Goal: Task Accomplishment & Management: Manage account settings

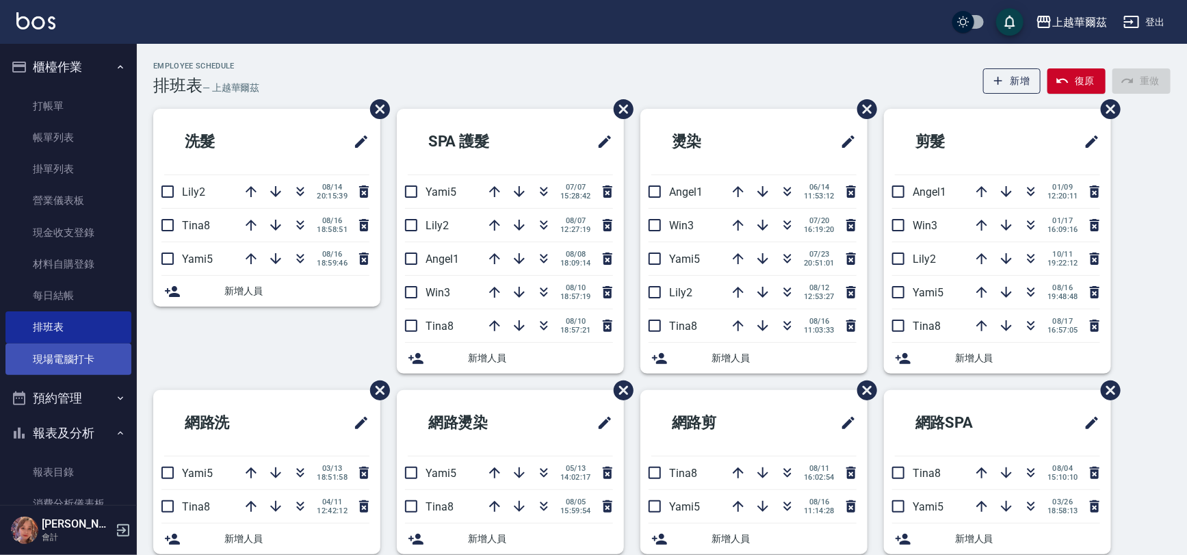
click at [55, 355] on link "現場電腦打卡" at bounding box center [68, 358] width 126 height 31
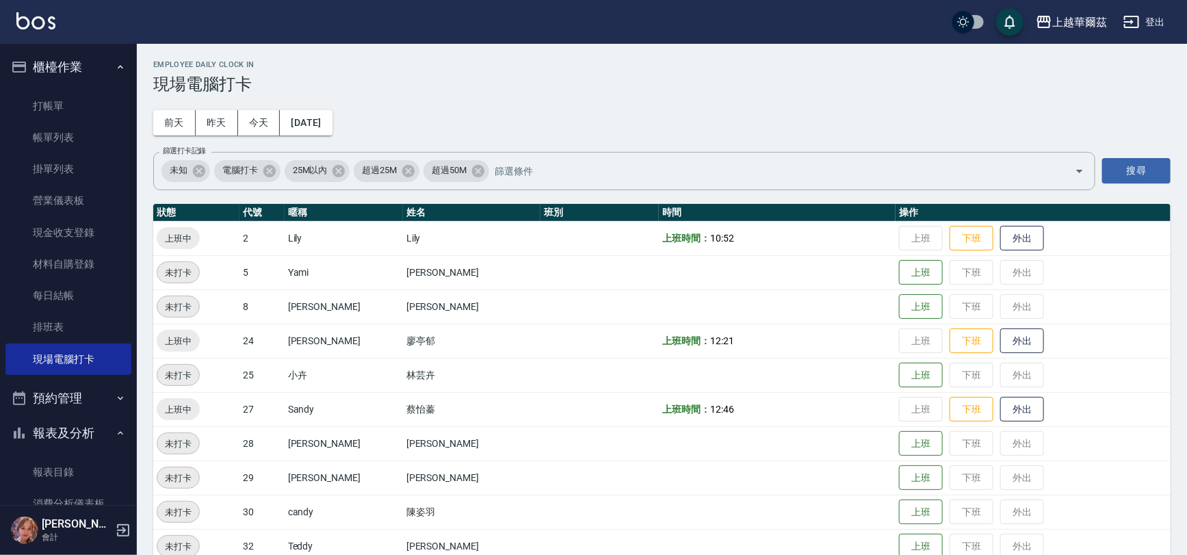
drag, startPoint x: 988, startPoint y: 410, endPoint x: 984, endPoint y: 384, distance: 26.2
click at [1000, 410] on button "外出" at bounding box center [1022, 409] width 44 height 25
click at [61, 328] on link "排班表" at bounding box center [68, 326] width 126 height 31
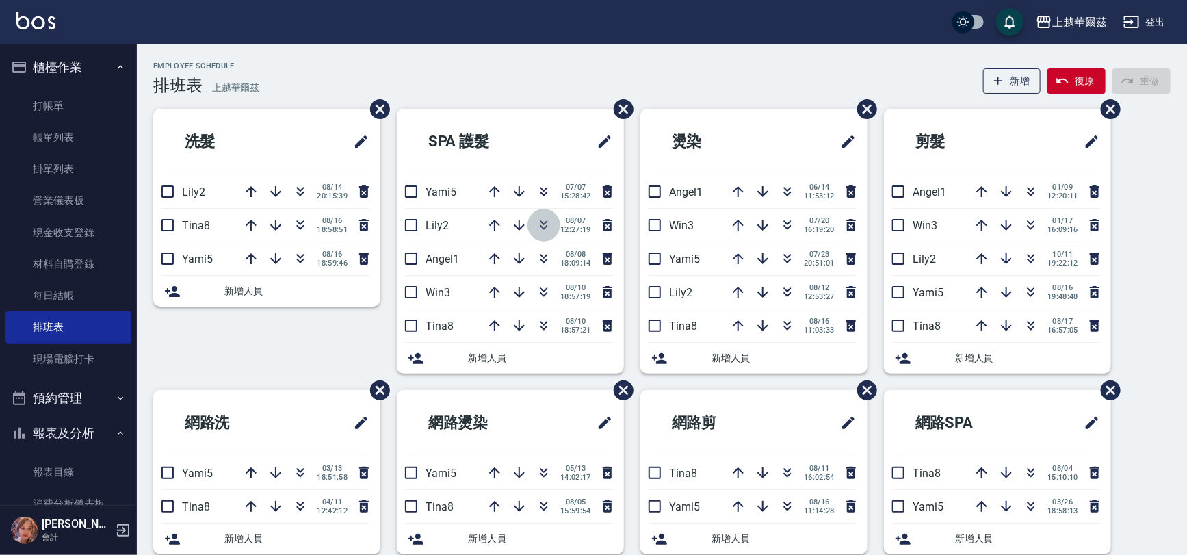
click at [546, 223] on icon "button" at bounding box center [543, 225] width 16 height 16
click at [1084, 80] on button "復原" at bounding box center [1076, 80] width 58 height 25
click at [1083, 81] on button "復原" at bounding box center [1076, 80] width 58 height 25
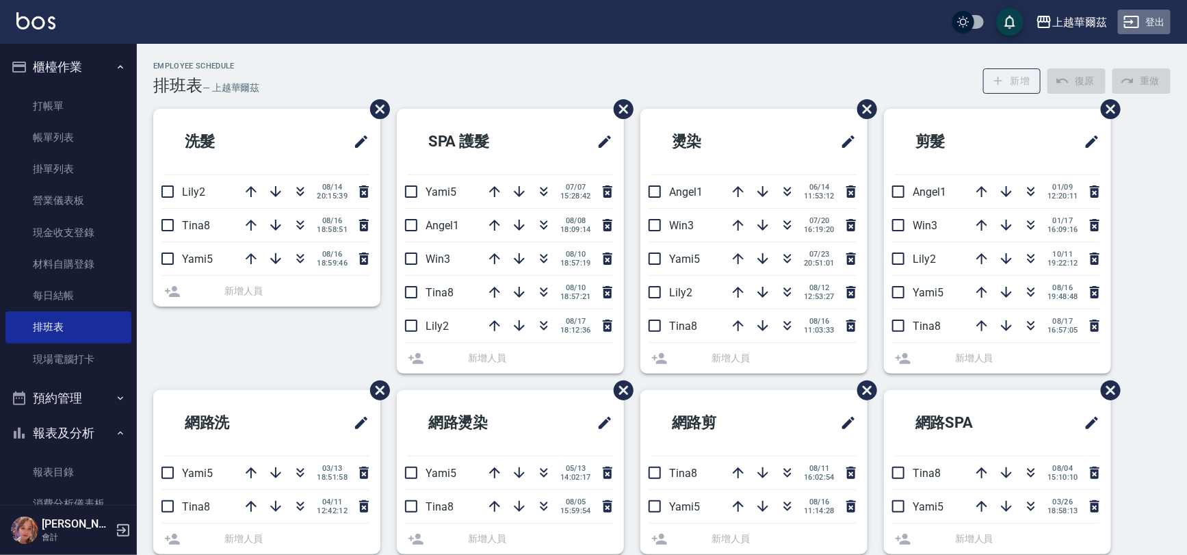
click at [1156, 25] on button "登出" at bounding box center [1143, 22] width 53 height 25
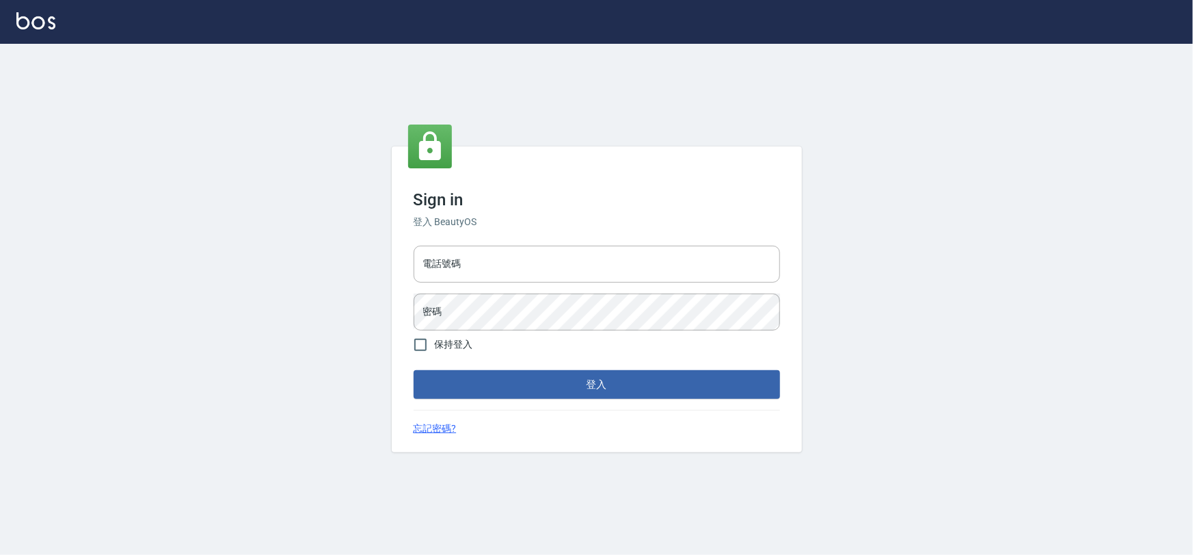
type input "0975575780"
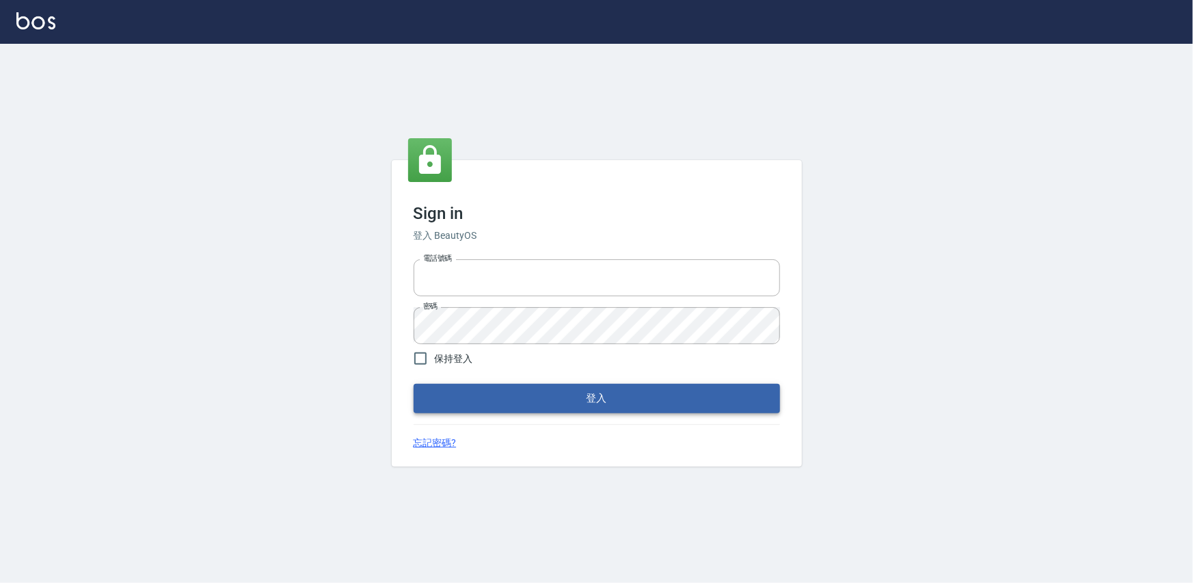
type input "0975575780"
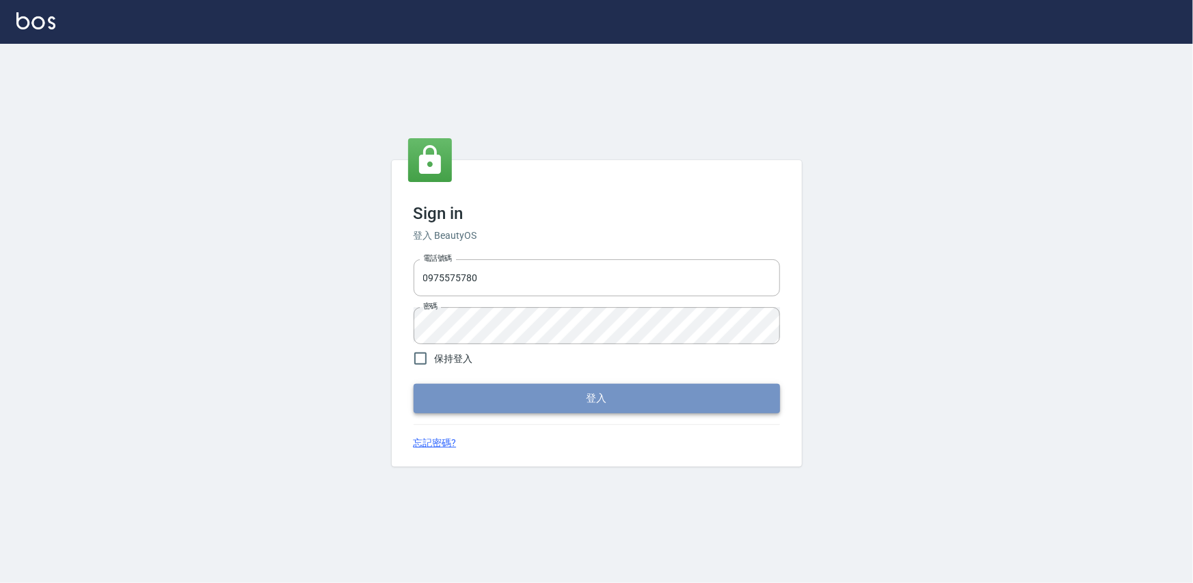
click at [603, 394] on button "登入" at bounding box center [597, 398] width 367 height 29
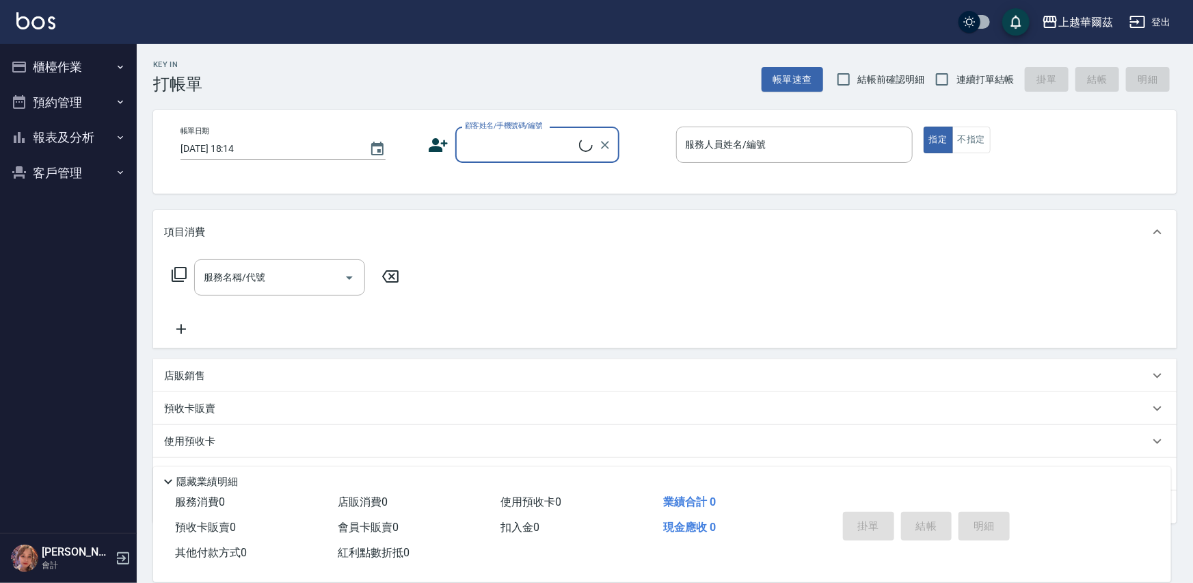
click at [84, 62] on button "櫃檯作業" at bounding box center [68, 67] width 126 height 36
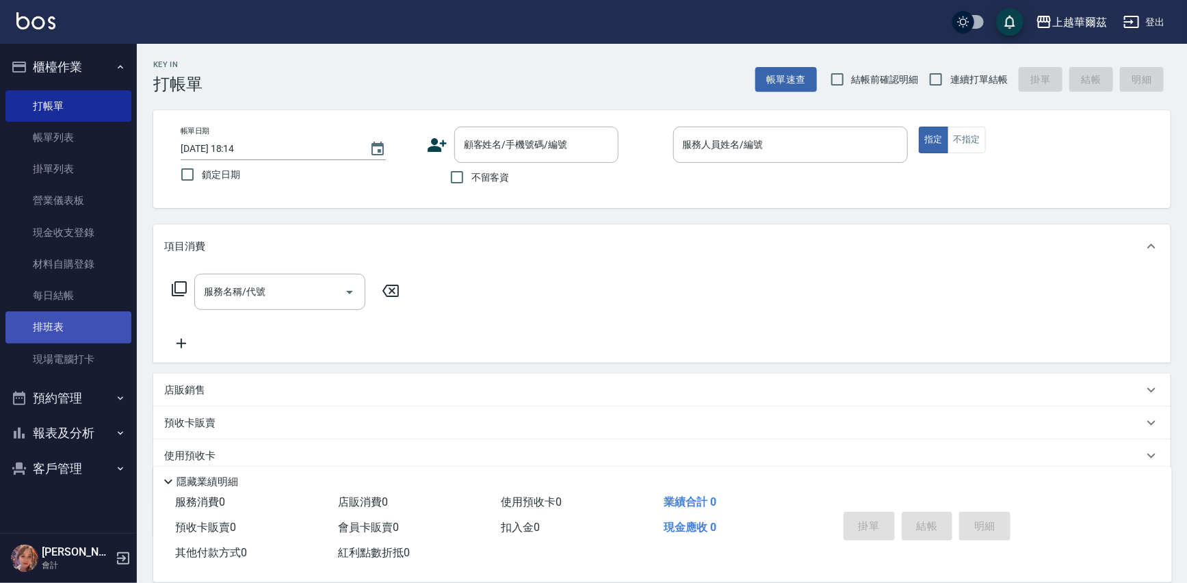
click at [74, 325] on link "排班表" at bounding box center [68, 326] width 126 height 31
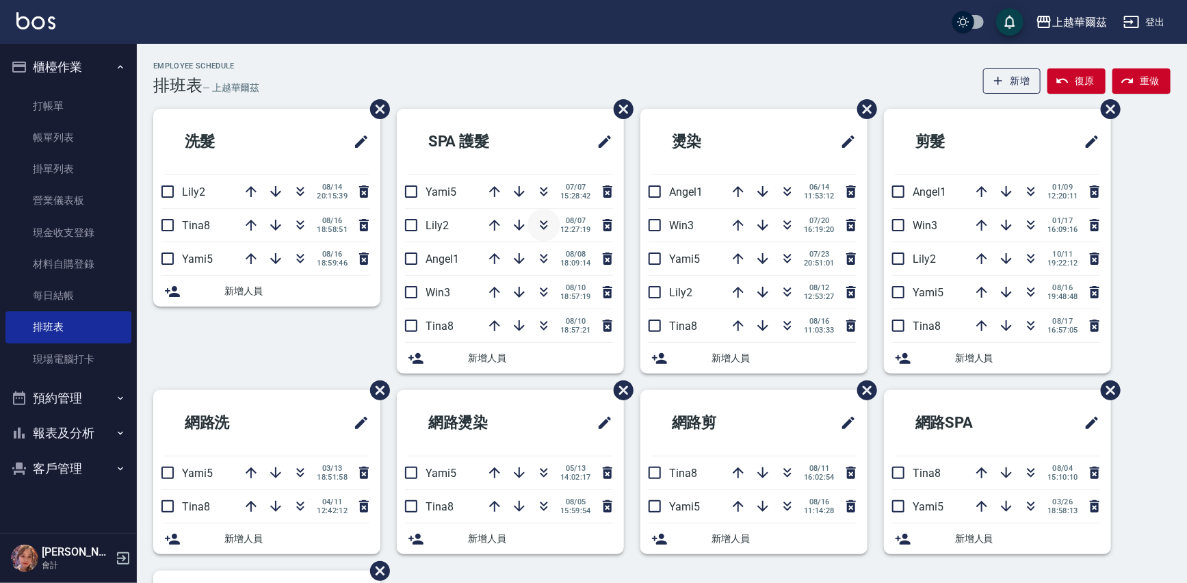
click at [542, 226] on icon "button" at bounding box center [543, 225] width 16 height 16
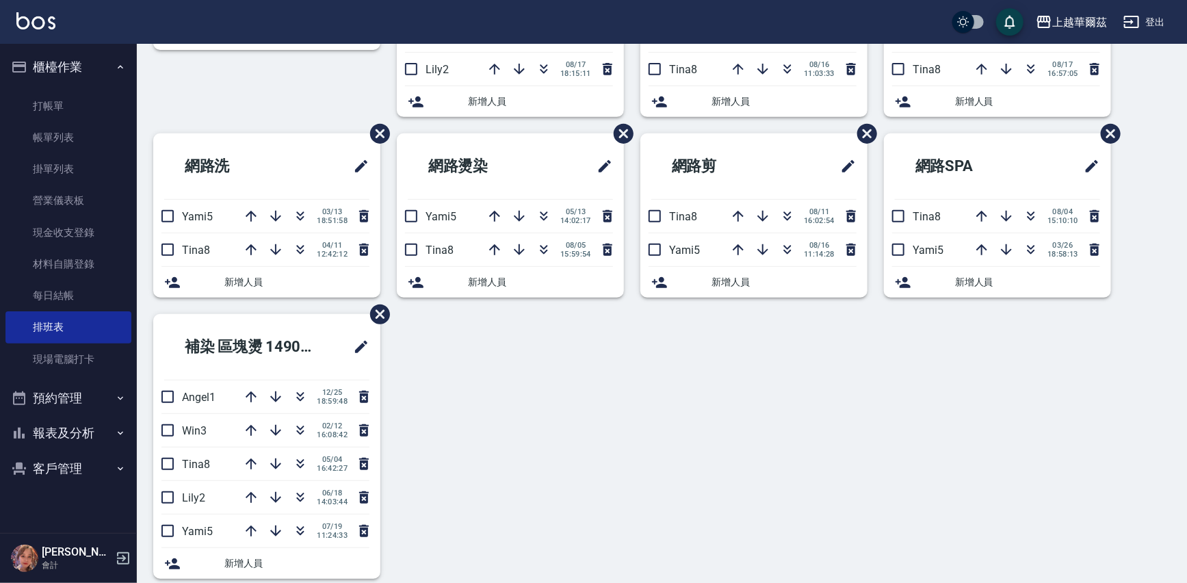
scroll to position [267, 0]
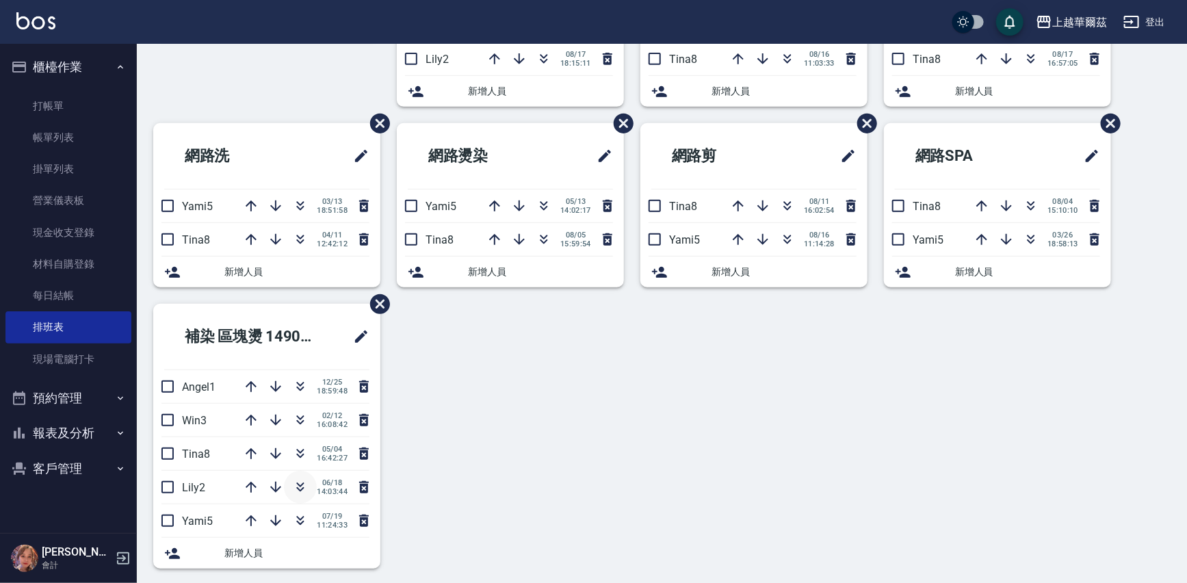
click at [293, 486] on icon "button" at bounding box center [300, 487] width 16 height 16
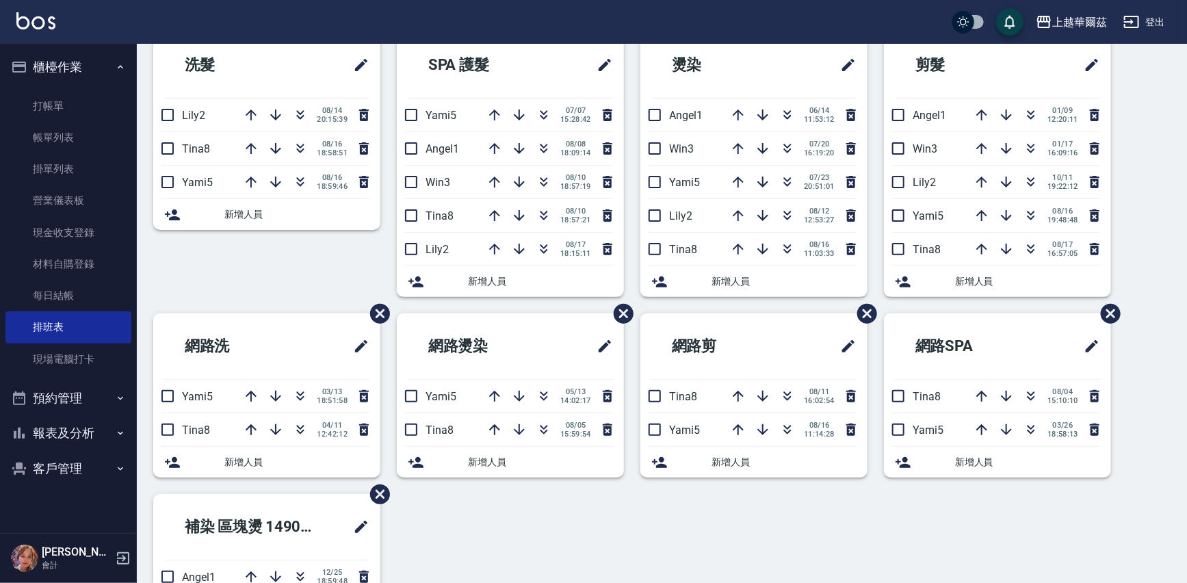
scroll to position [0, 0]
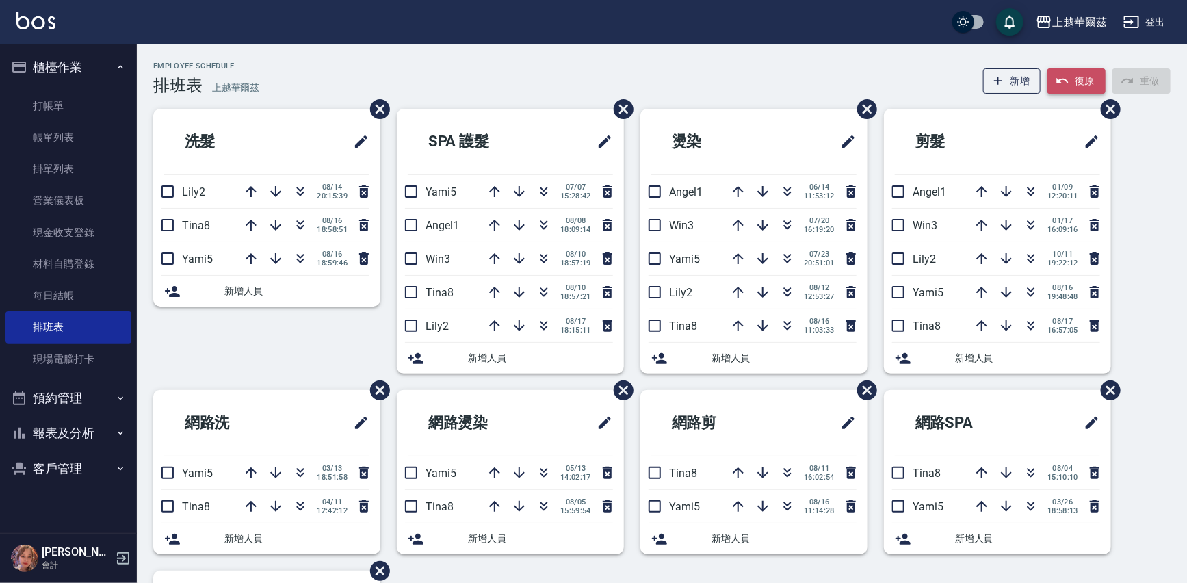
click at [1085, 81] on button "復原" at bounding box center [1076, 80] width 58 height 25
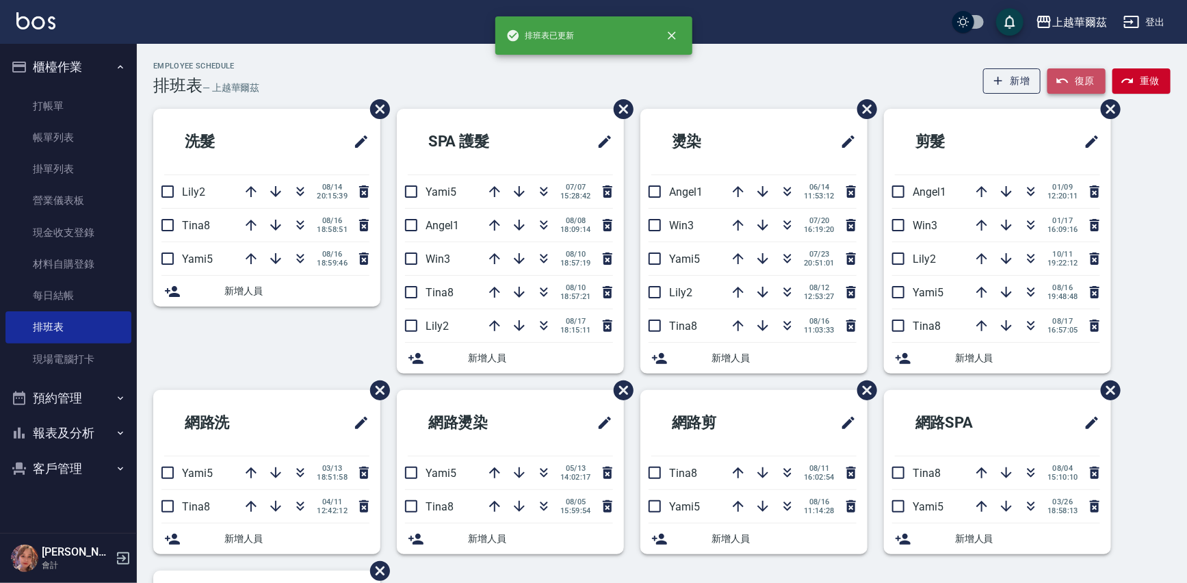
click at [1085, 81] on button "復原" at bounding box center [1076, 80] width 58 height 25
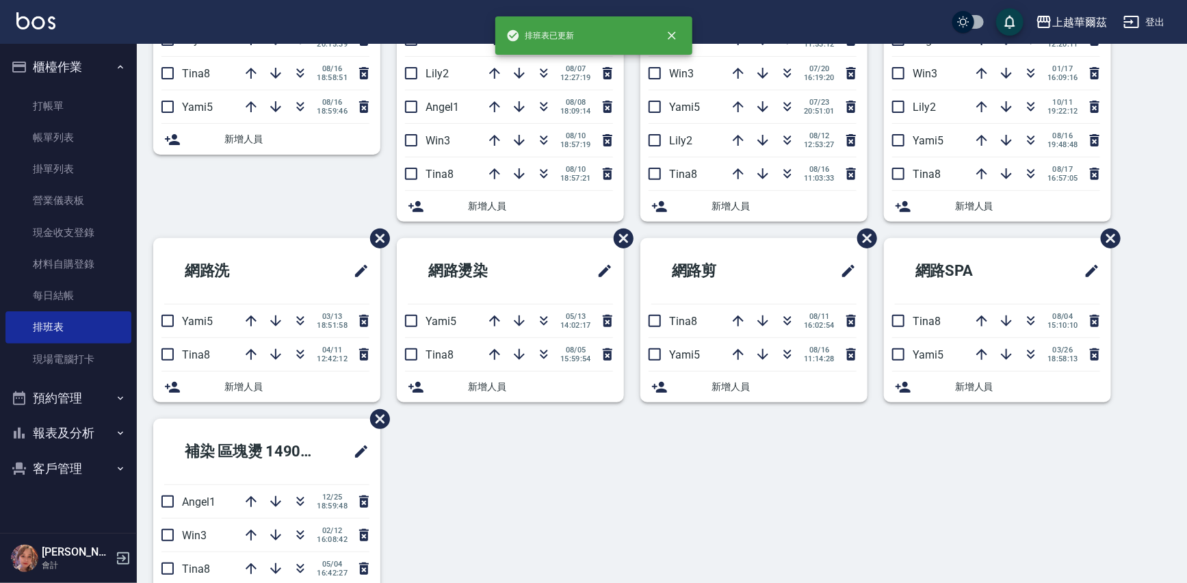
scroll to position [273, 0]
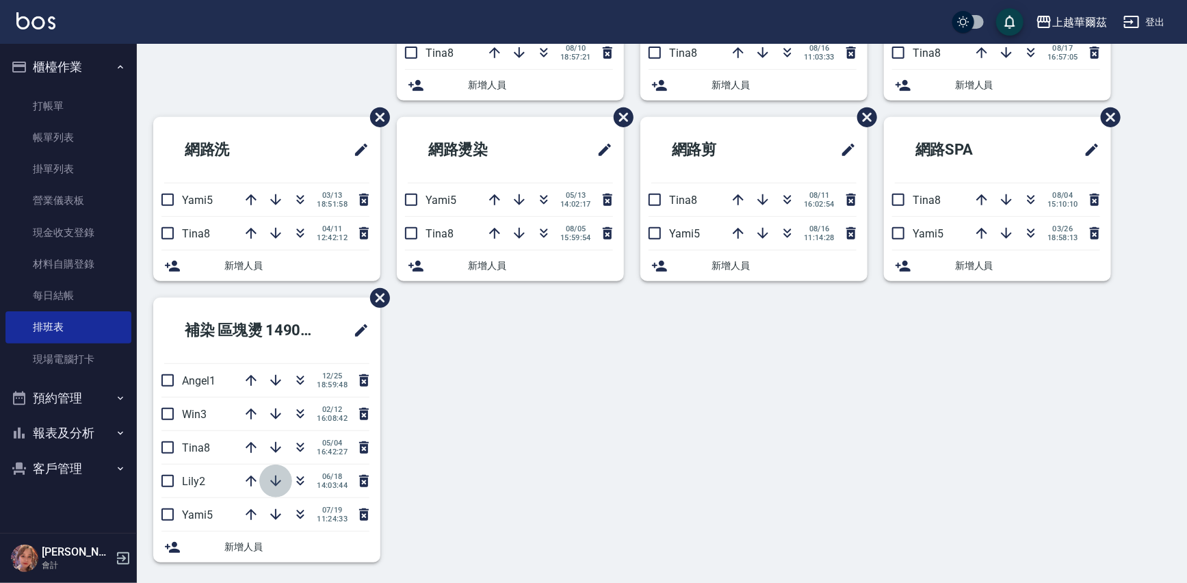
click at [273, 481] on icon "button" at bounding box center [275, 480] width 11 height 11
click at [53, 355] on link "現場電腦打卡" at bounding box center [68, 358] width 126 height 31
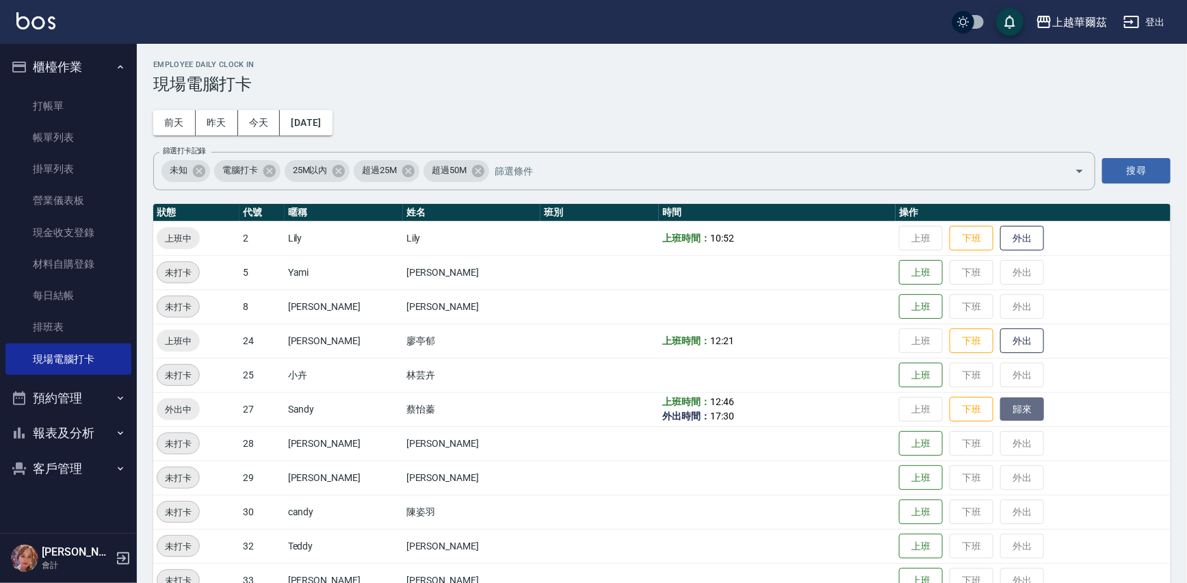
click at [1000, 410] on button "歸來" at bounding box center [1022, 409] width 44 height 24
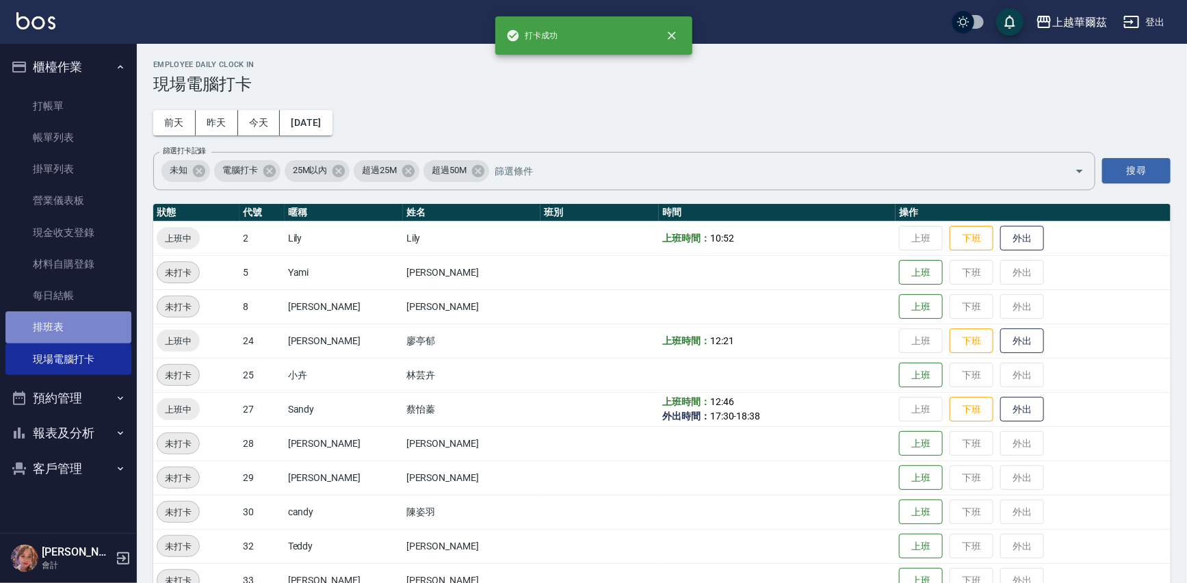
click at [70, 326] on link "排班表" at bounding box center [68, 326] width 126 height 31
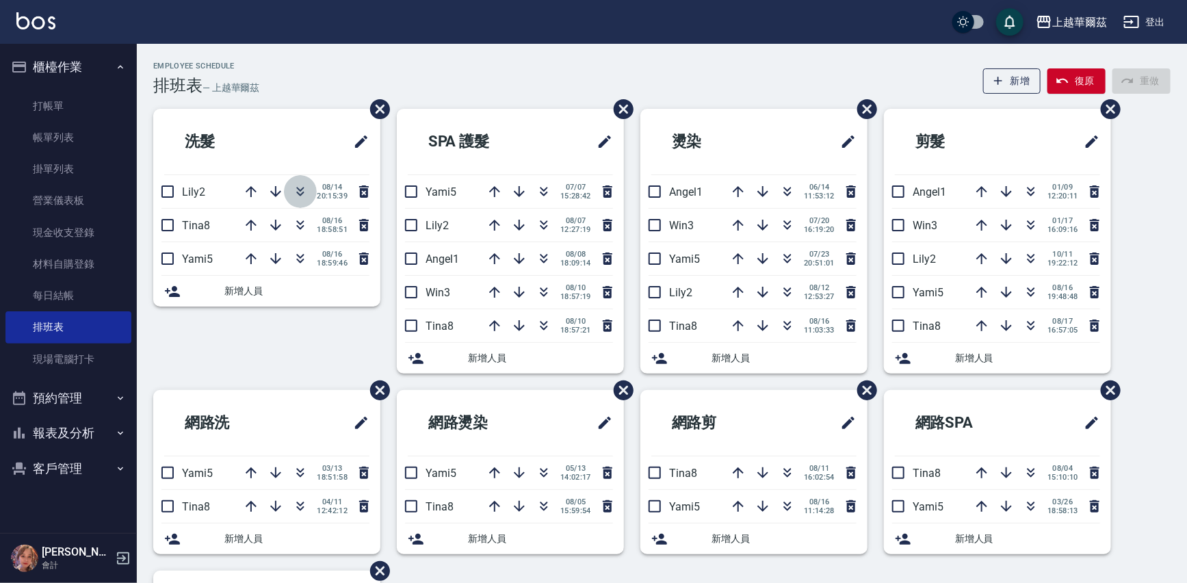
click at [294, 186] on icon "button" at bounding box center [300, 191] width 16 height 16
click at [112, 94] on link "打帳單" at bounding box center [68, 105] width 126 height 31
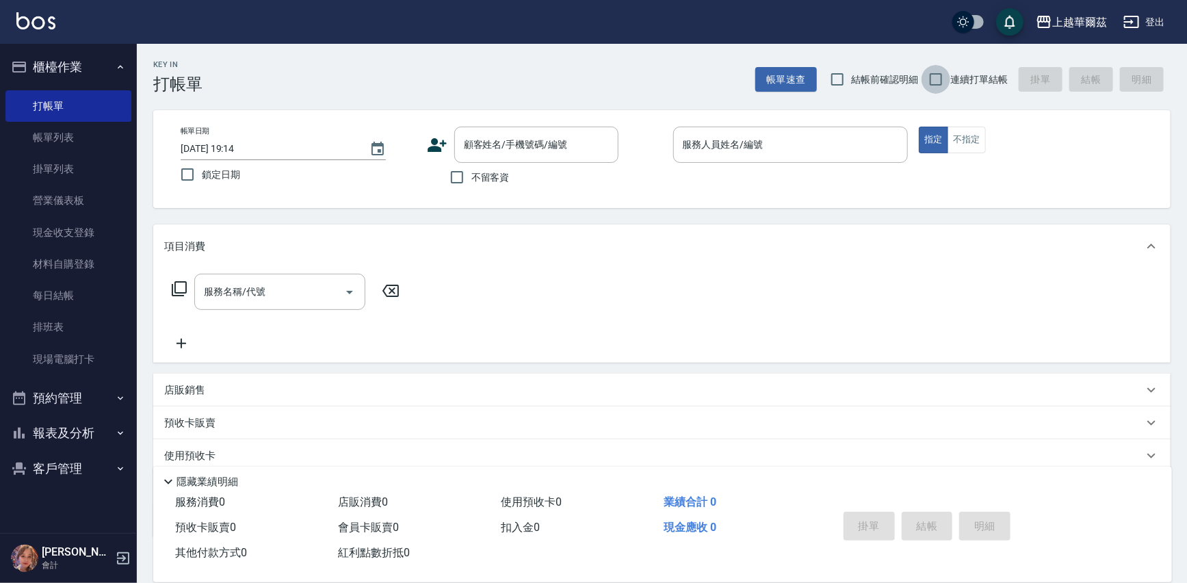
click at [949, 76] on input "連續打單結帳" at bounding box center [935, 79] width 29 height 29
checkbox input "true"
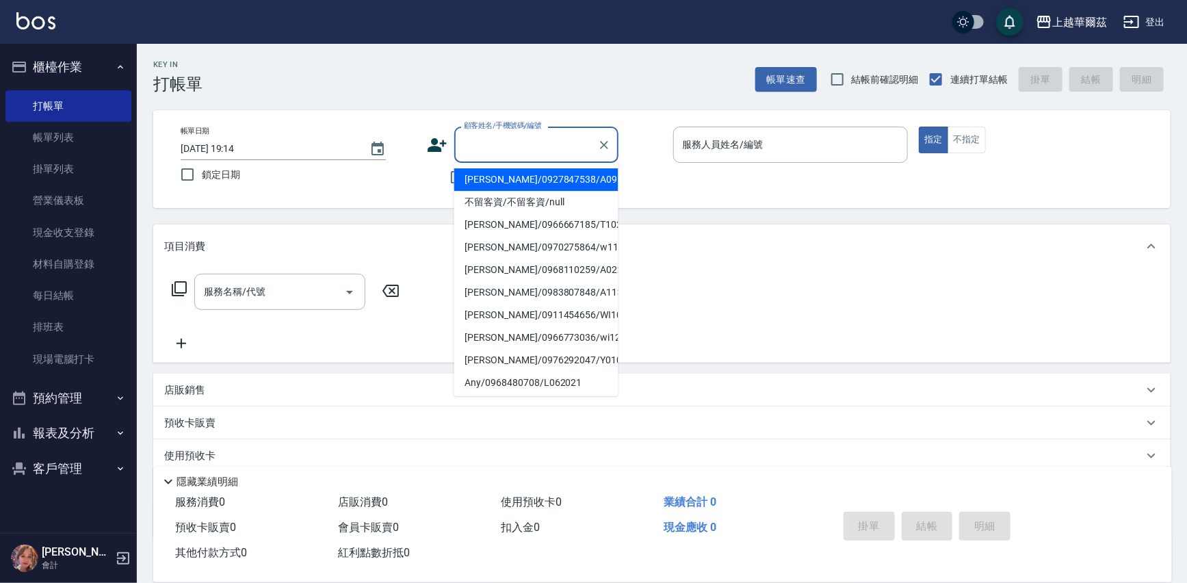
click at [475, 137] on div "顧客姓名/手機號碼/編號 顧客姓名/手機號碼/編號" at bounding box center [536, 145] width 164 height 36
type input "5"
drag, startPoint x: 607, startPoint y: 153, endPoint x: 602, endPoint y: 146, distance: 8.8
click at [604, 150] on button "Clear" at bounding box center [603, 144] width 19 height 19
click at [445, 181] on input "不留客資" at bounding box center [456, 177] width 29 height 29
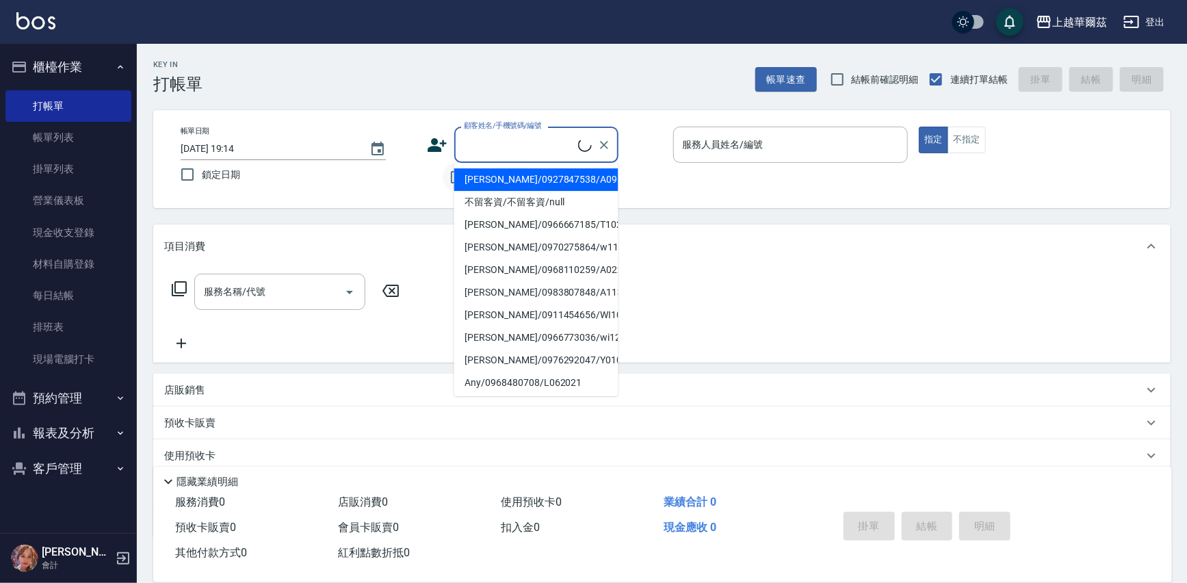
checkbox input "true"
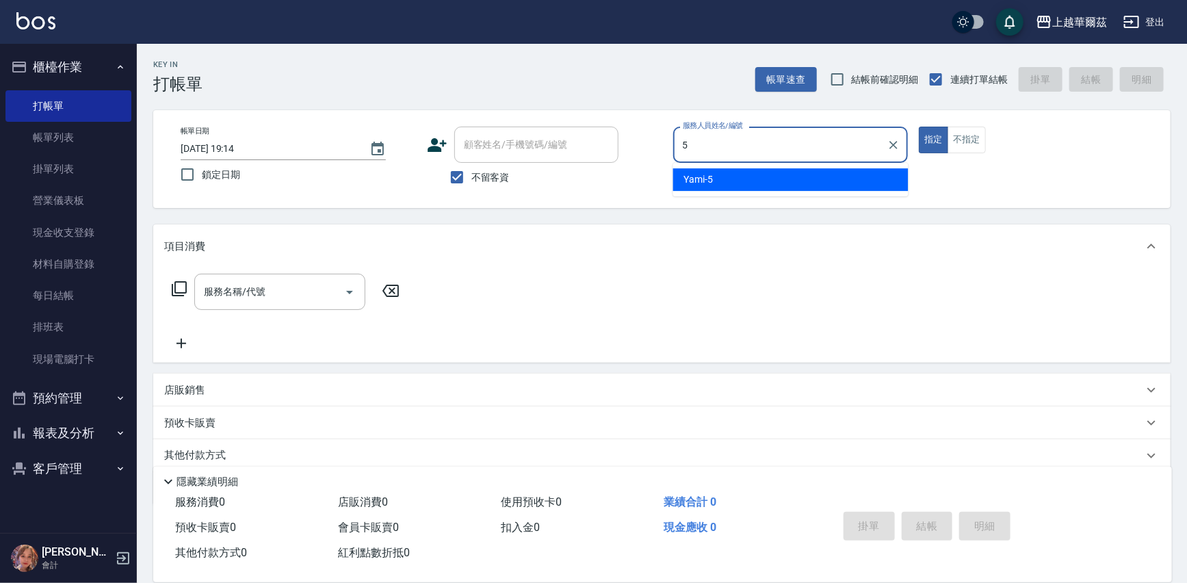
type input "5"
type button "true"
type input "Yami-5"
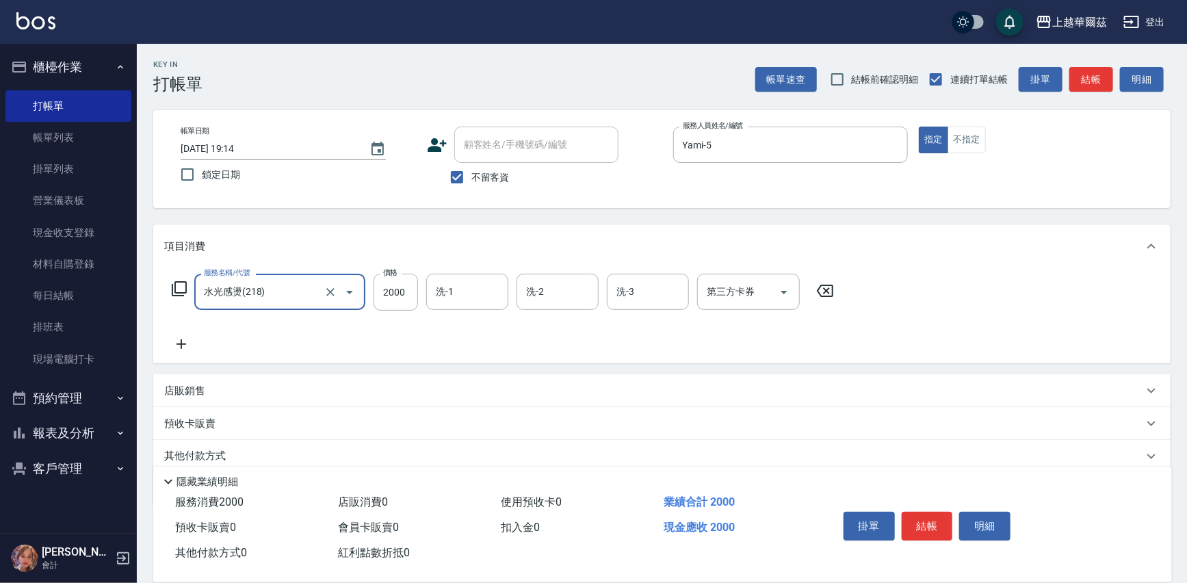
type input "水光感燙(218)"
type input "1599"
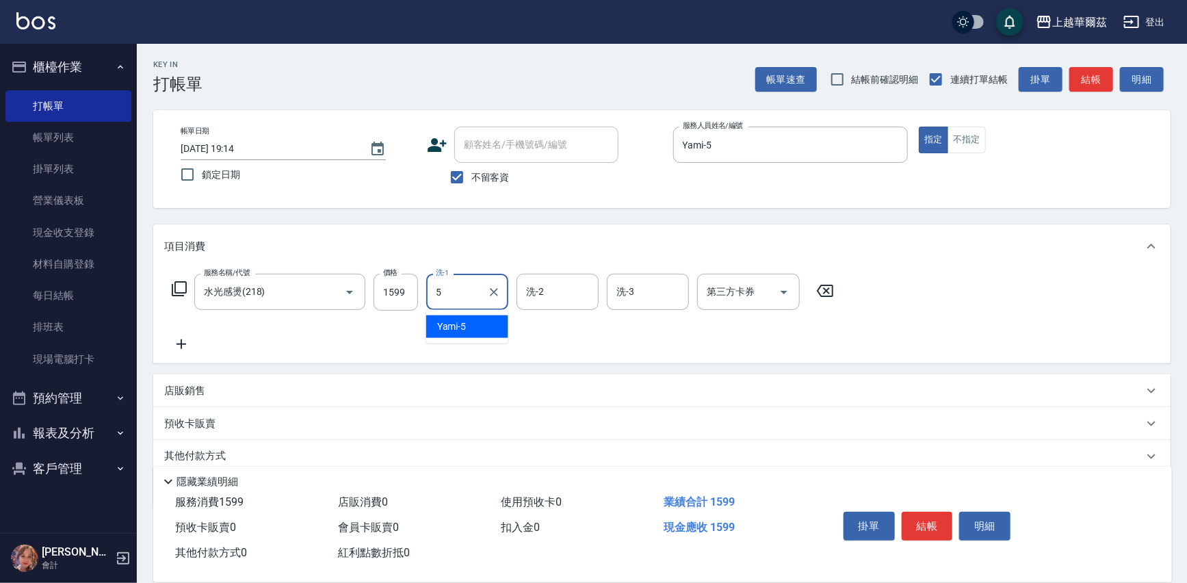
type input "5"
type input "2"
type input "Yami-5"
type input "anna-24"
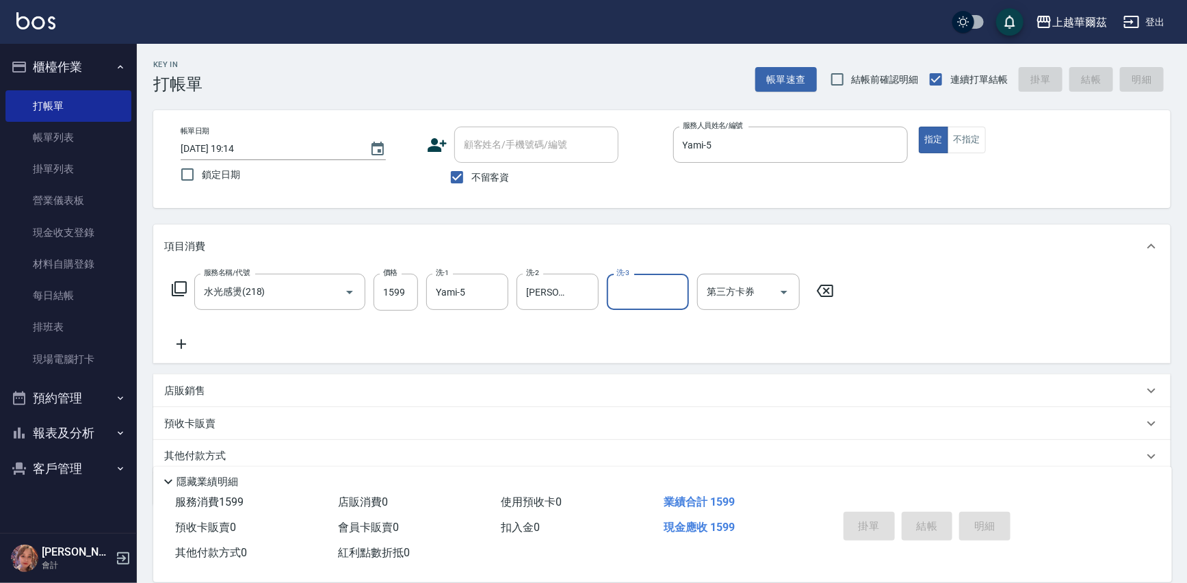
type input "2025/08/17 19:16"
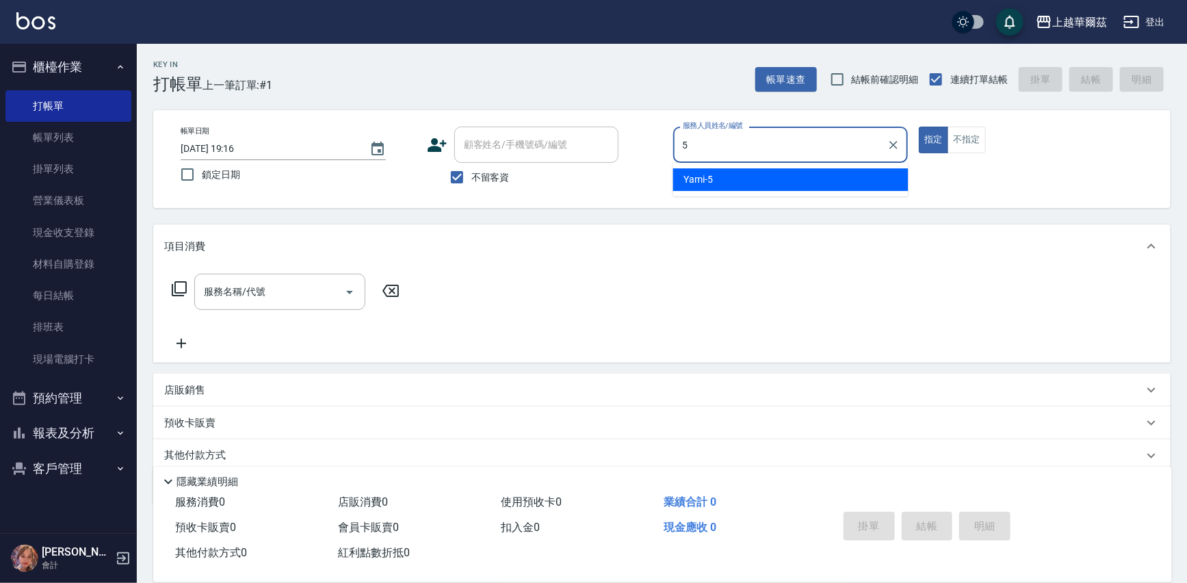
type input "Yami-5"
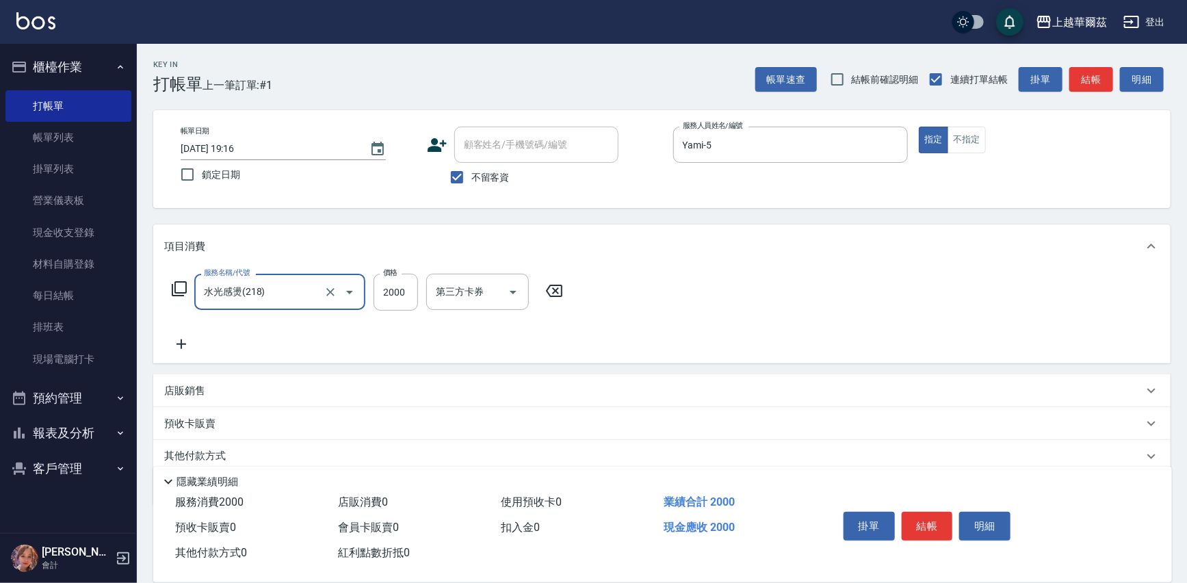
type input "水光感燙(218)"
type input "1599"
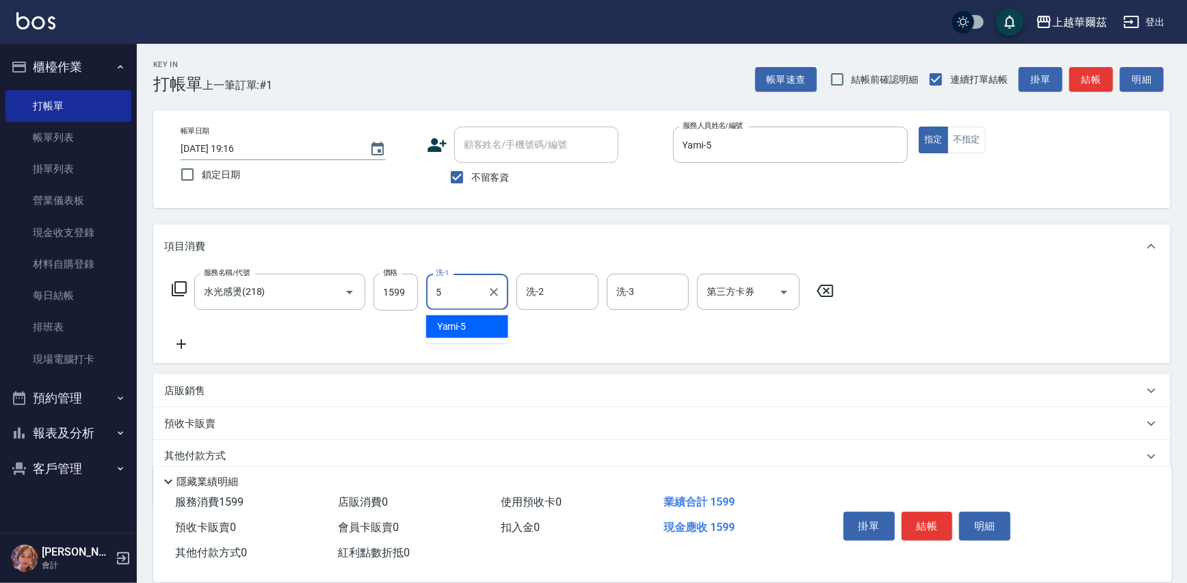
type input "Yami-5"
type input "anna-24"
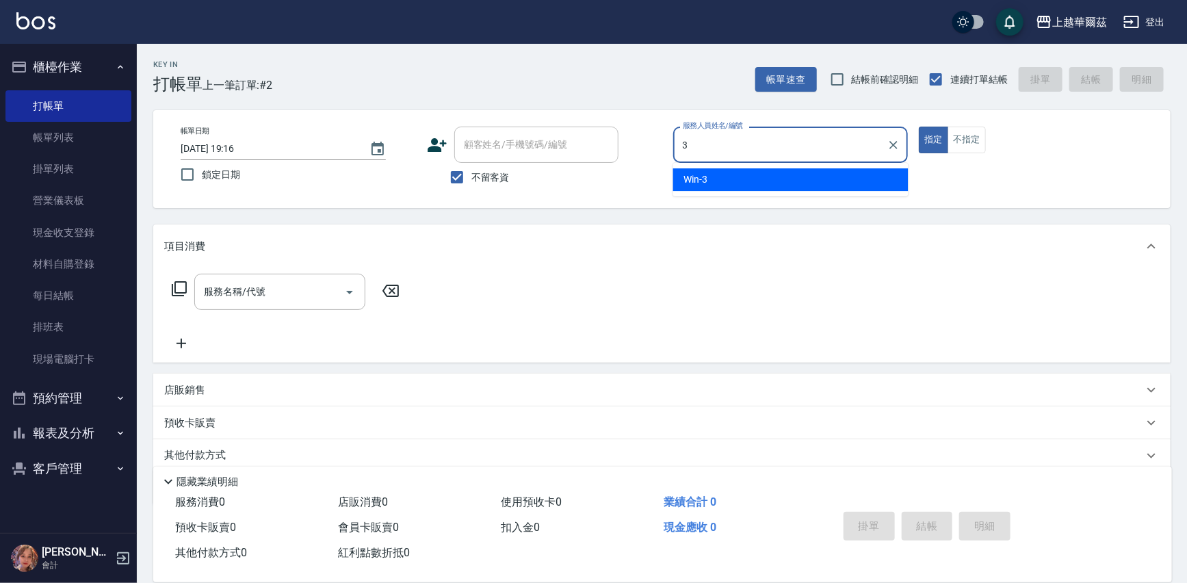
type input "Win-3"
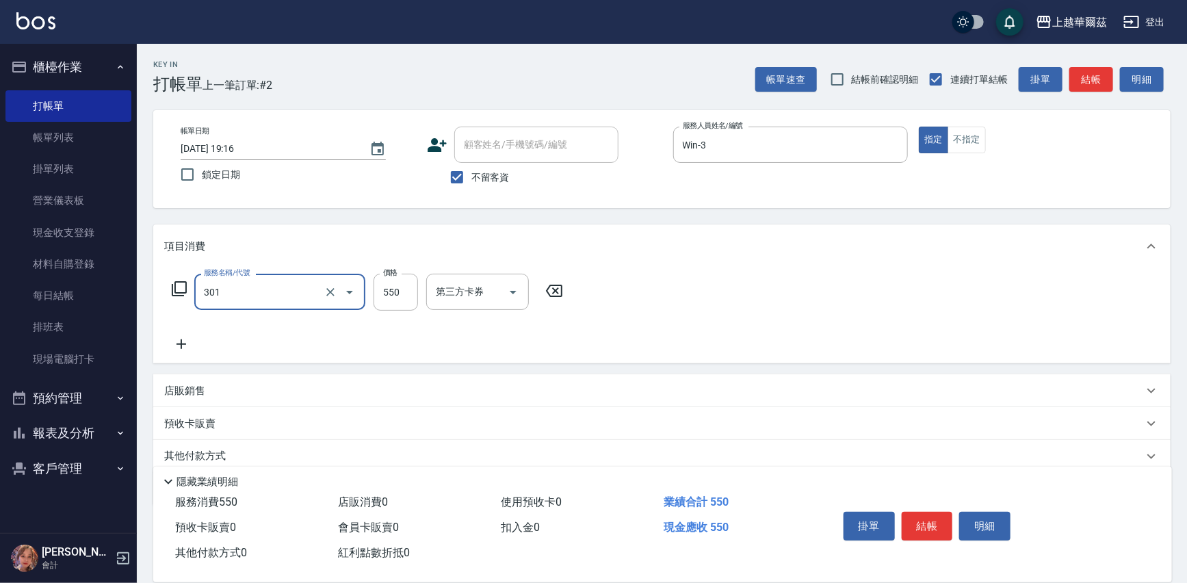
type input "剪髮550(301)"
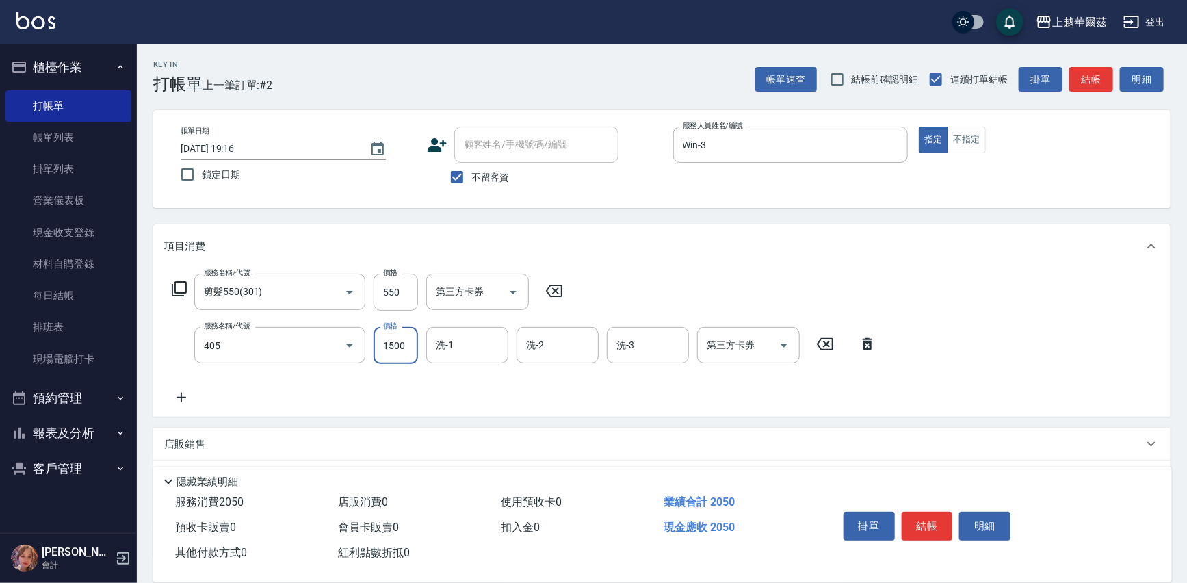
type input "染1500(405)"
type input "Win-3"
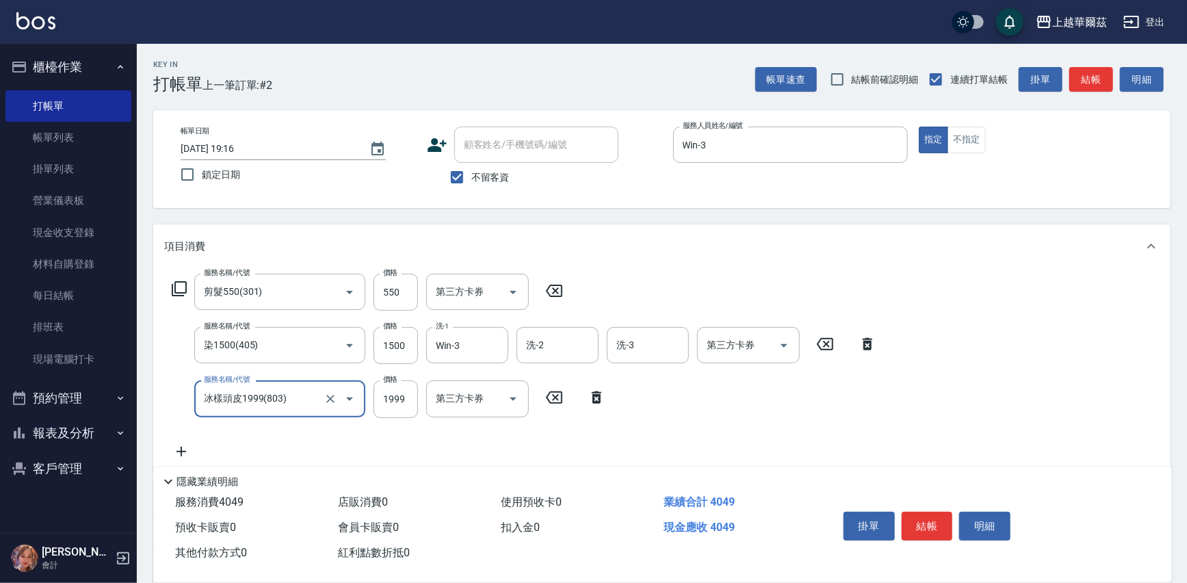
type input "冰樣頭皮1999(803)"
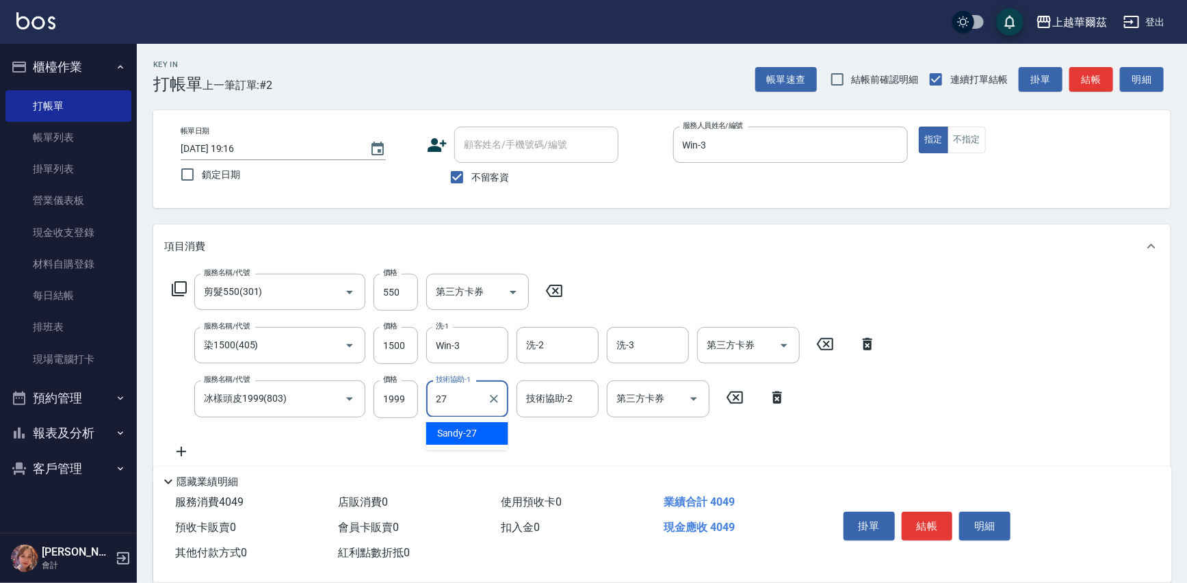
type input "Sandy-27"
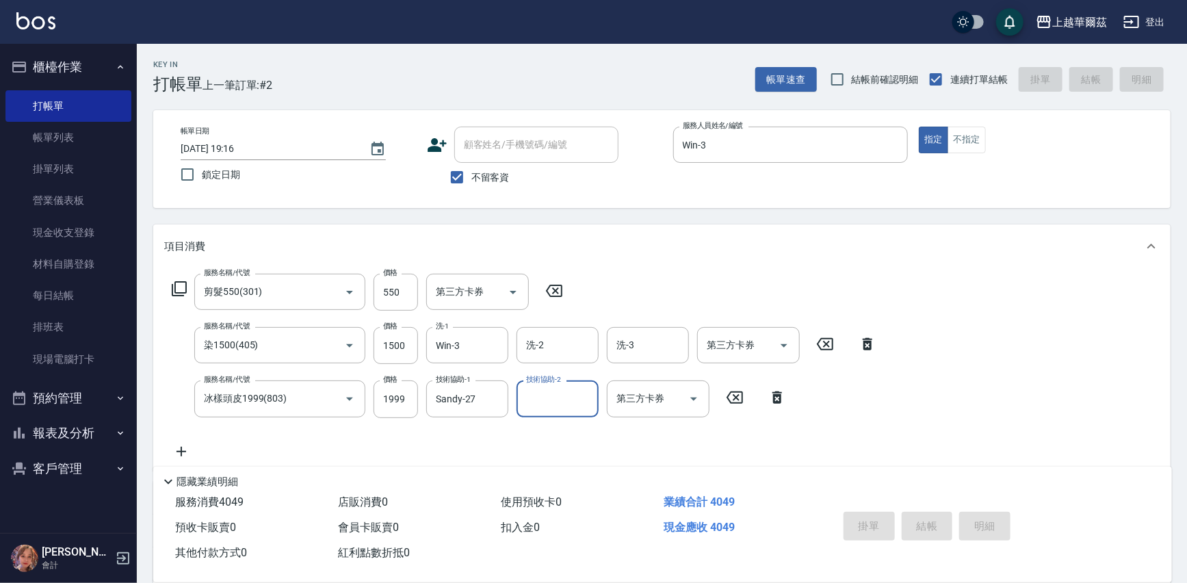
type input "2025/08/17 19:20"
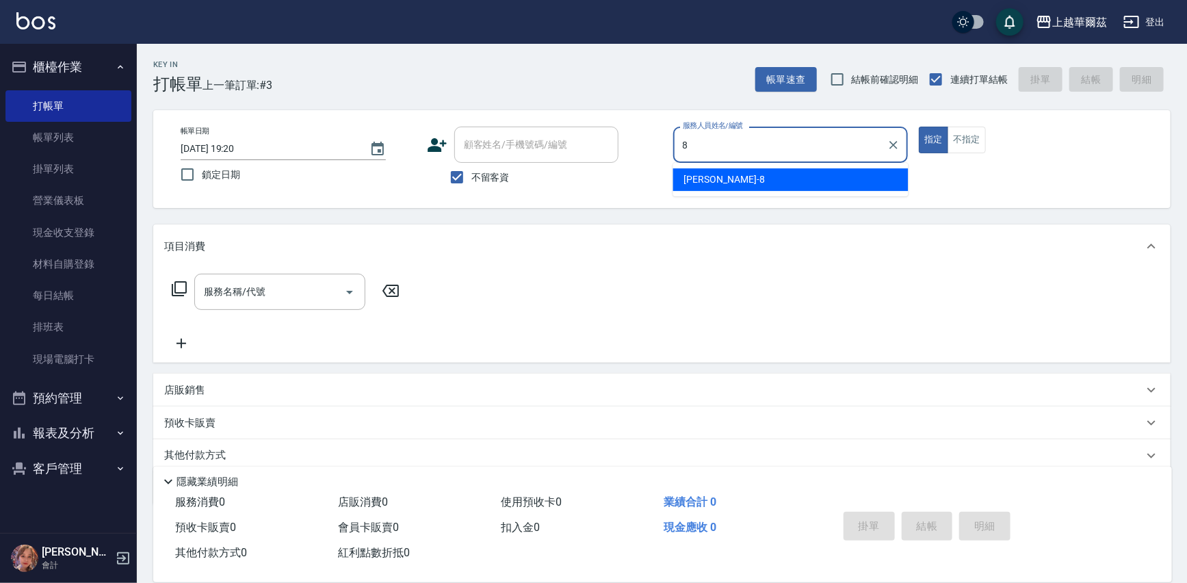
type input "Tina-8"
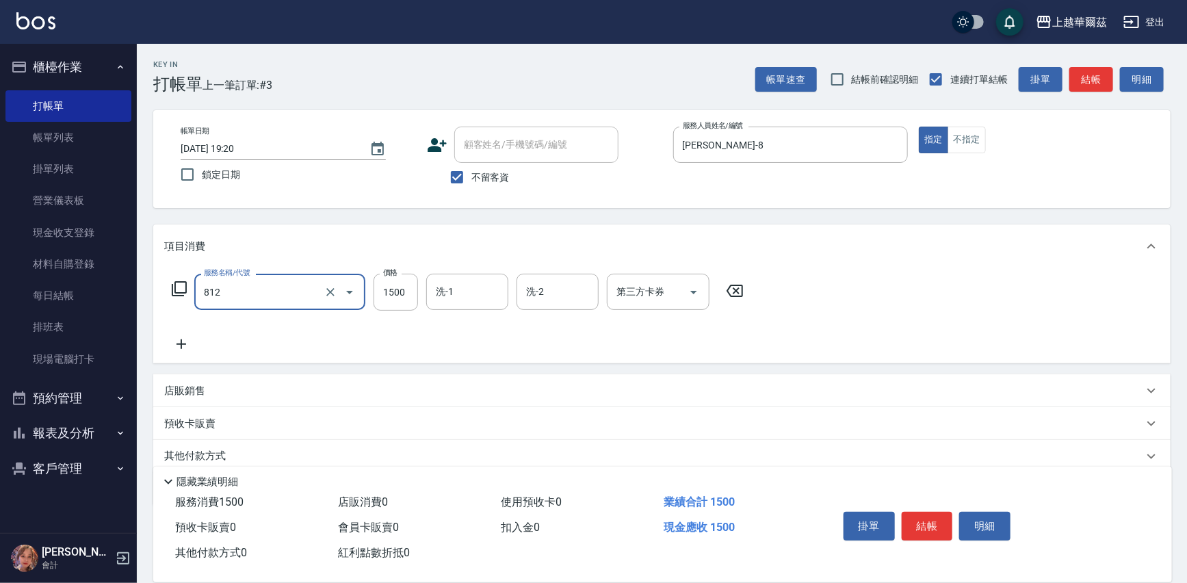
type input "保濕霜單次1500(812)"
type input "2099"
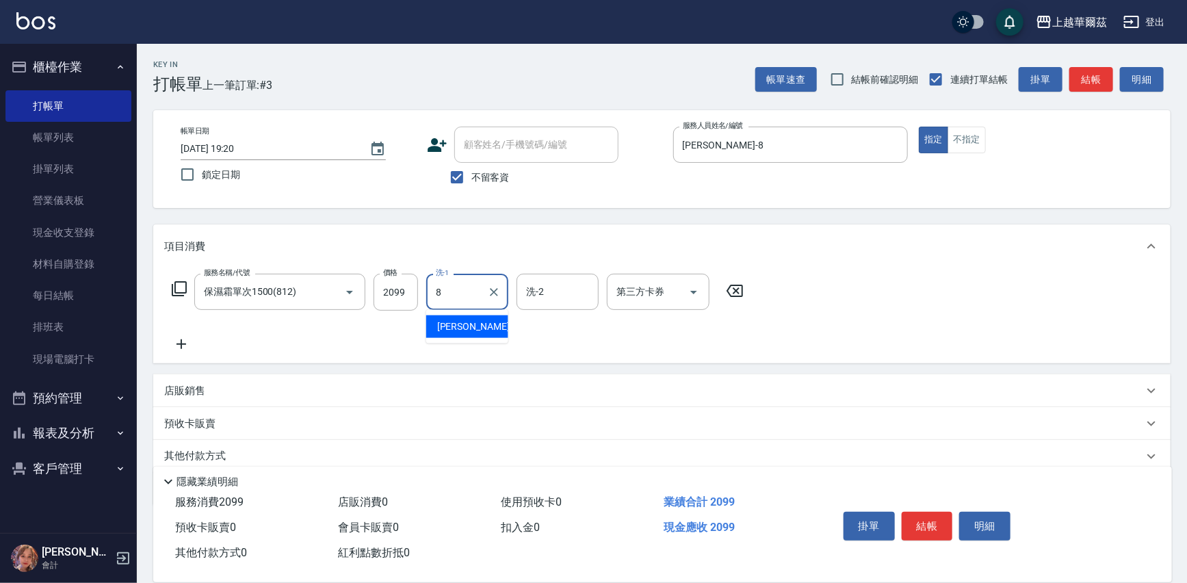
type input "Tina-8"
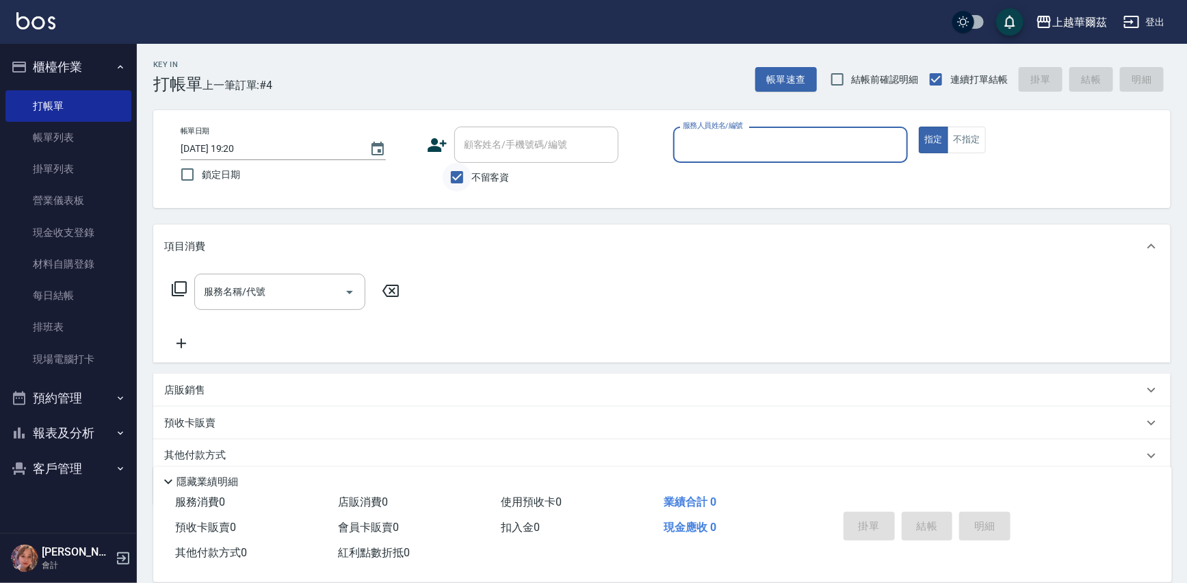
click at [464, 178] on input "不留客資" at bounding box center [456, 177] width 29 height 29
checkbox input "false"
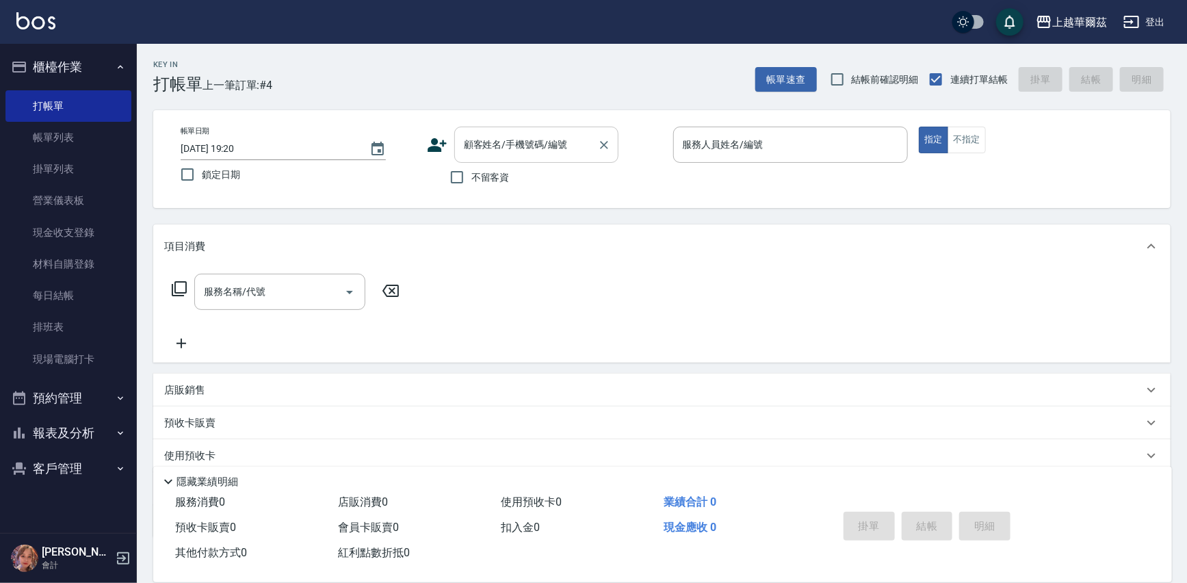
click at [477, 148] on div "顧客姓名/手機號碼/編號 顧客姓名/手機號碼/編號" at bounding box center [536, 145] width 164 height 36
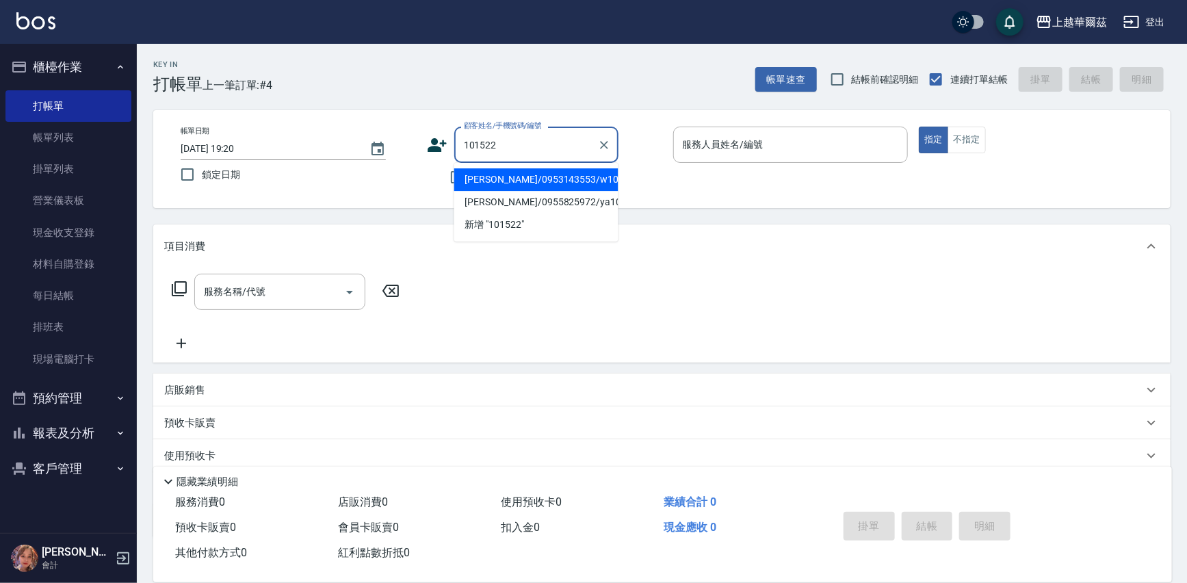
type input "陳思穎/0953143553/w101522"
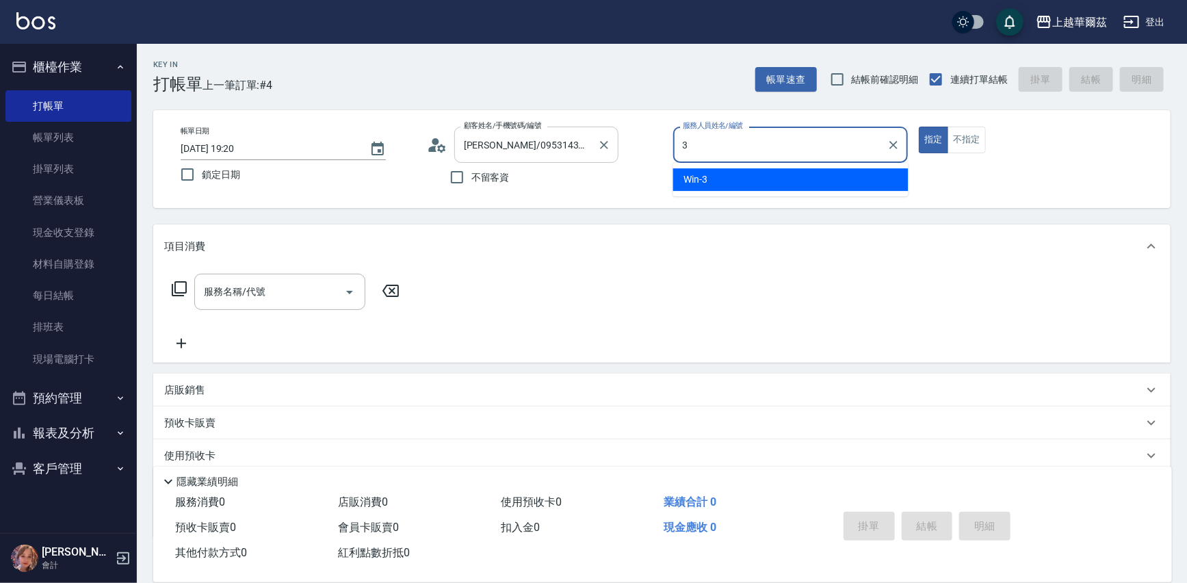
type input "Win-3"
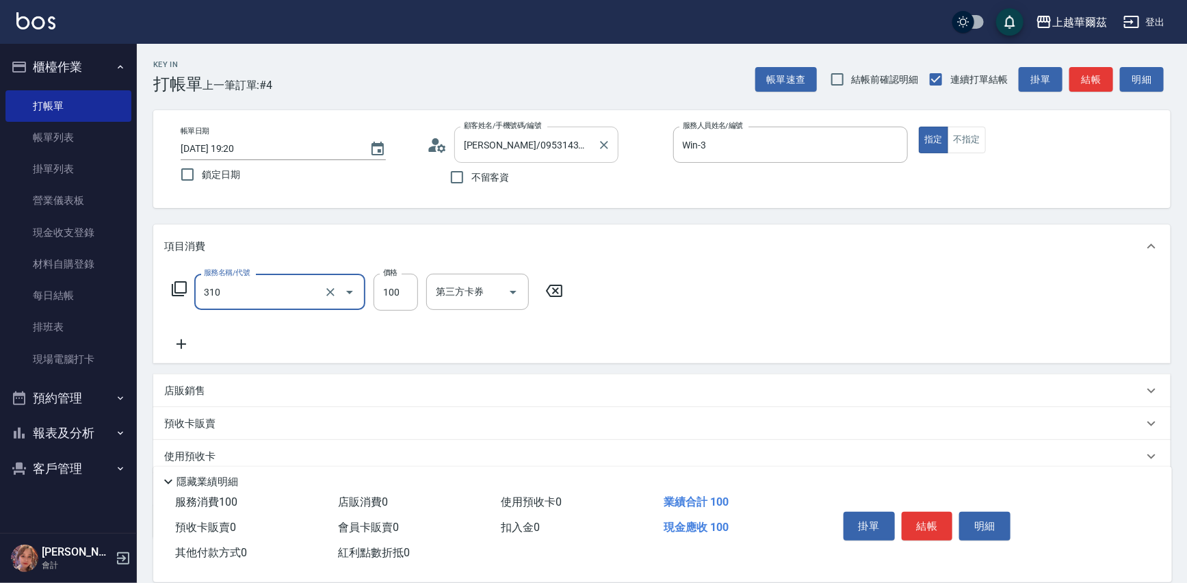
type input "瀏海100(310)"
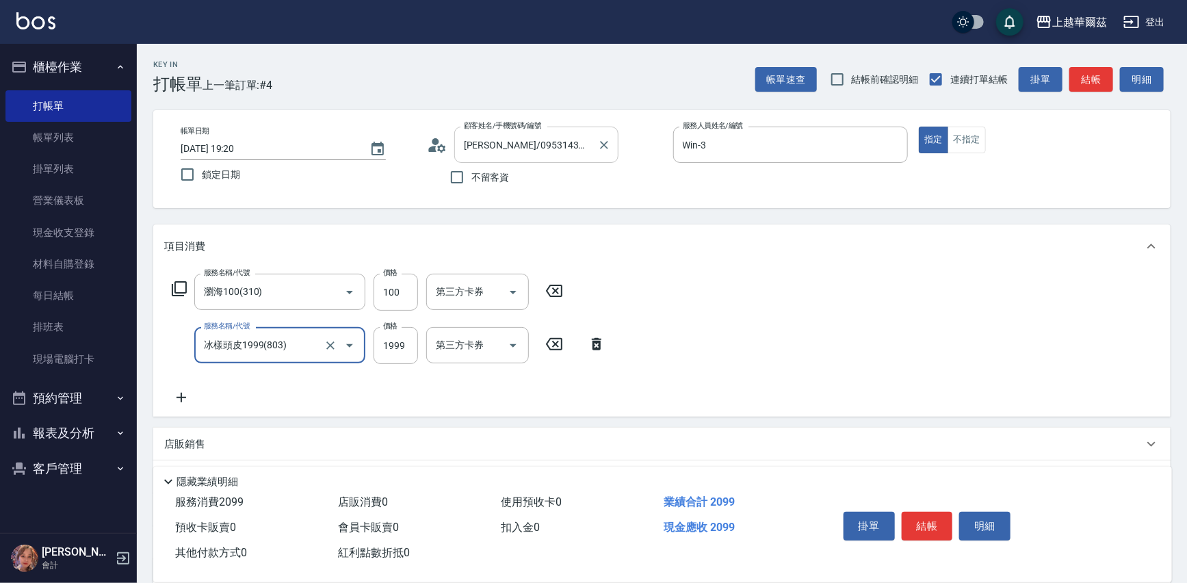
type input "冰樣頭皮1999(803)"
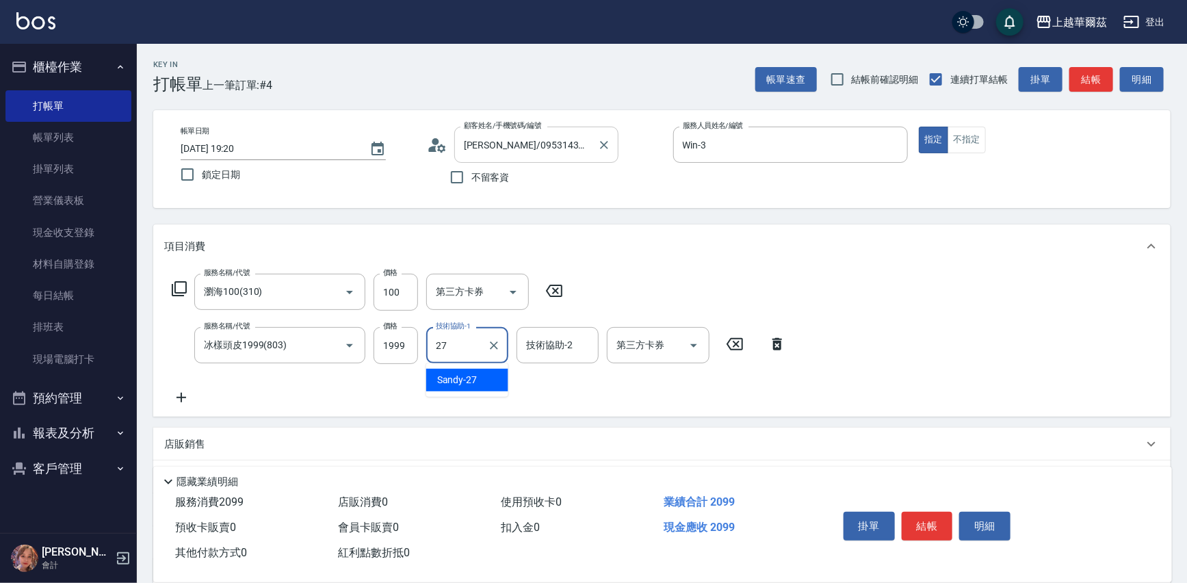
type input "Sandy-27"
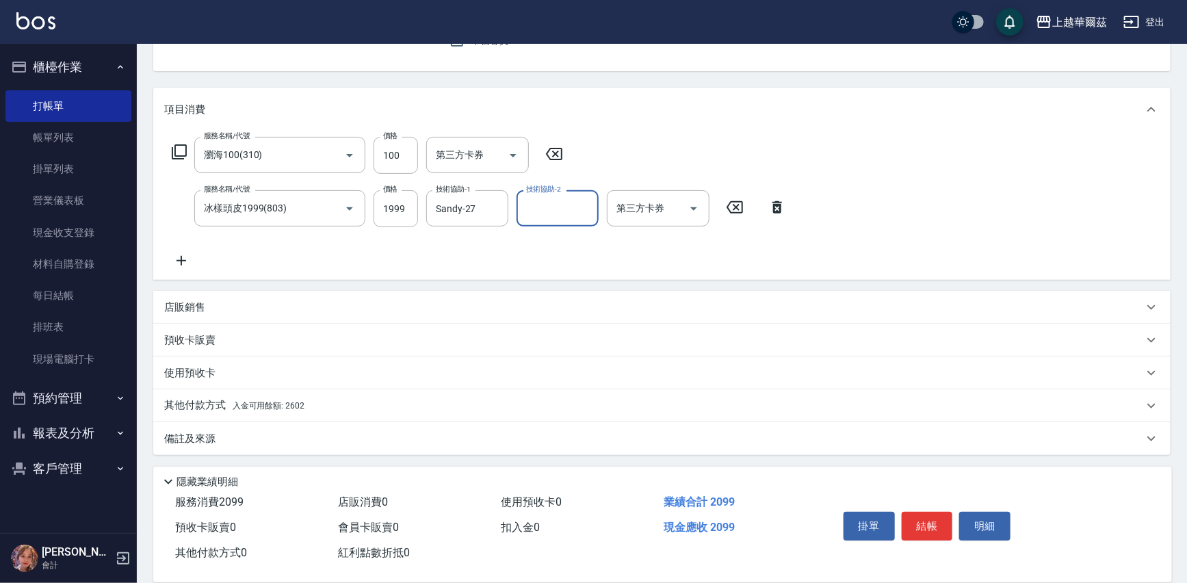
click at [401, 395] on div "其他付款方式 入金可用餘額: 2602" at bounding box center [661, 405] width 1017 height 33
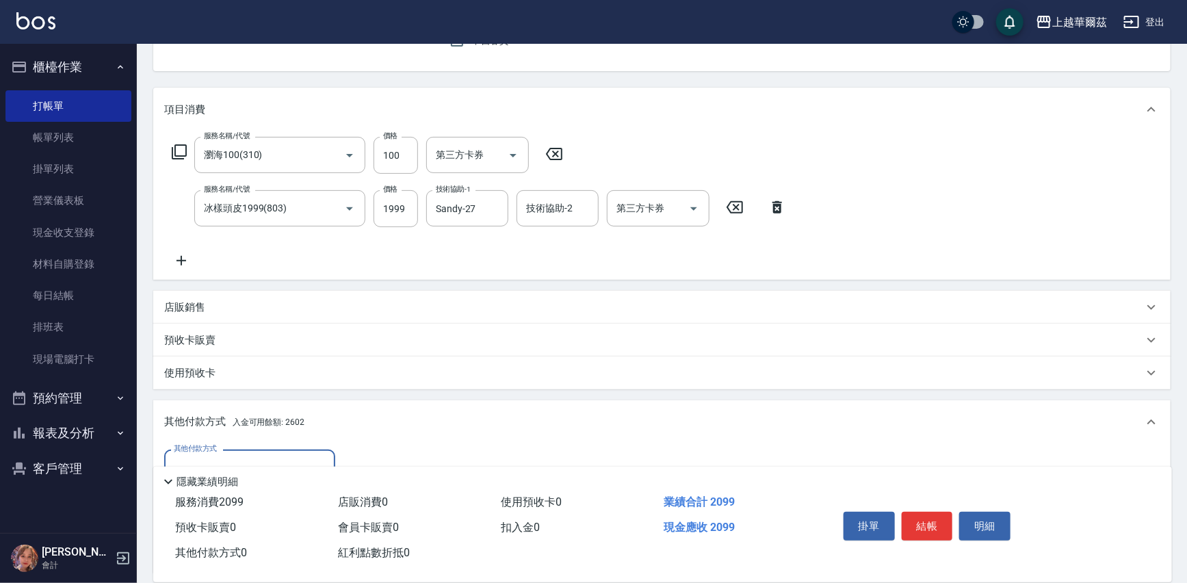
scroll to position [298, 0]
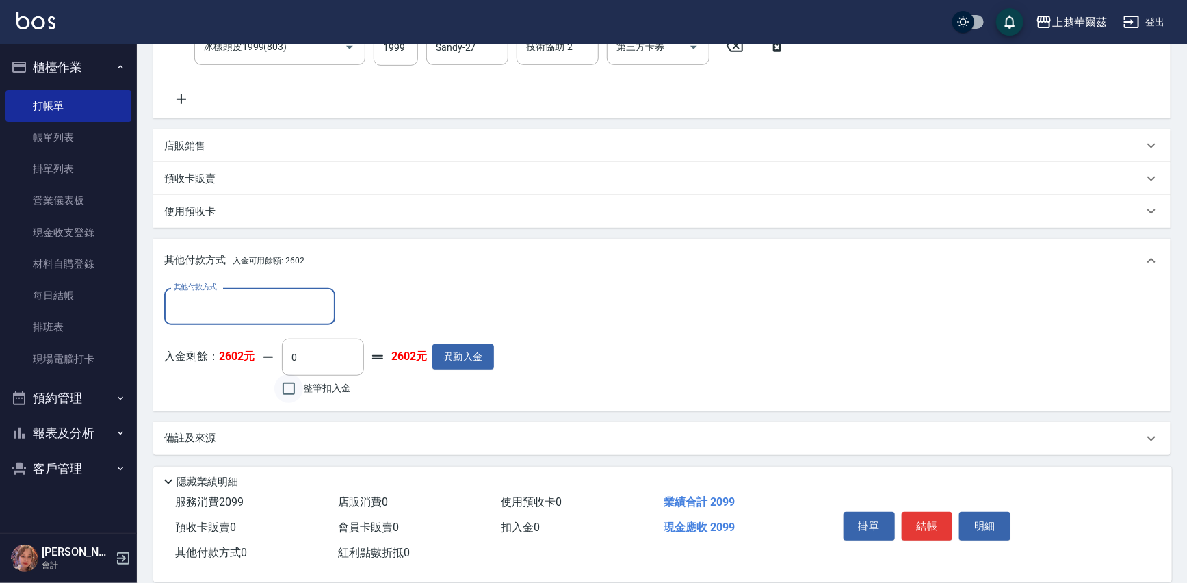
click at [296, 395] on input "整筆扣入金" at bounding box center [288, 388] width 29 height 29
checkbox input "true"
type input "2099"
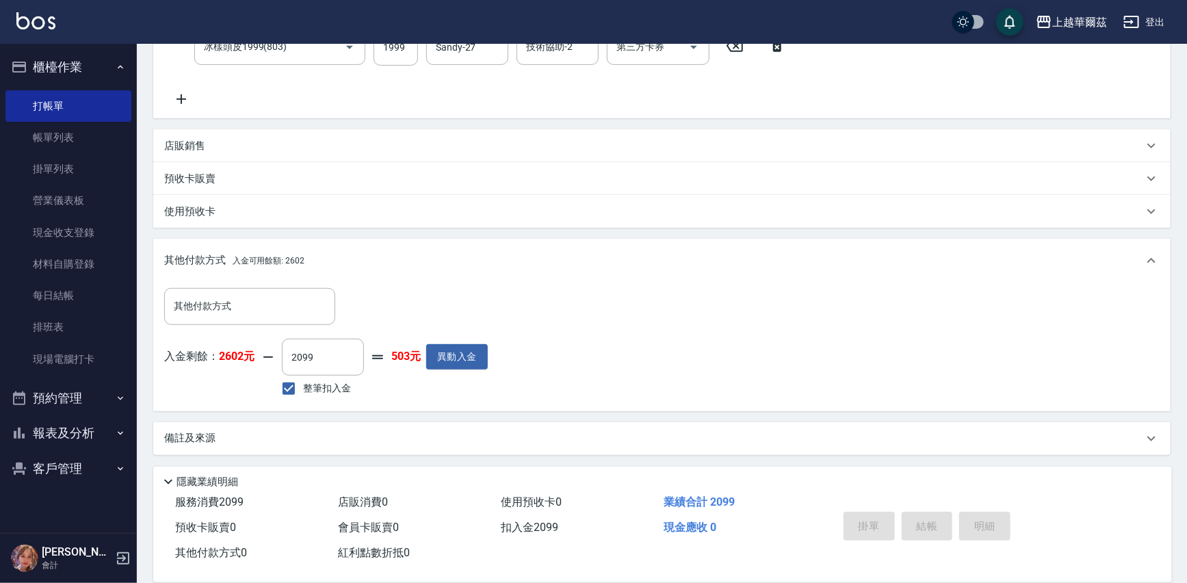
type input "2025/08/17 19:21"
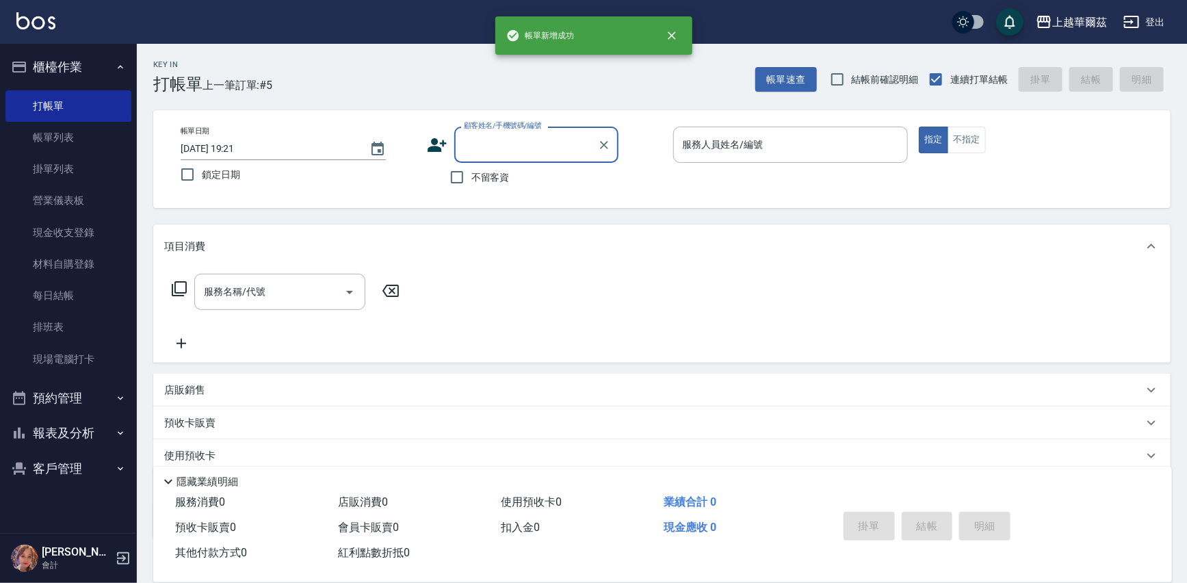
scroll to position [0, 0]
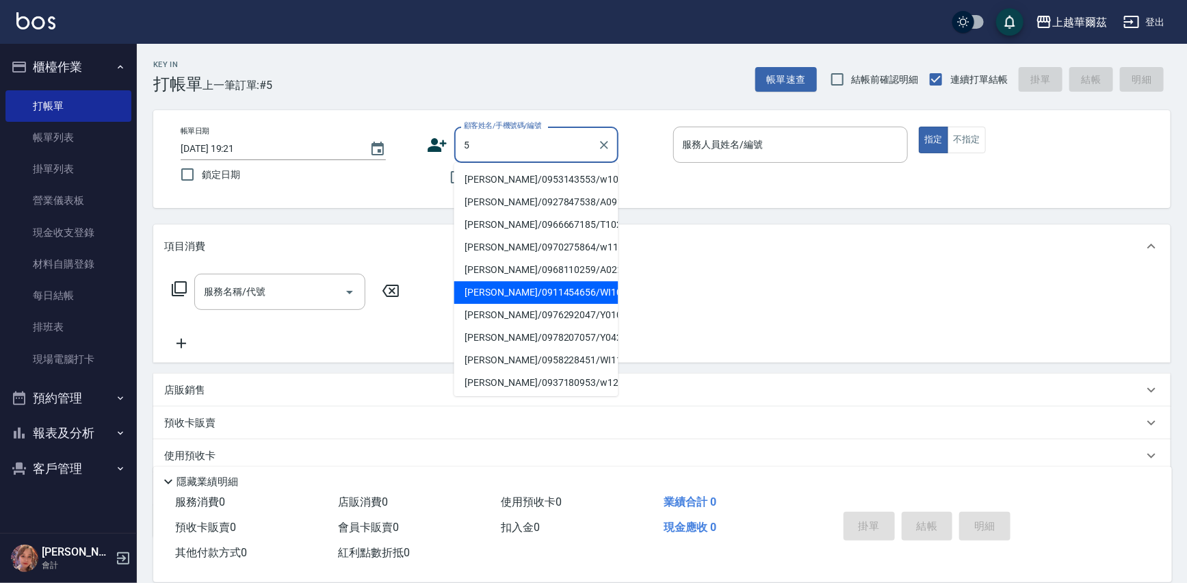
type input "5"
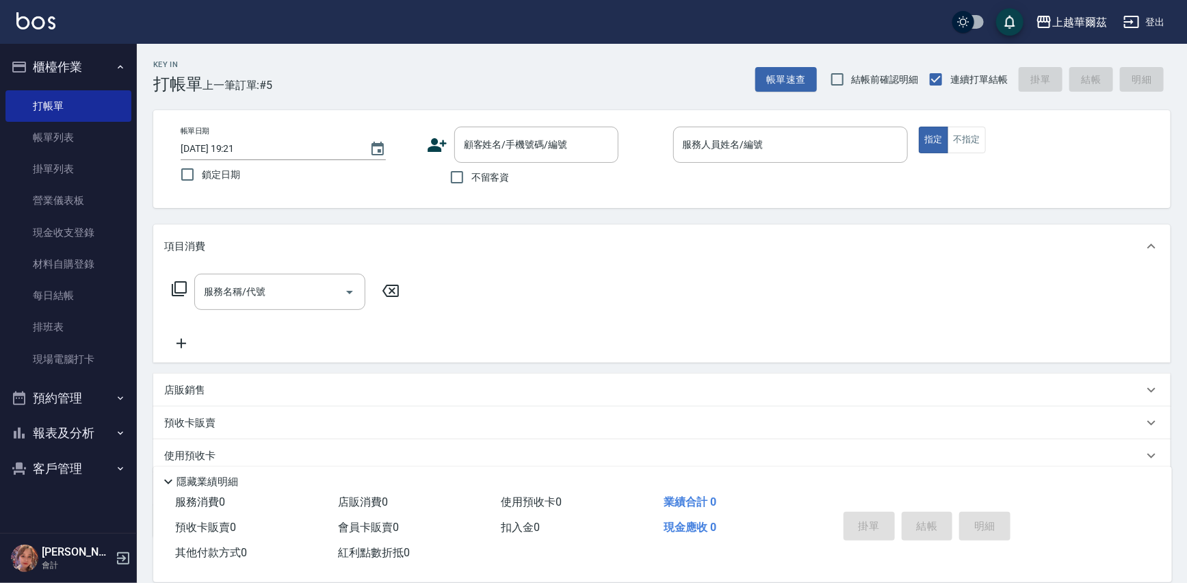
click at [659, 212] on div "Key In 打帳單 上一筆訂單:#5 帳單速查 結帳前確認明細 連續打單結帳 掛單 結帳 明細 帳單日期 2025/08/17 19:21 鎖定日期 顧客姓…" at bounding box center [662, 355] width 1050 height 622
click at [457, 178] on input "不留客資" at bounding box center [456, 177] width 29 height 29
checkbox input "true"
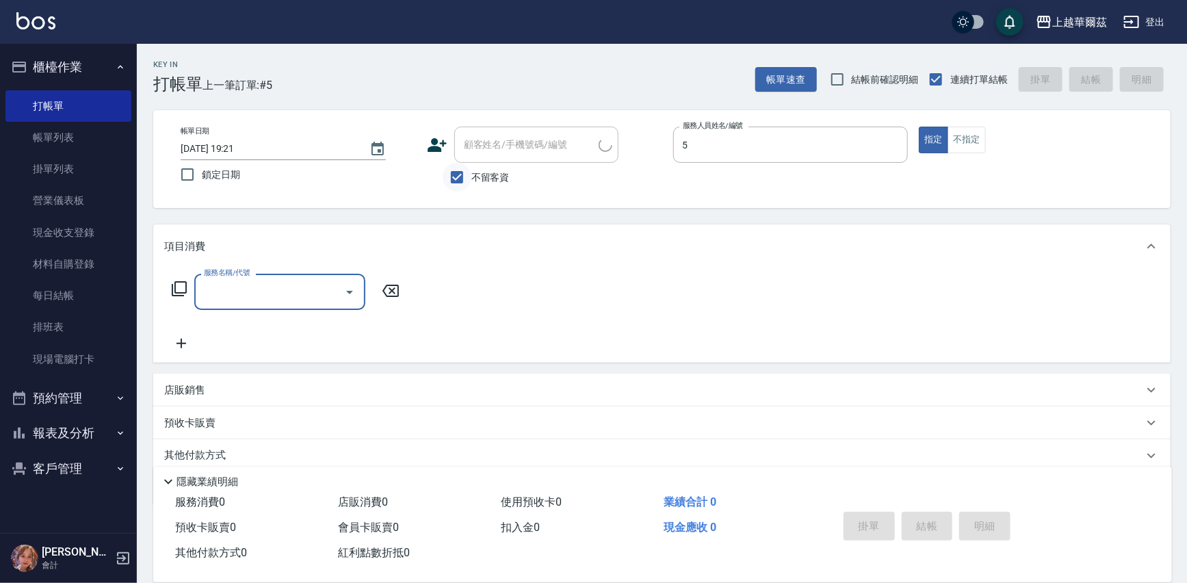
type input "Yami-5"
type input "304"
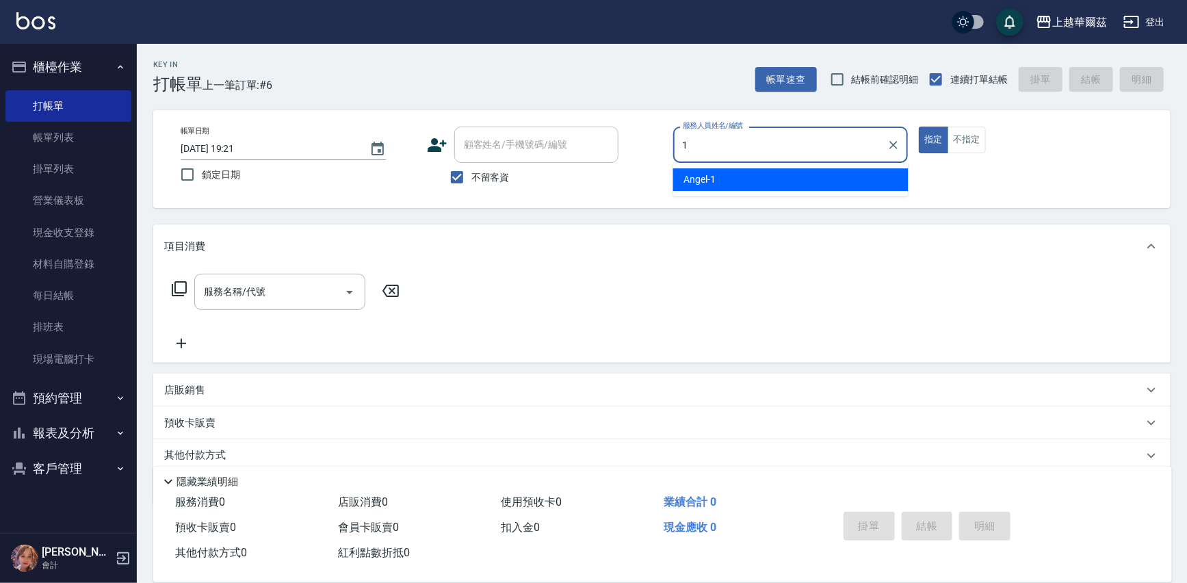
type input "Angel-1"
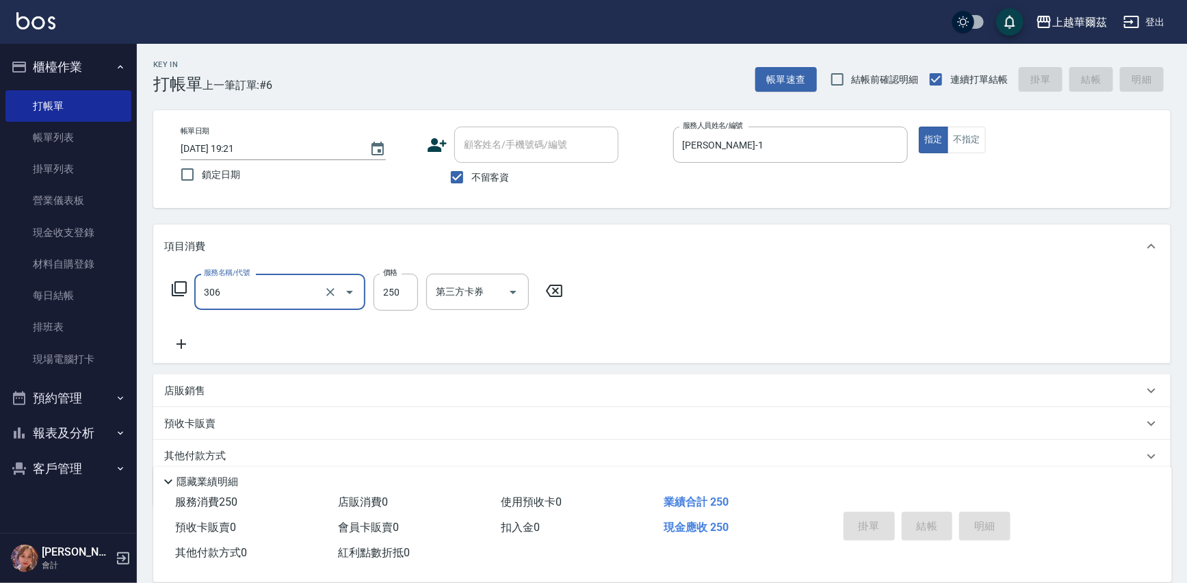
type input "306"
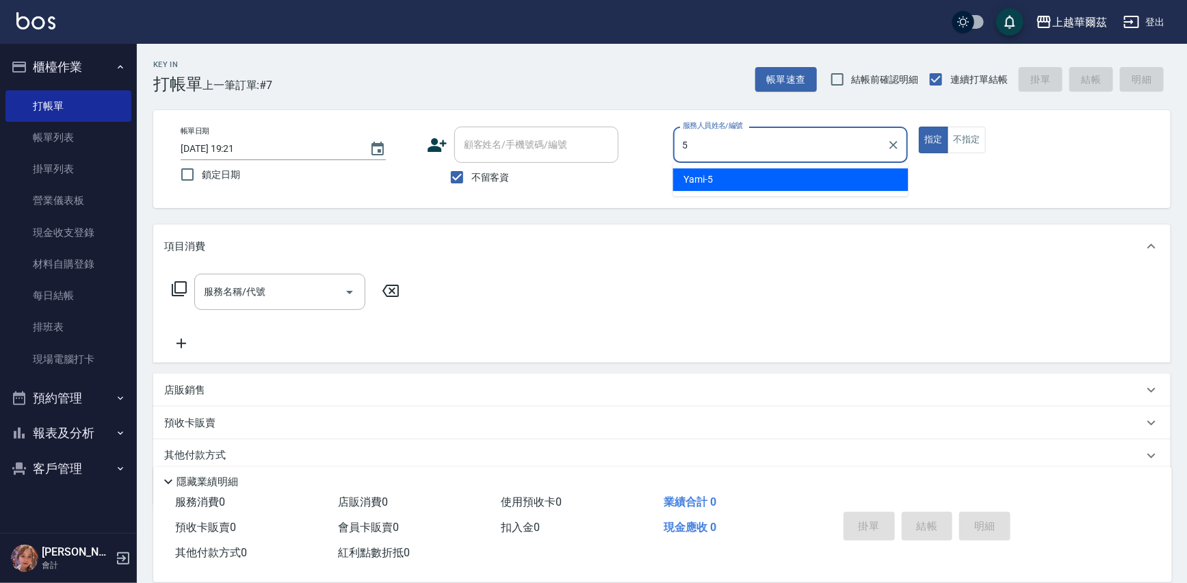
type input "Yami-5"
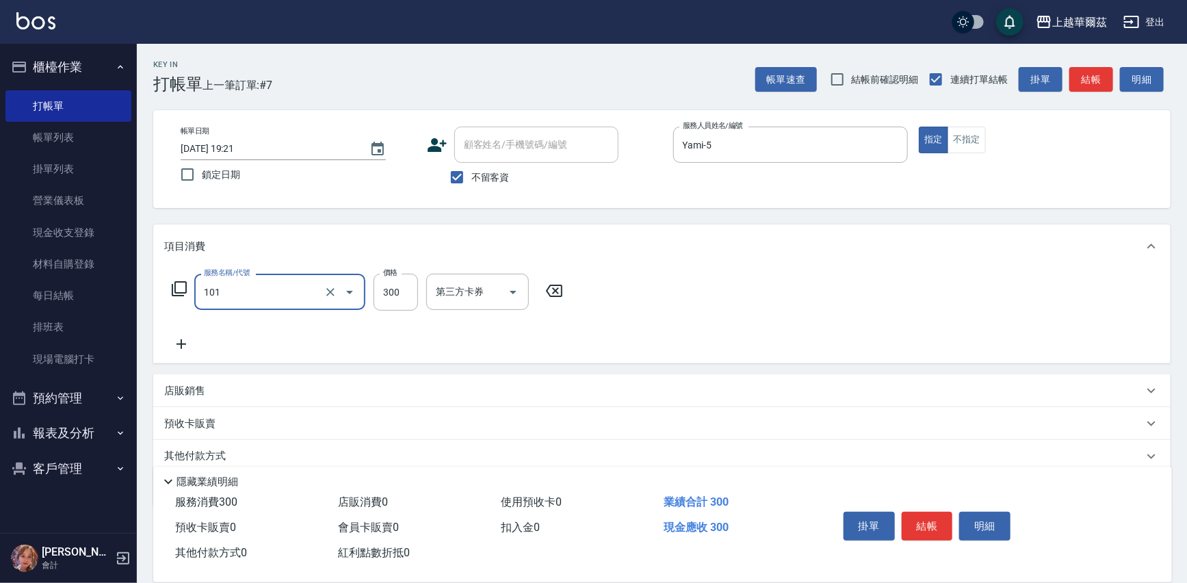
type input "洗髮300(101)"
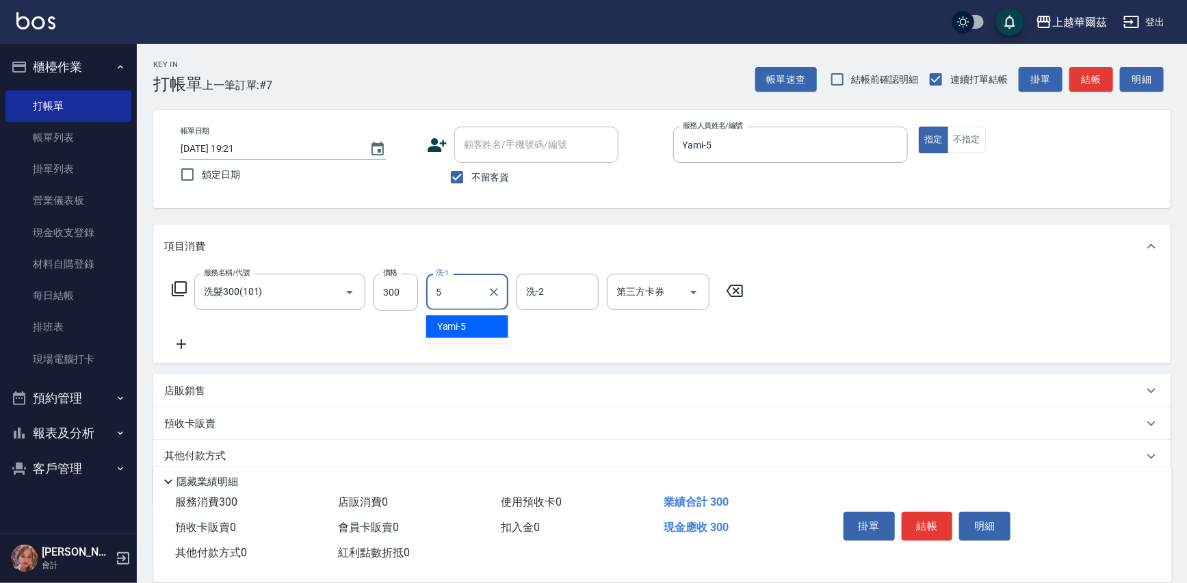
type input "Yami-5"
type input "anna-24"
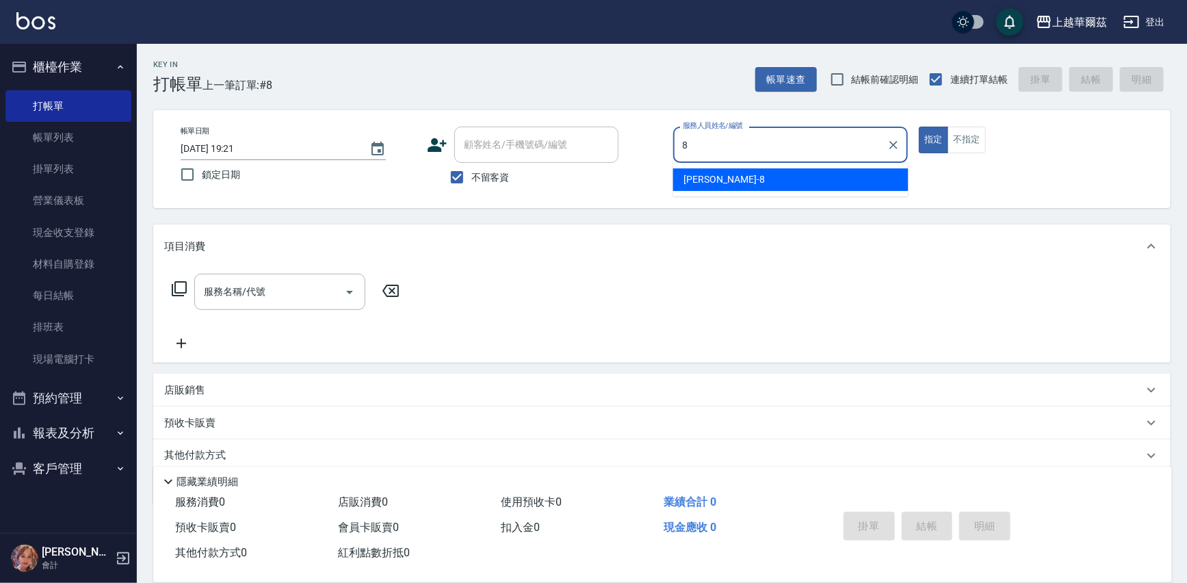
type input "Tina-8"
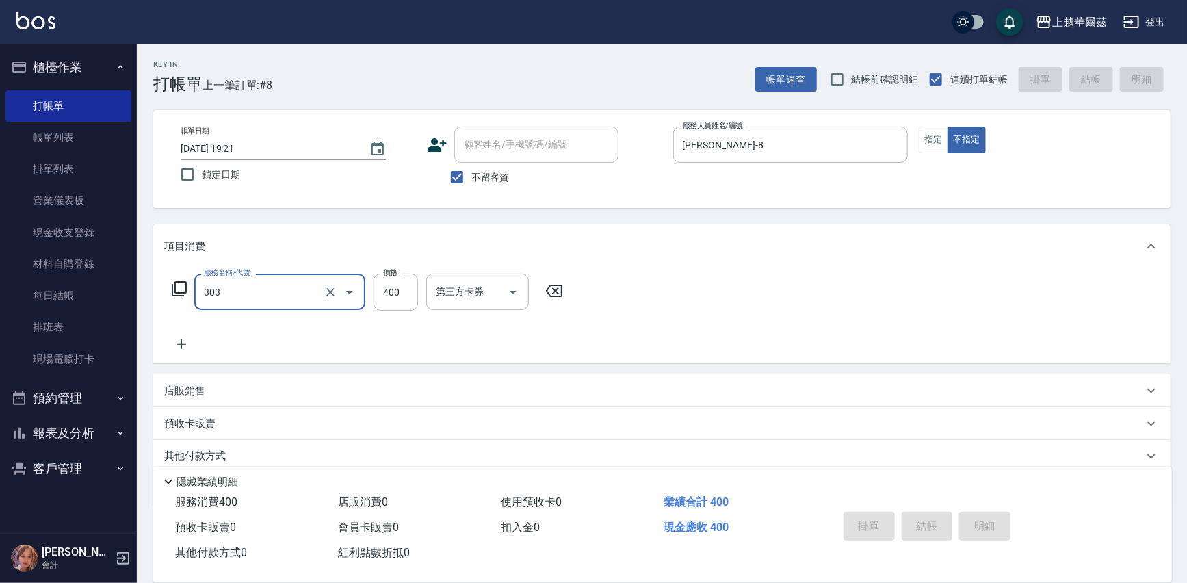
type input "303"
type input "2025/08/17 19:22"
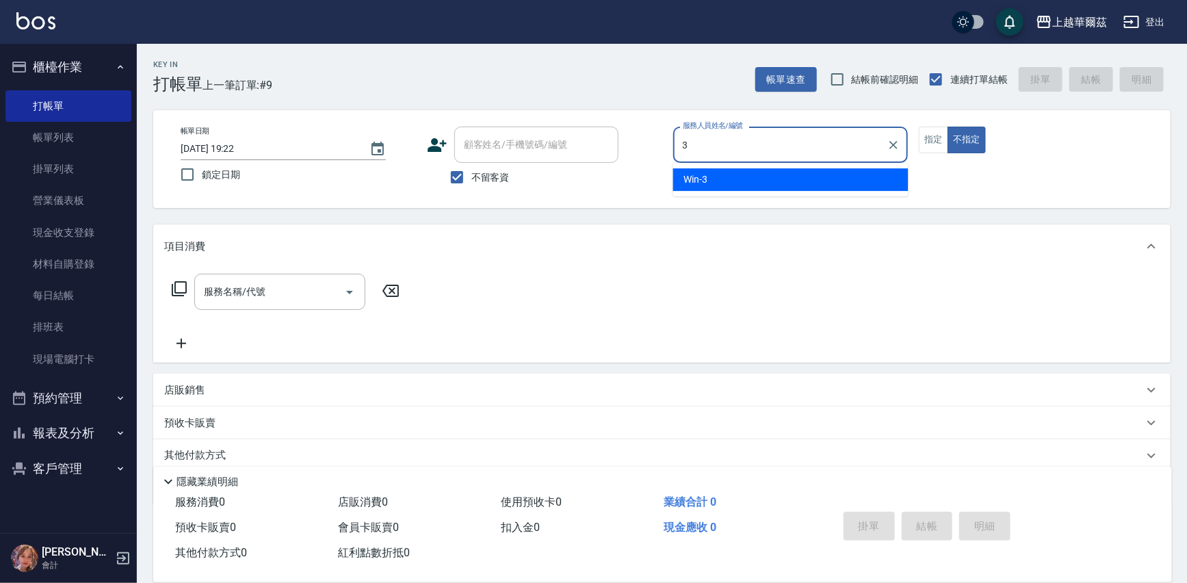
type input "3"
type button "false"
type input "Win-3"
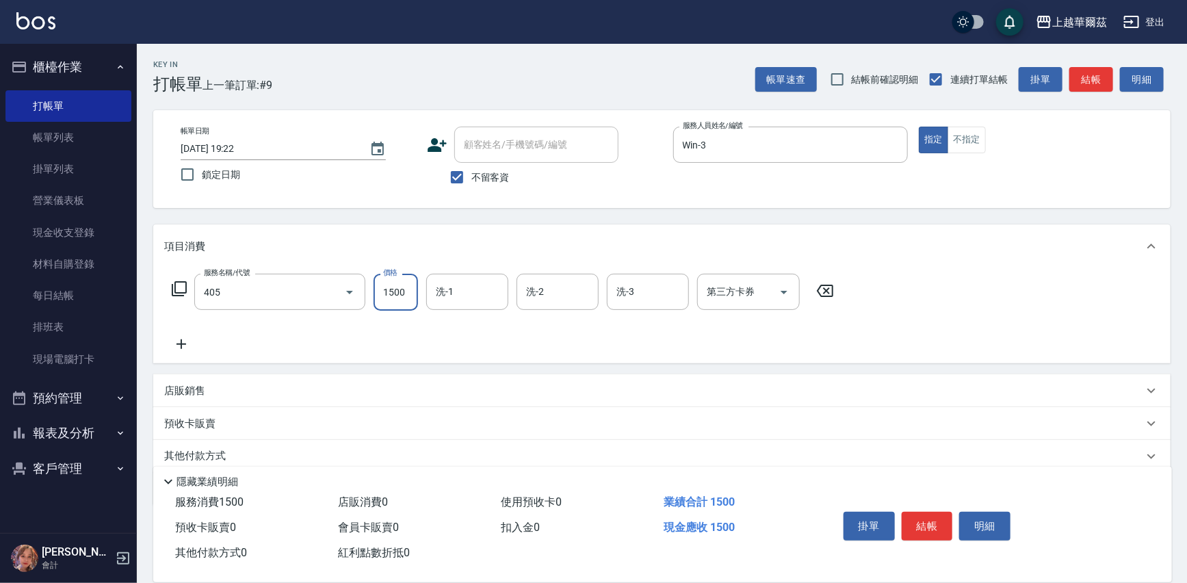
type input "染1500(405)"
click at [397, 294] on input "1500" at bounding box center [395, 292] width 44 height 37
type input "3000"
type input "3"
type input "2"
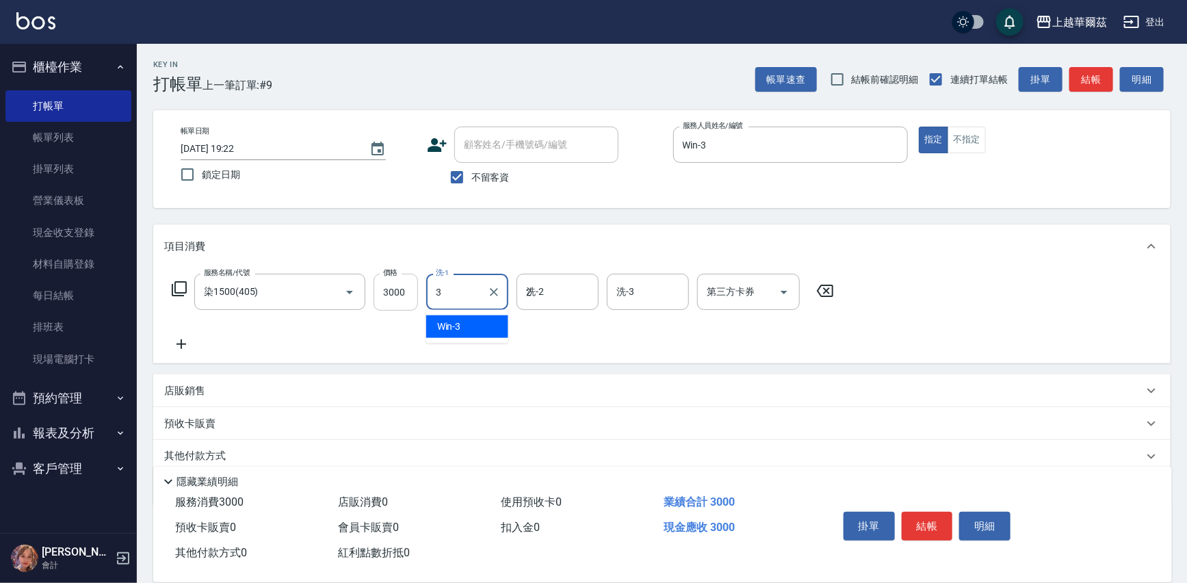
type input "Win-3"
type input "Sandy-27"
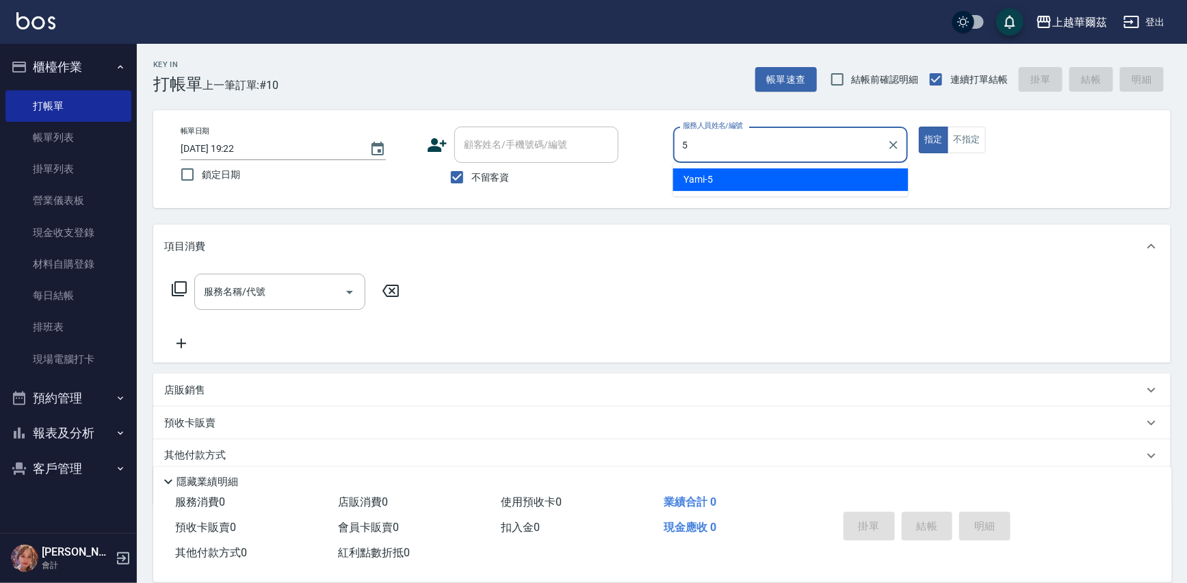
type input "Yami-5"
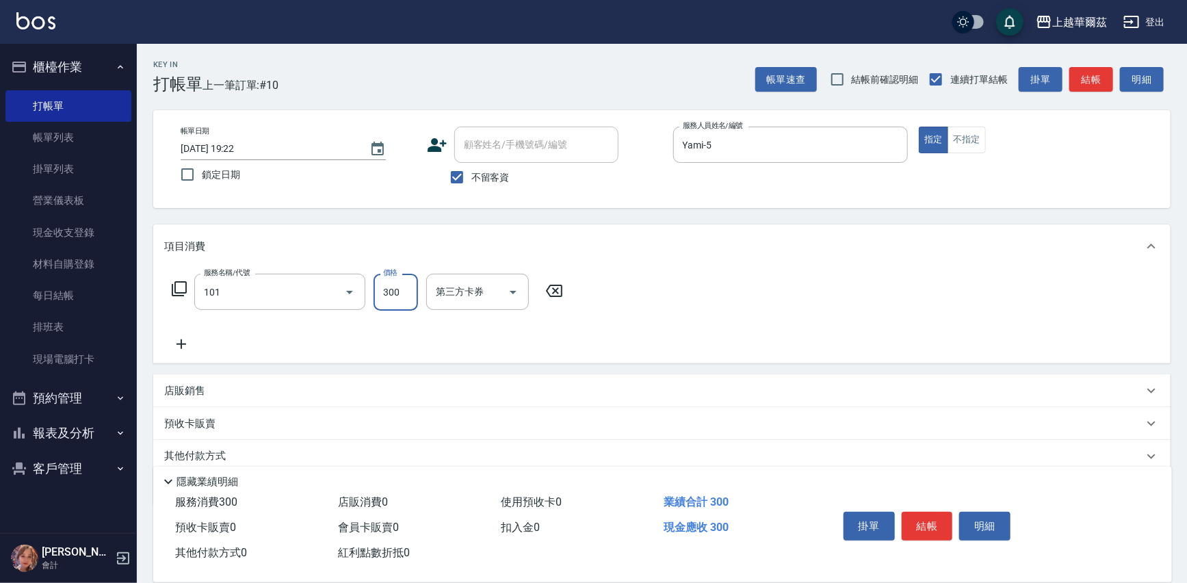
type input "洗髮300(101)"
type input "anna-24"
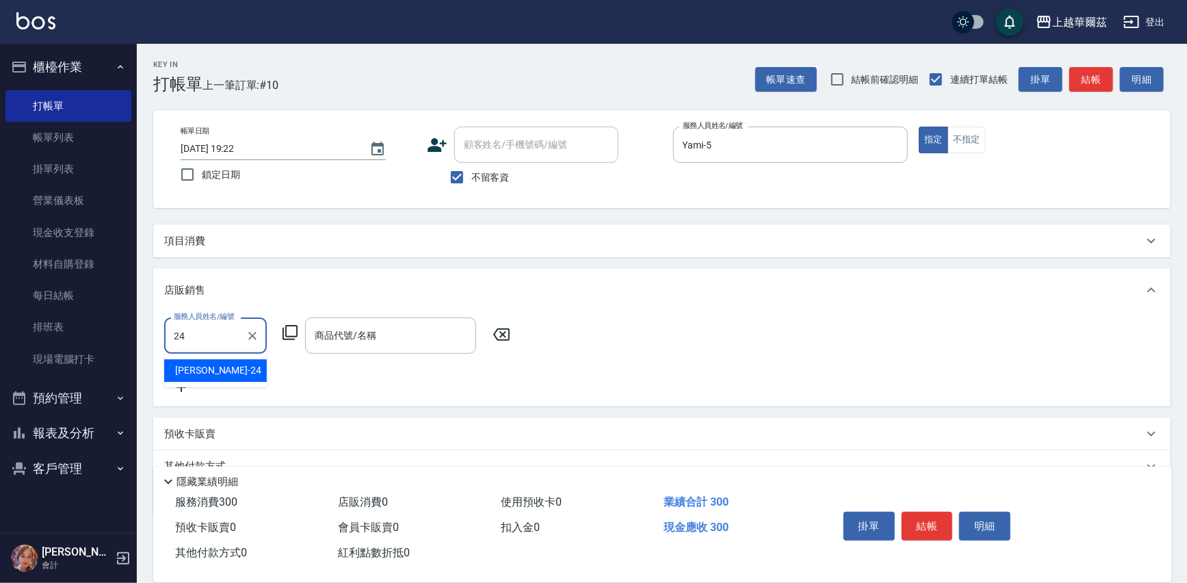
type input "anna-24"
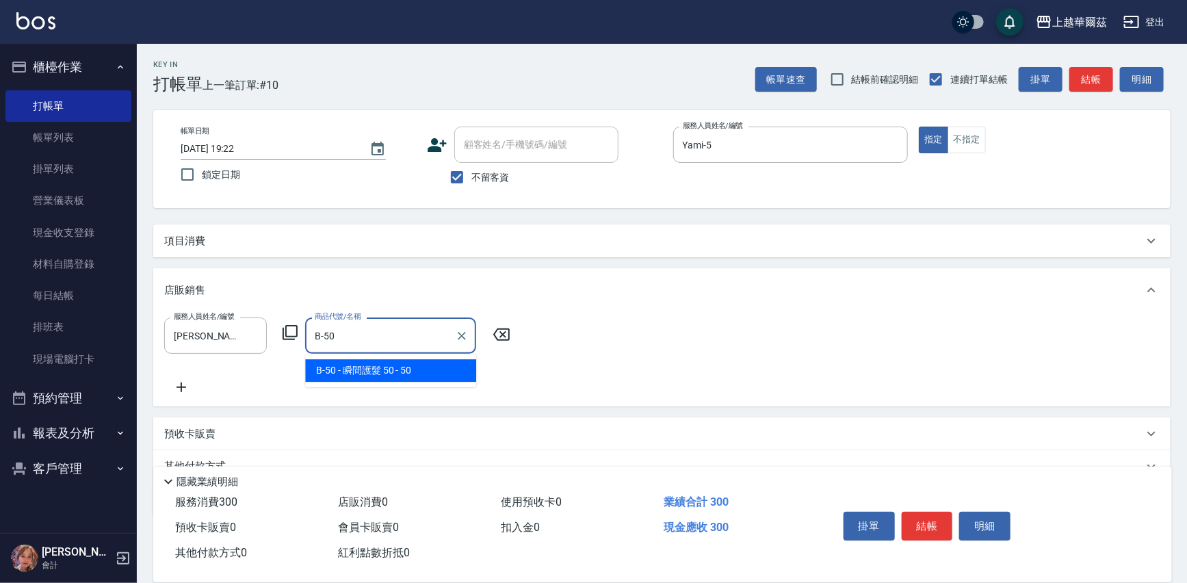
type input "瞬間護髮 50"
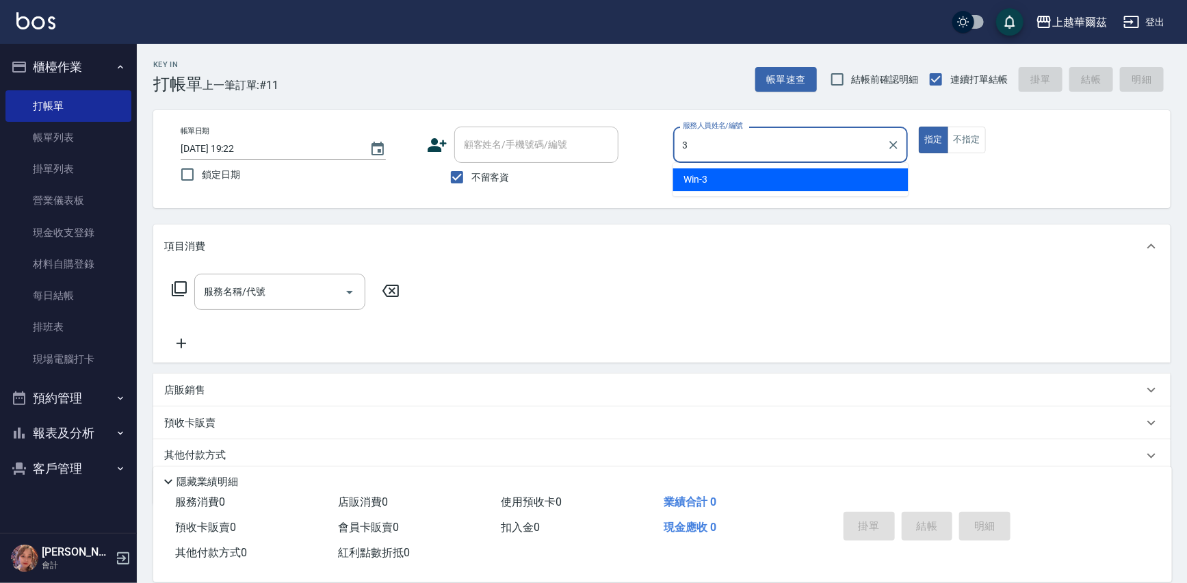
type input "Win-3"
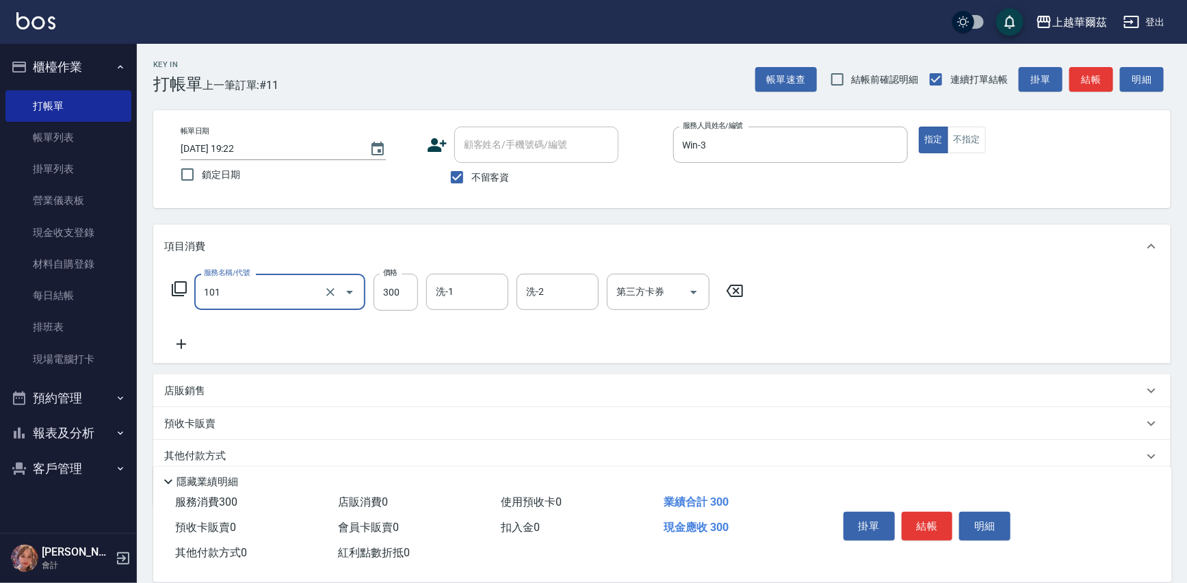
type input "洗髮300(101)"
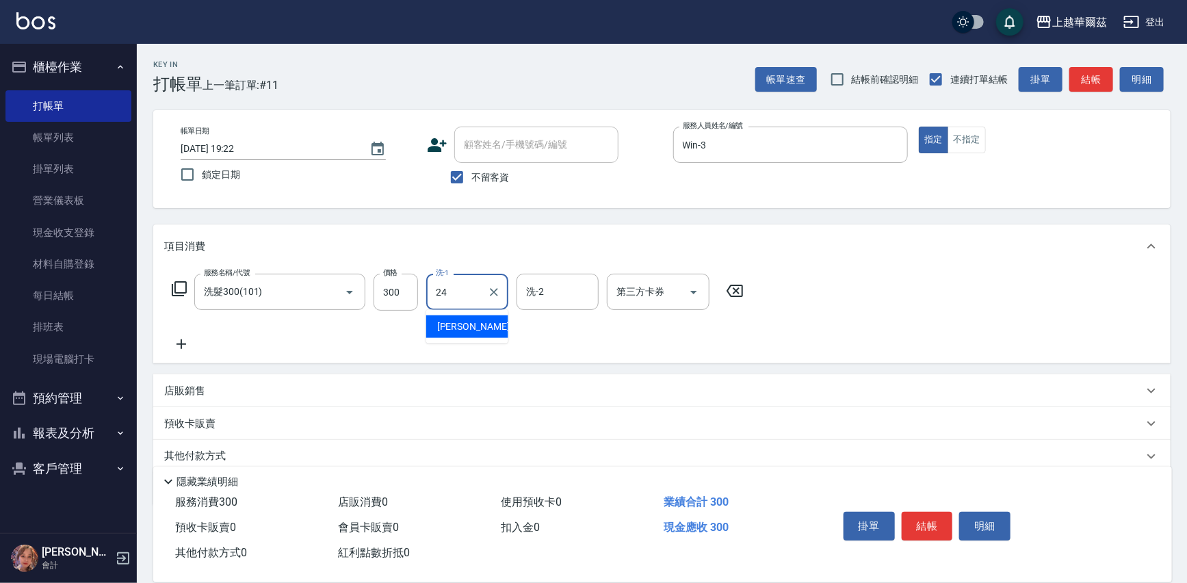
type input "anna-24"
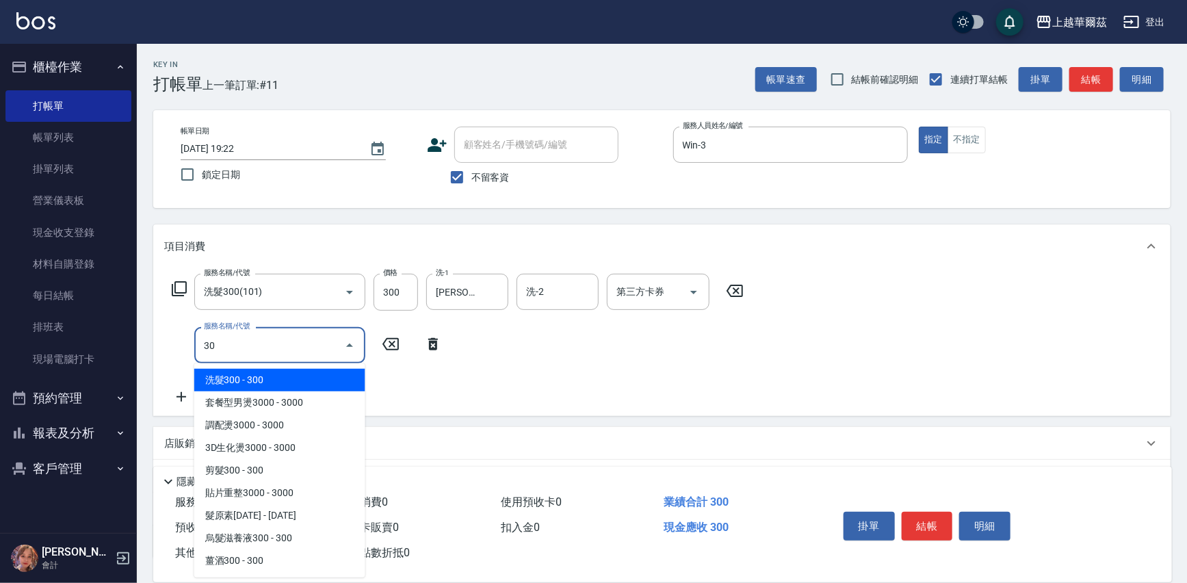
type input "304"
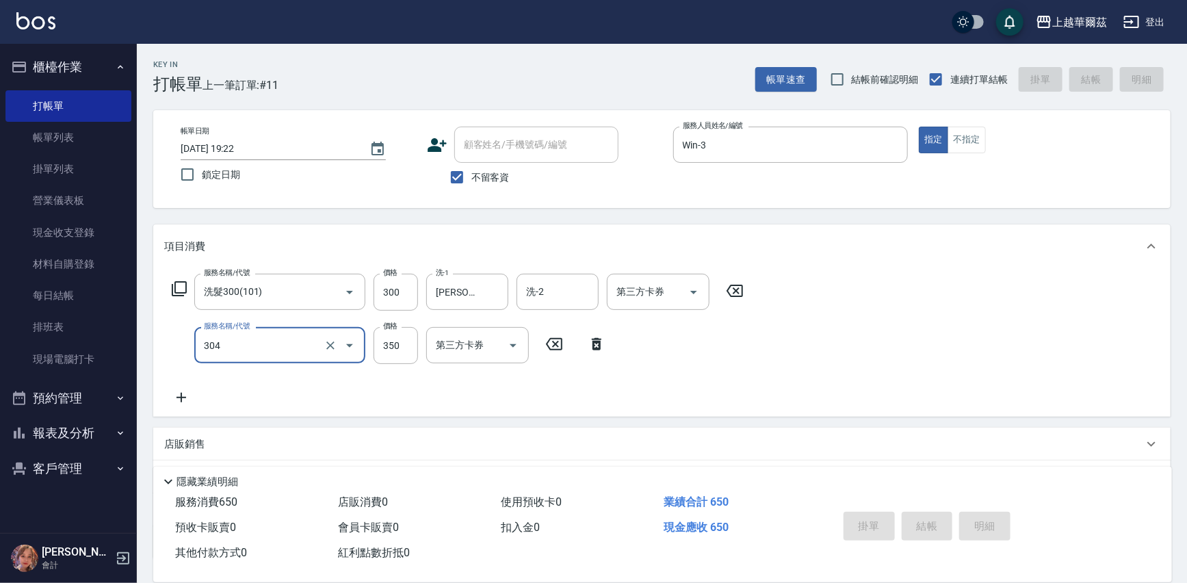
type input "2025/08/17 19:23"
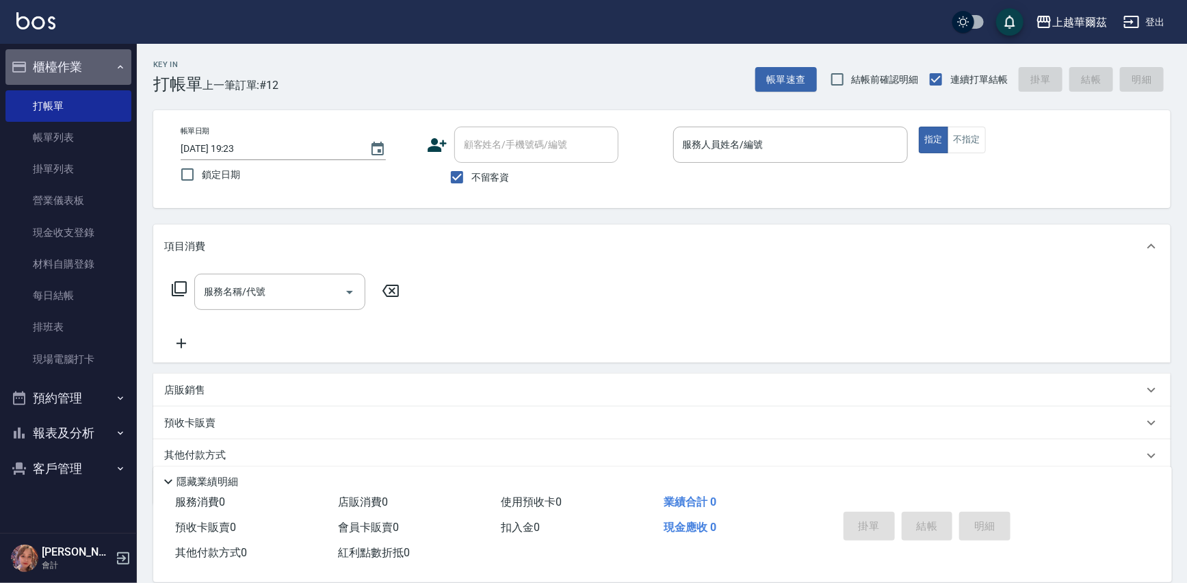
click at [80, 60] on button "櫃檯作業" at bounding box center [68, 67] width 126 height 36
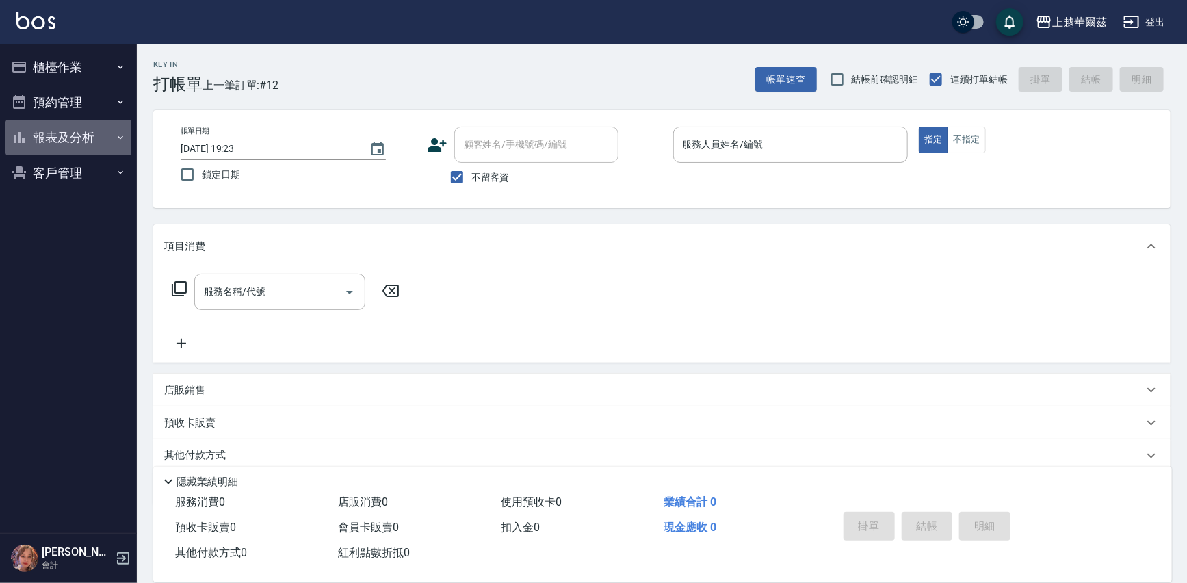
click at [57, 131] on button "報表及分析" at bounding box center [68, 138] width 126 height 36
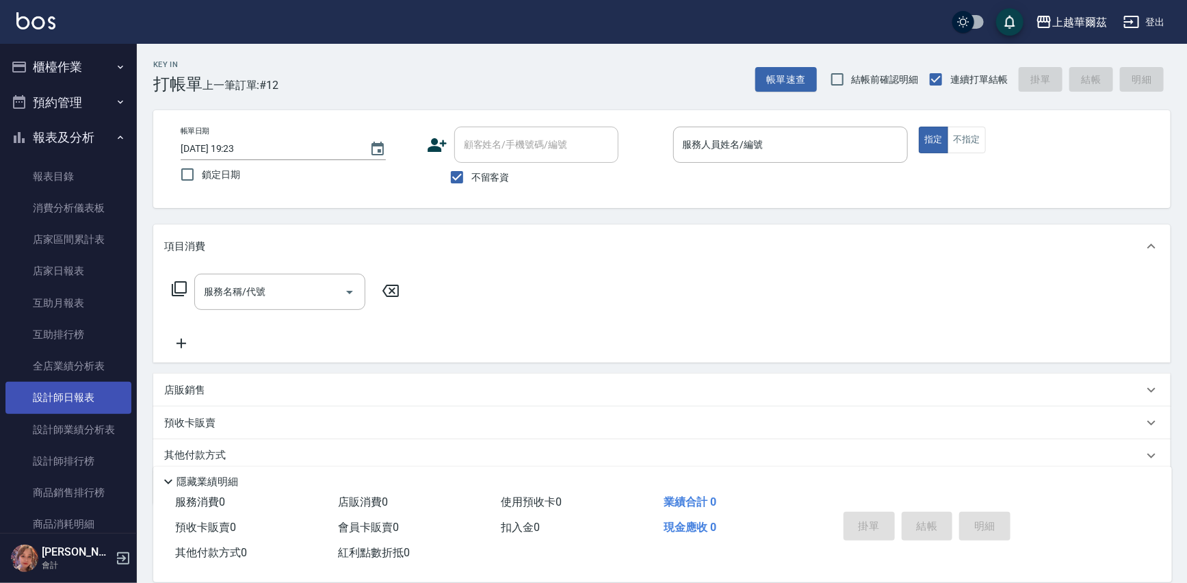
click at [62, 401] on link "設計師日報表" at bounding box center [68, 397] width 126 height 31
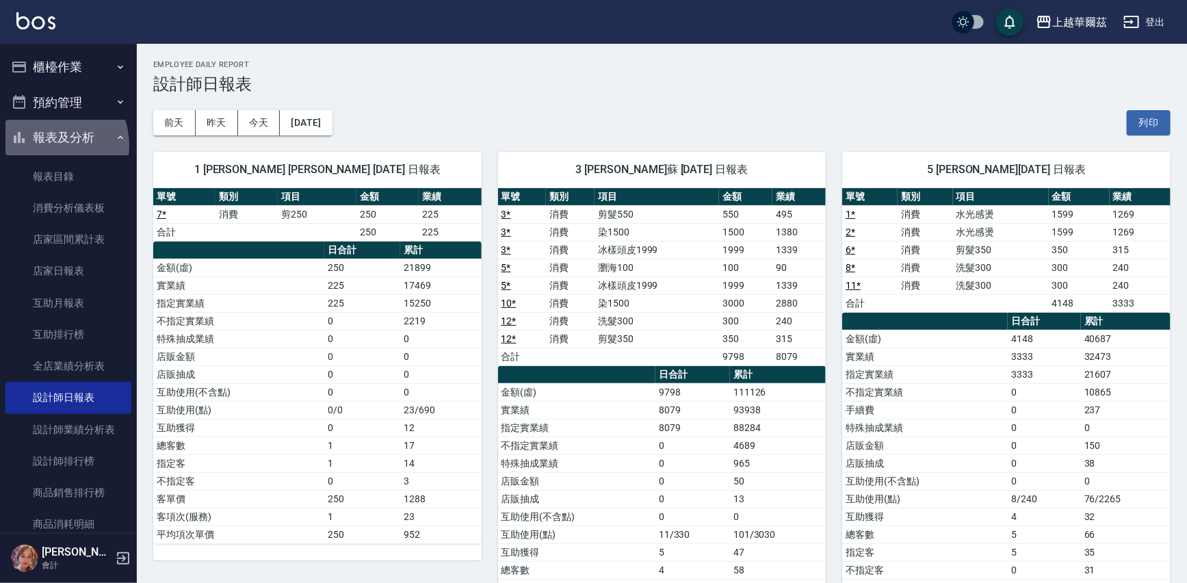
click at [48, 145] on button "報表及分析" at bounding box center [68, 138] width 126 height 36
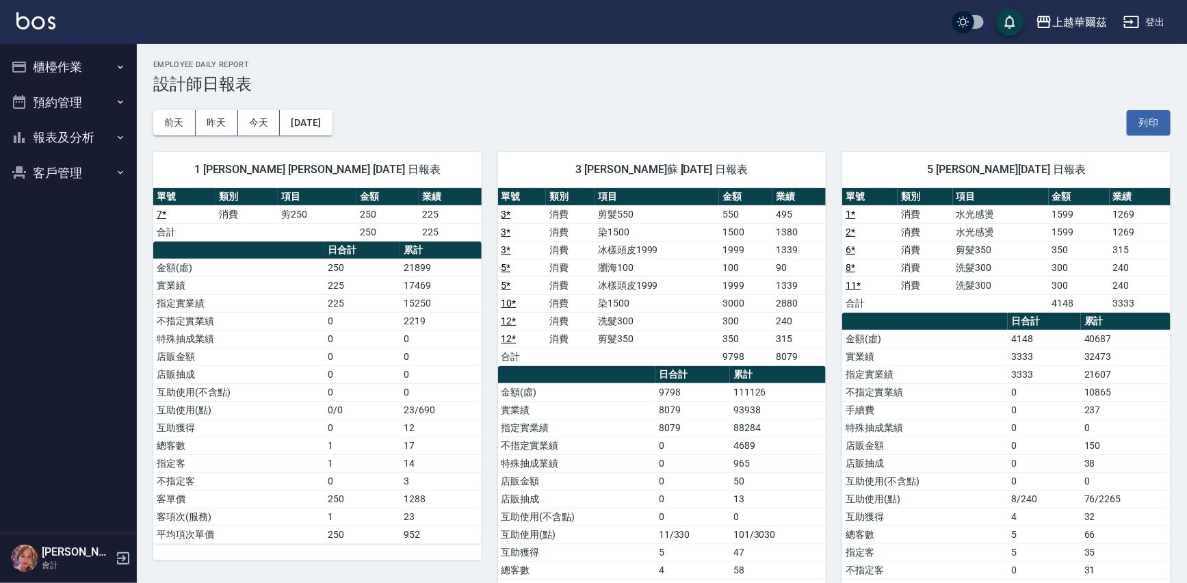
click at [63, 70] on button "櫃檯作業" at bounding box center [68, 67] width 126 height 36
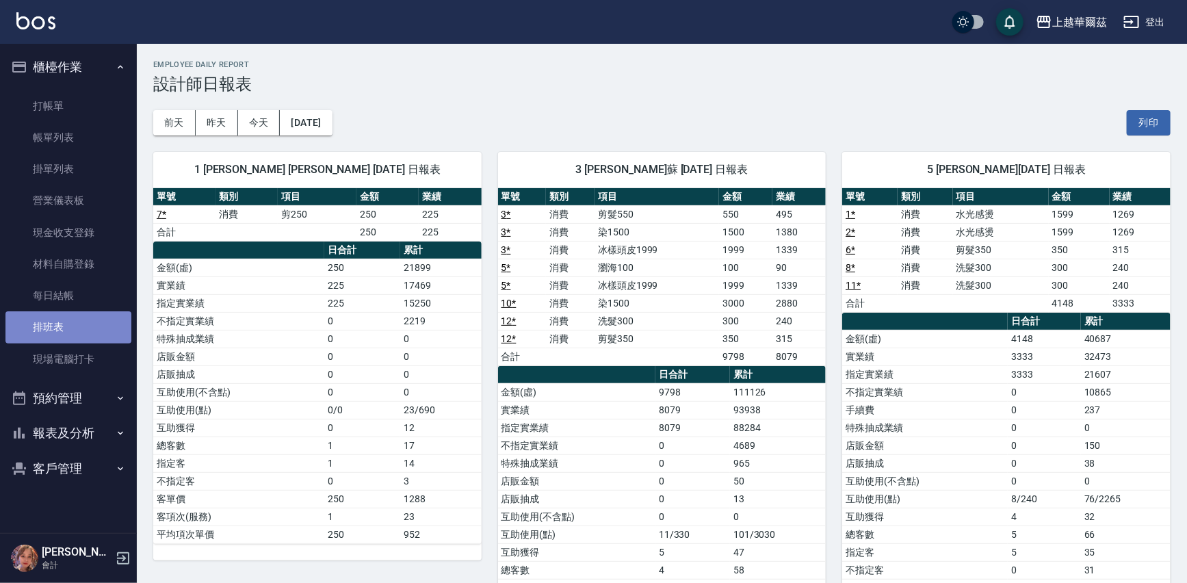
click at [60, 330] on link "排班表" at bounding box center [68, 326] width 126 height 31
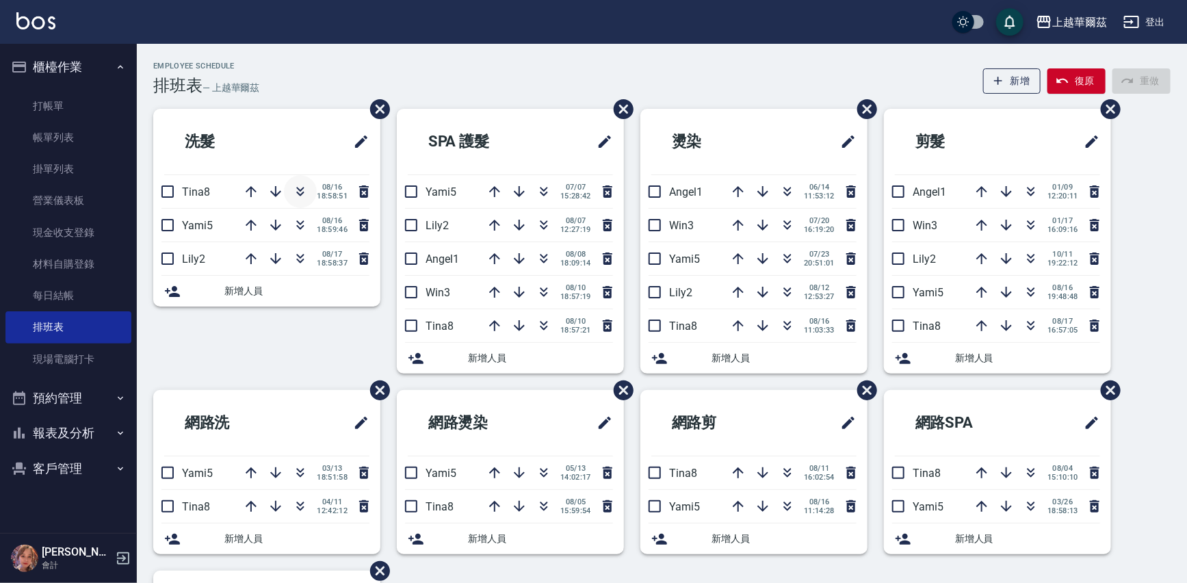
click at [302, 188] on icon "button" at bounding box center [301, 189] width 8 height 5
click at [77, 98] on link "打帳單" at bounding box center [68, 105] width 126 height 31
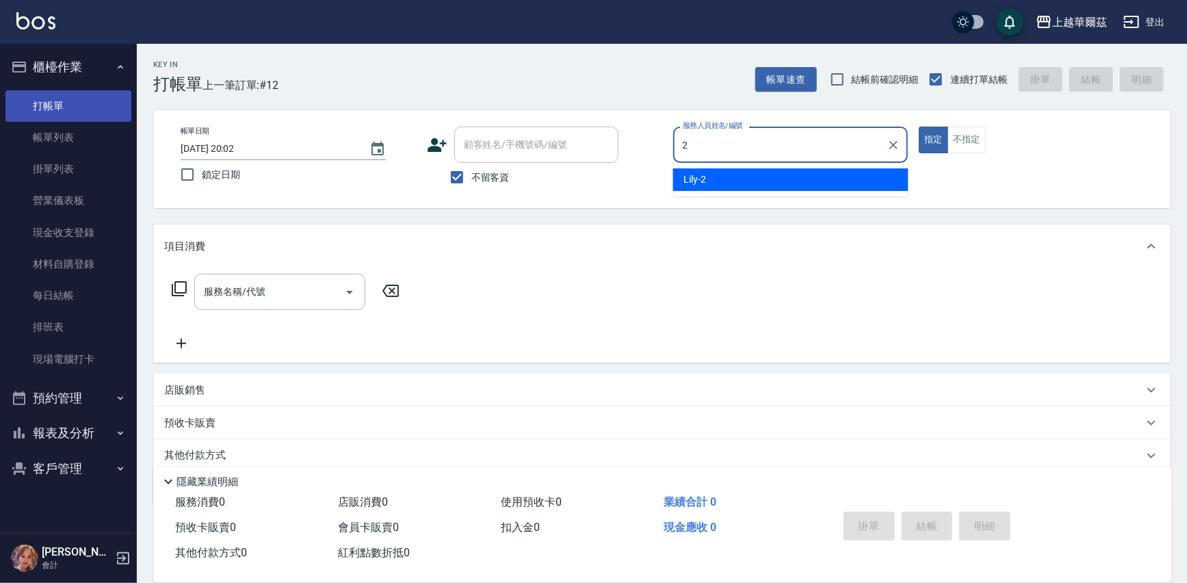
type input "Lily-2"
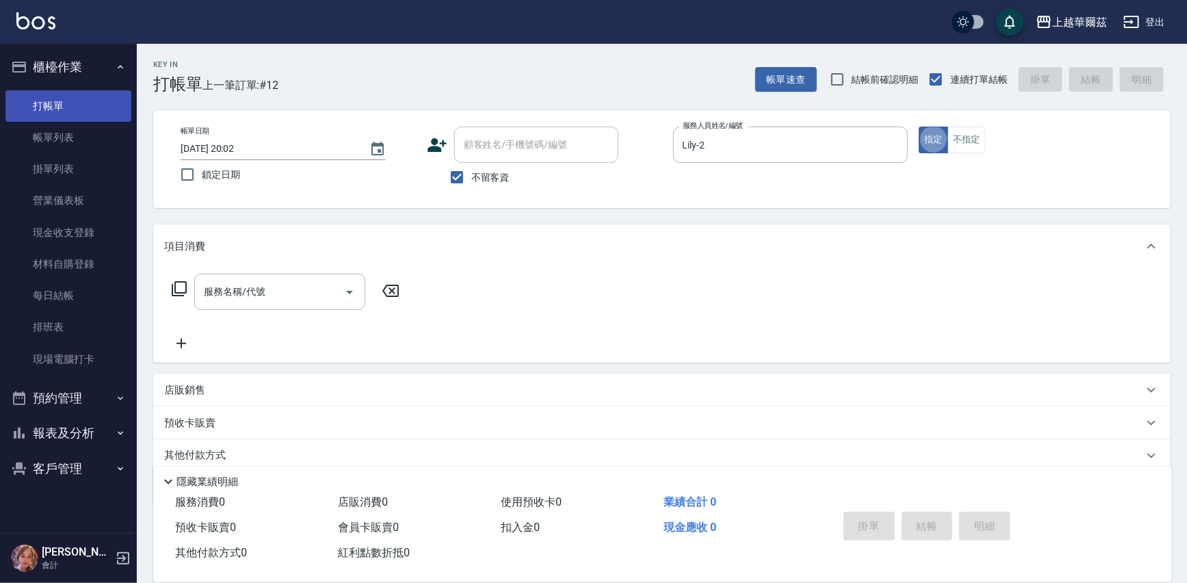
type button "true"
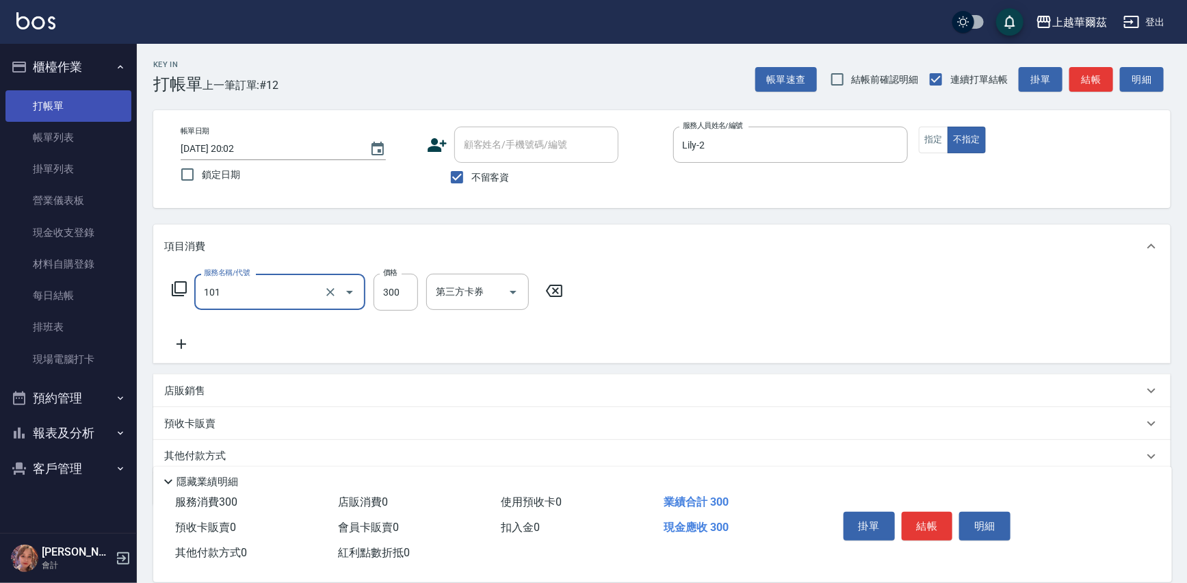
type input "洗髮300(101)"
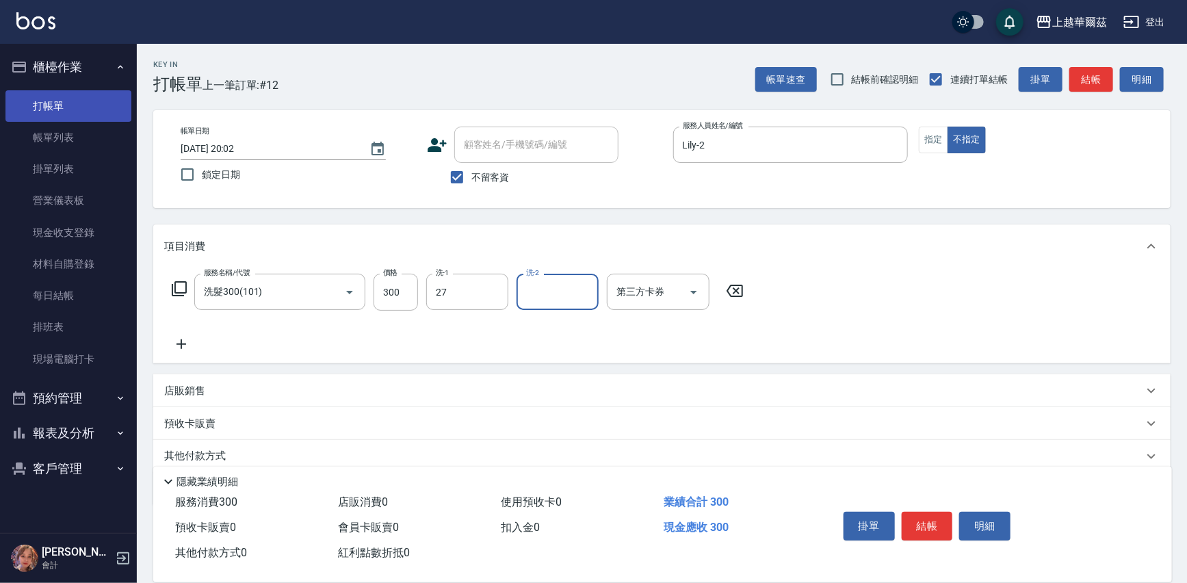
type input "Sandy-27"
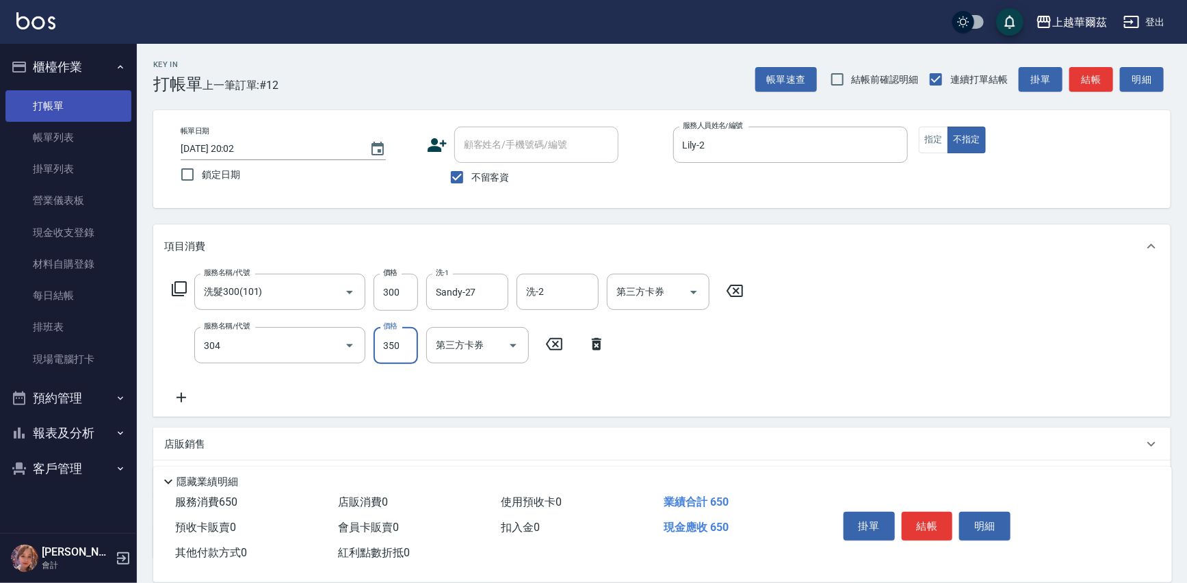
type input "剪髮350(304)"
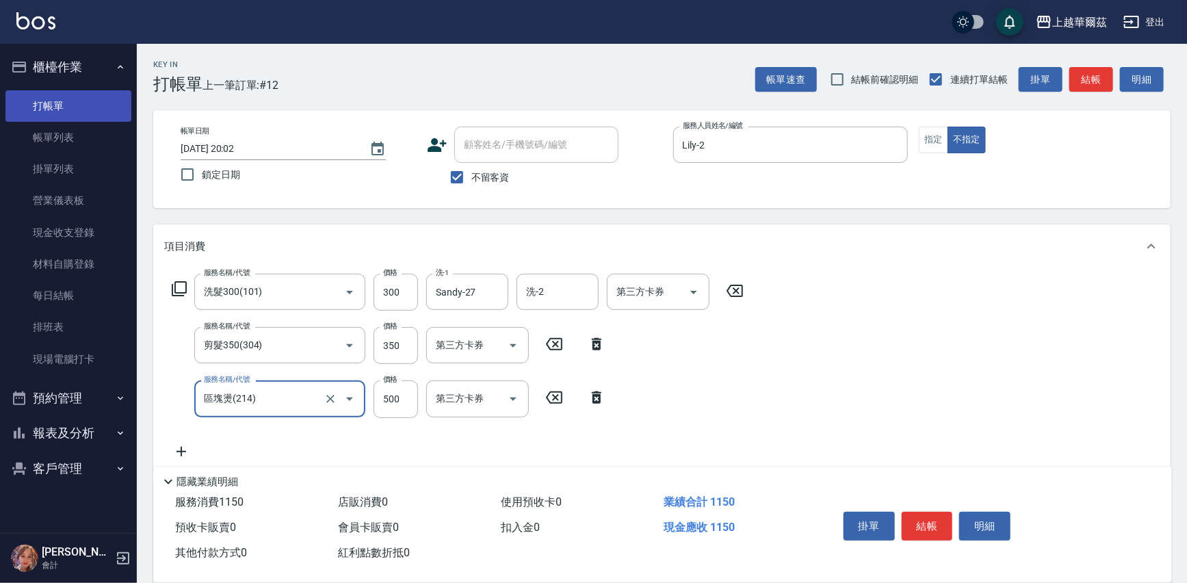
type input "區塊燙(214)"
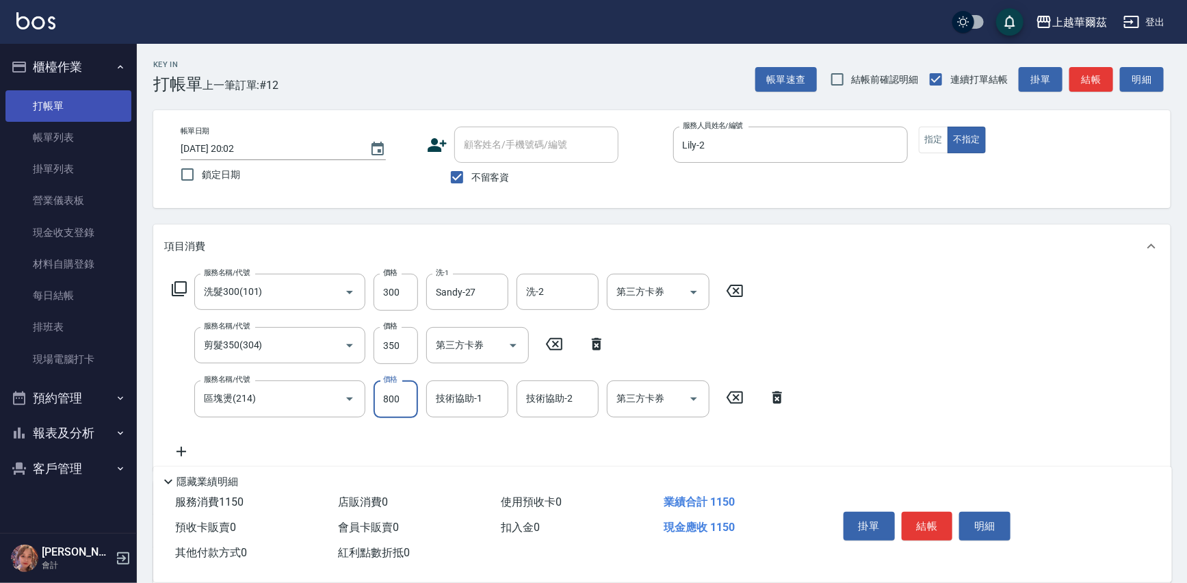
type input "800"
type input "Lily-2"
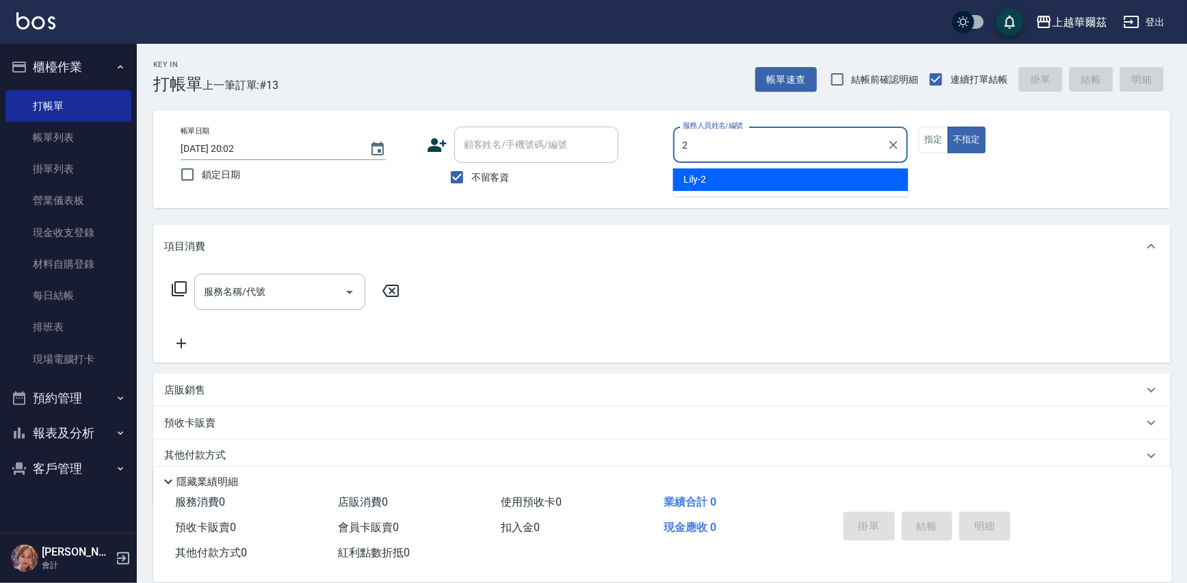
type input "2"
type button "false"
type input "Lily-2"
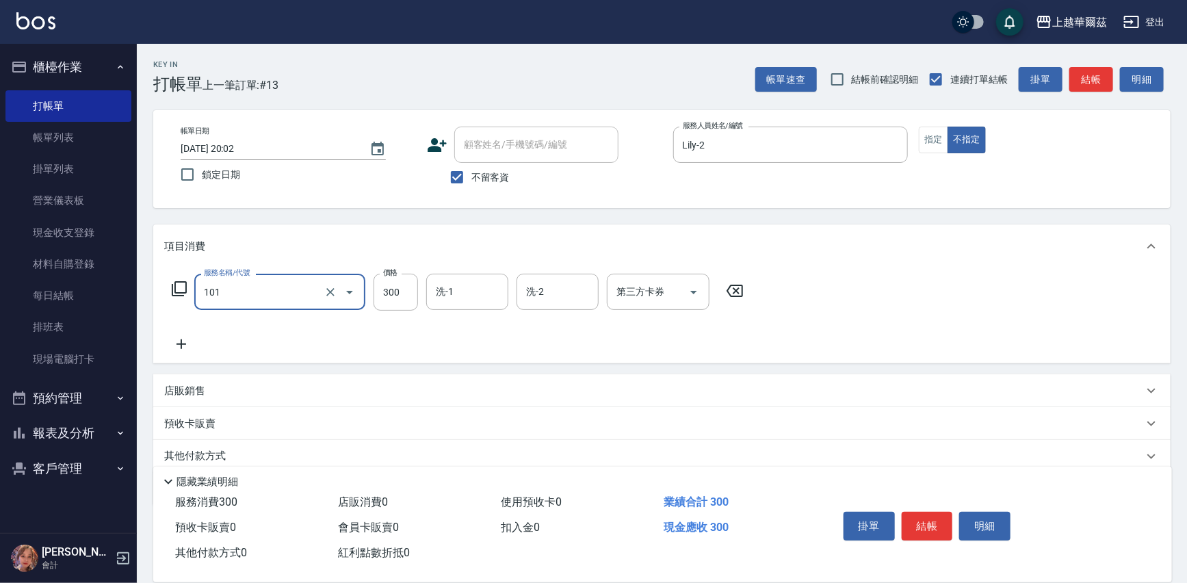
type input "洗髮300(101)"
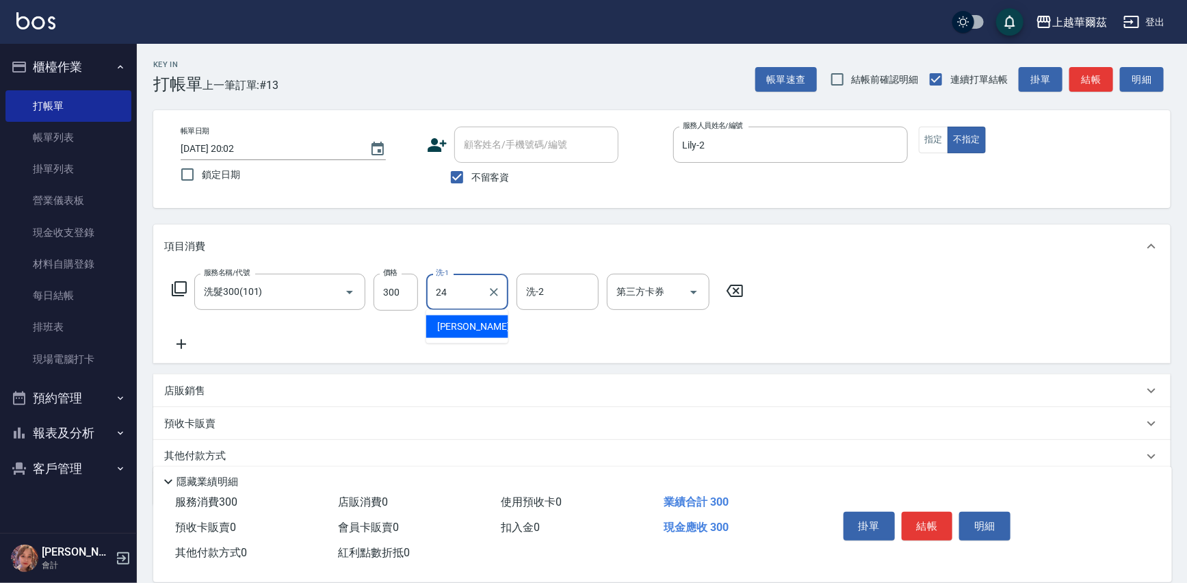
type input "anna-24"
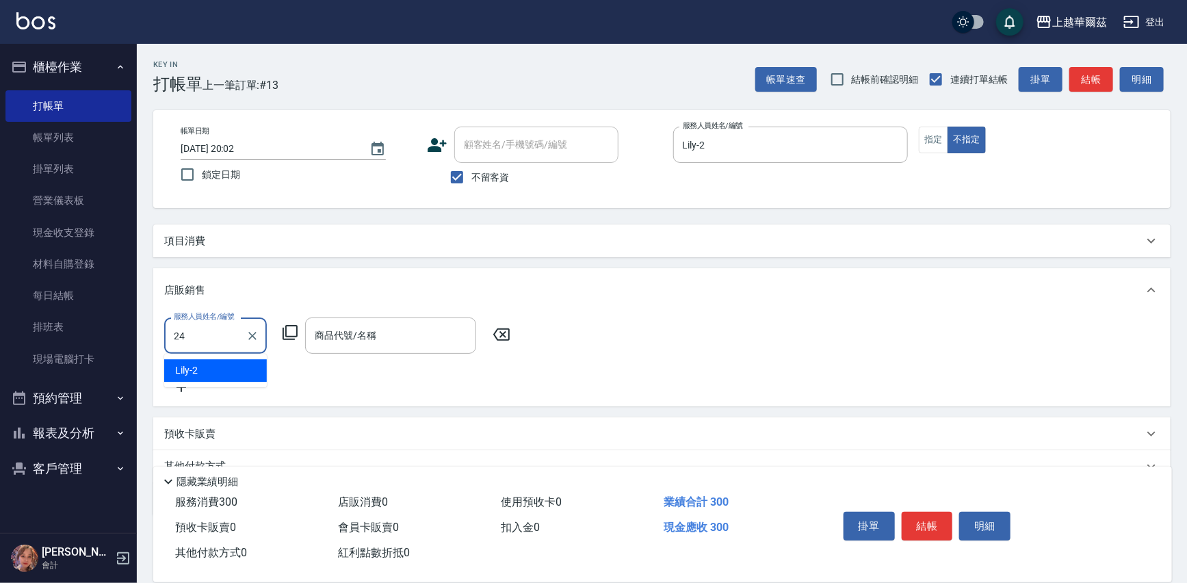
type input "anna-24"
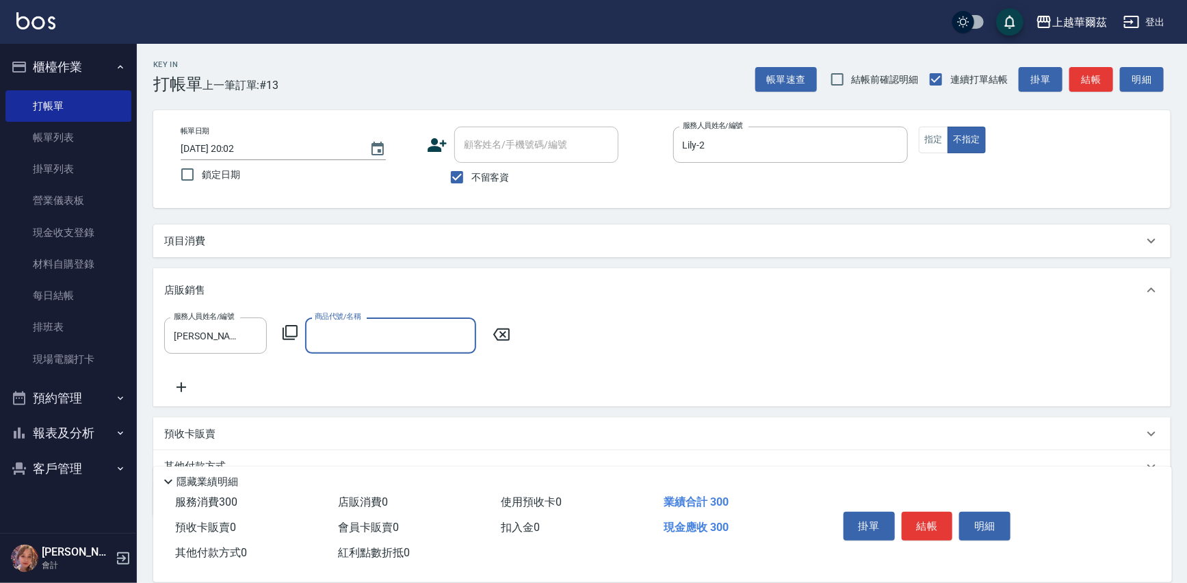
type input "＿"
type input "瞬間護髮 50"
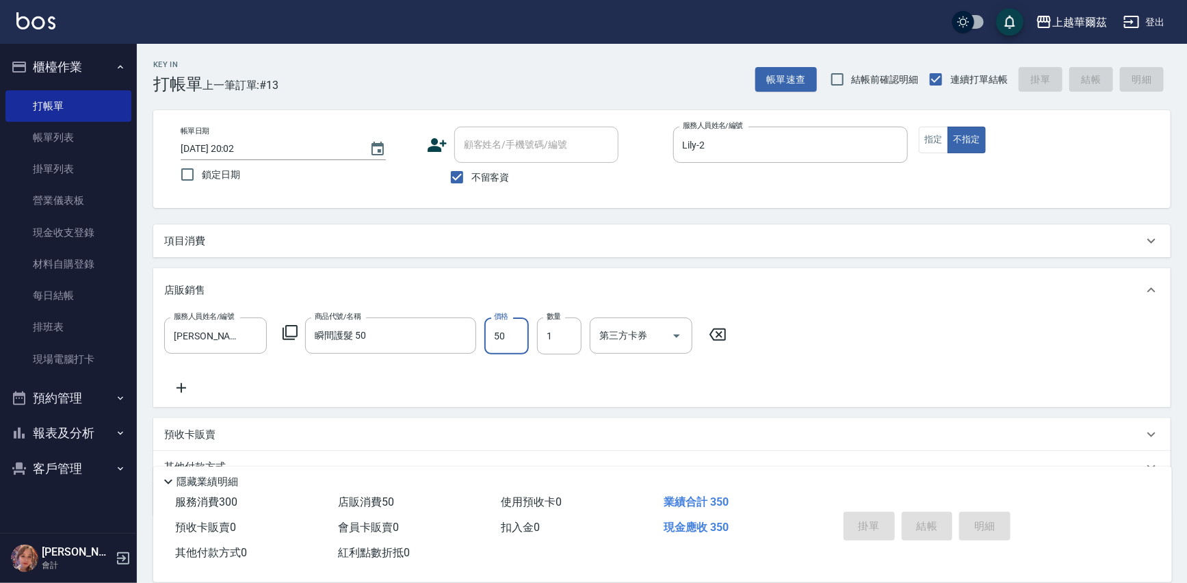
type input "2025/08/17 20:03"
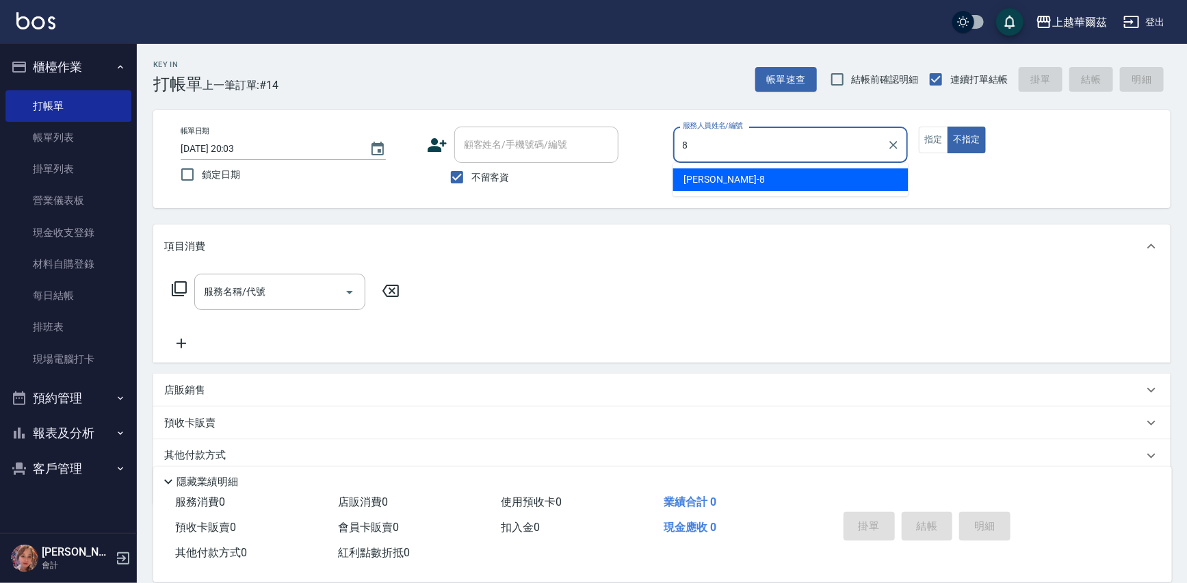
type input "Tina-8"
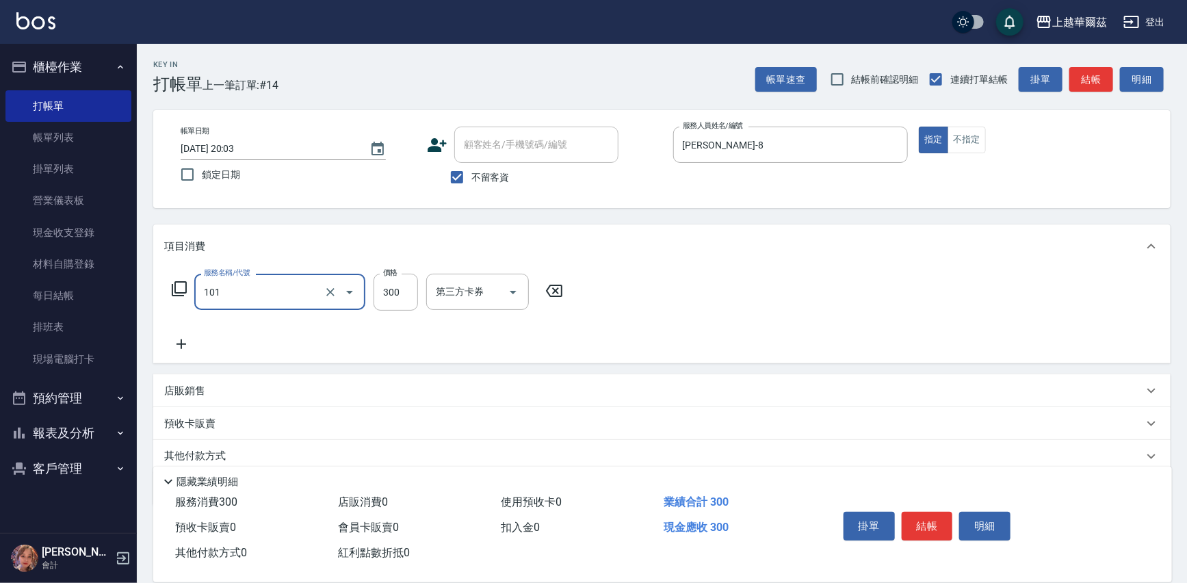
type input "洗髮300(101)"
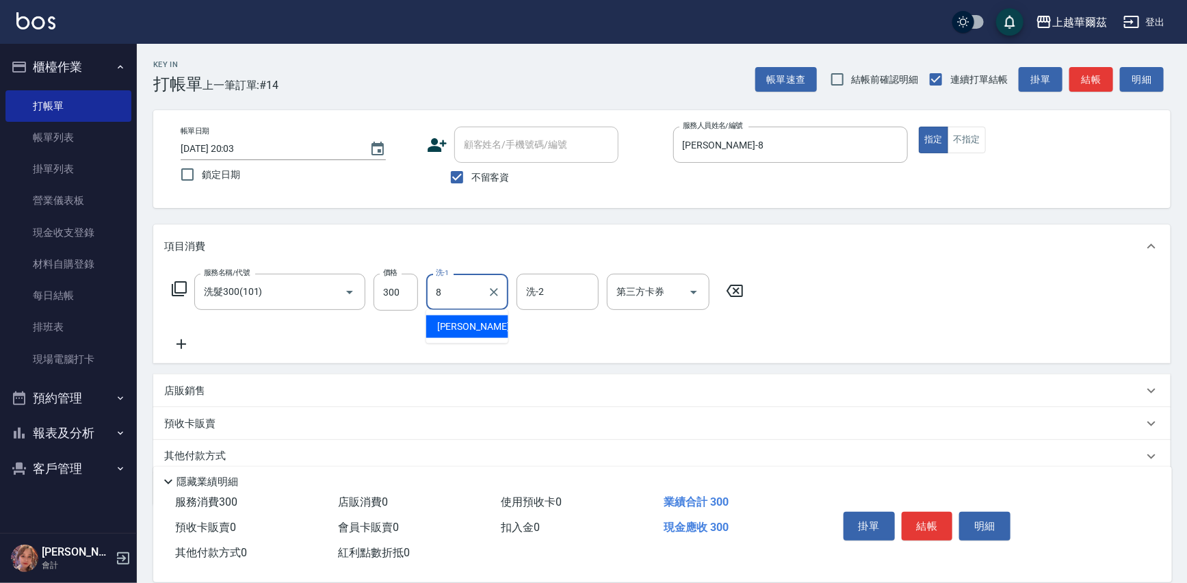
type input "Tina-8"
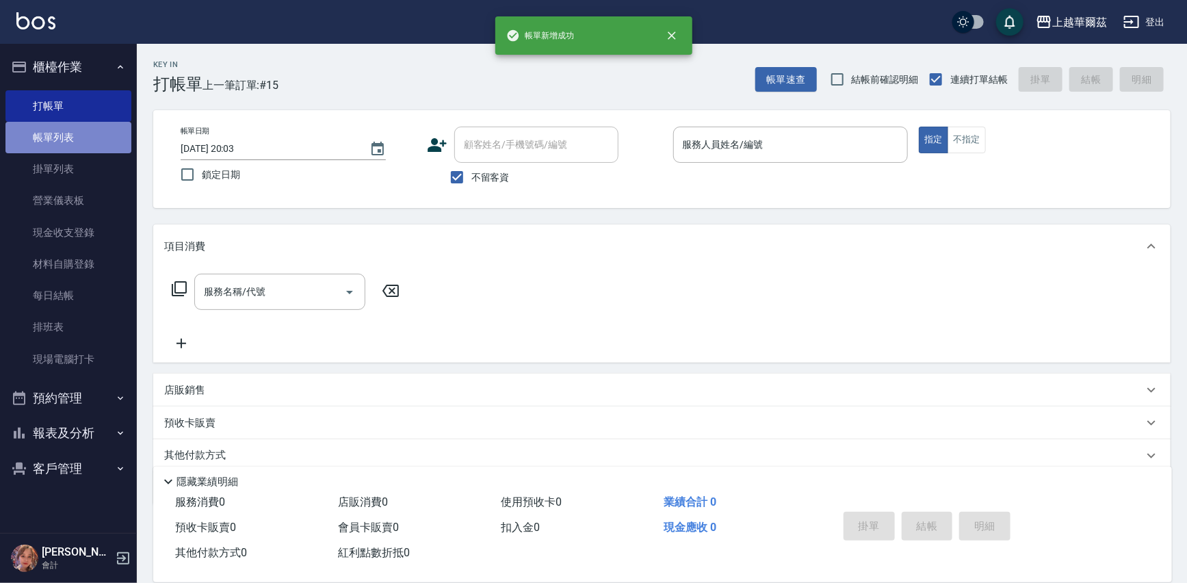
click at [57, 137] on link "帳單列表" at bounding box center [68, 137] width 126 height 31
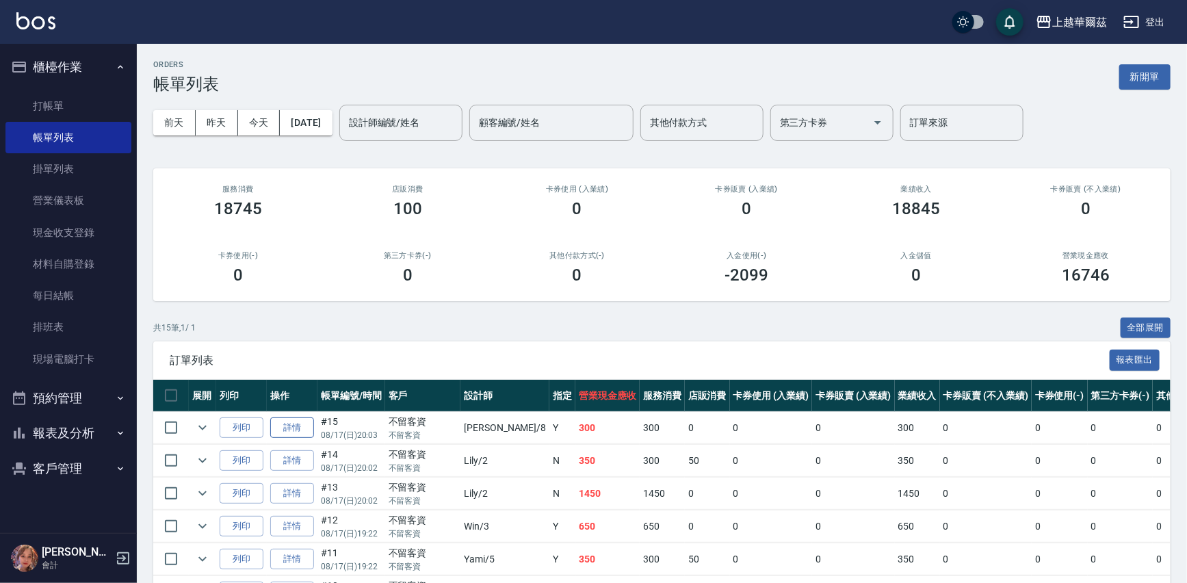
click at [305, 421] on link "詳情" at bounding box center [292, 427] width 44 height 21
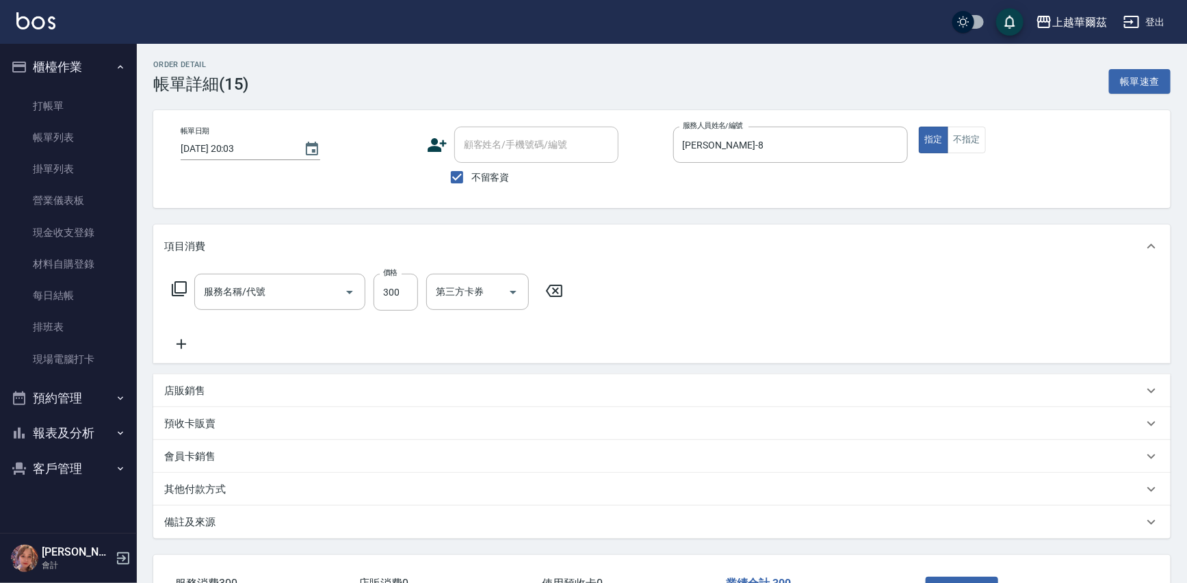
checkbox input "true"
type input "Tina-8"
type input "洗髮300(101)"
click at [499, 294] on icon "Clear" at bounding box center [494, 292] width 14 height 14
type input "anna-24"
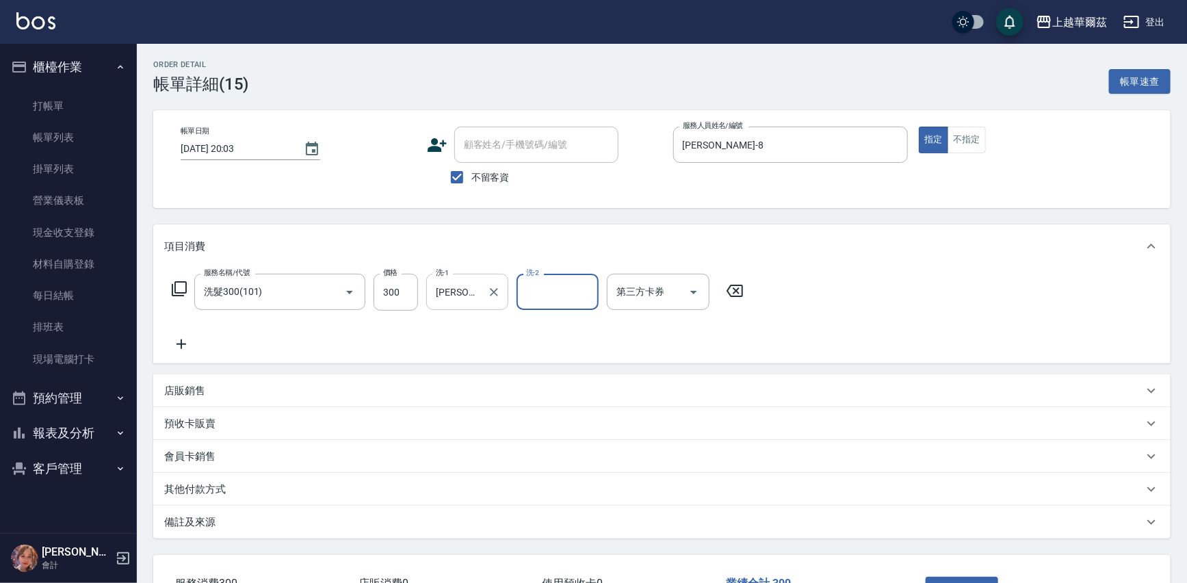
scroll to position [101, 0]
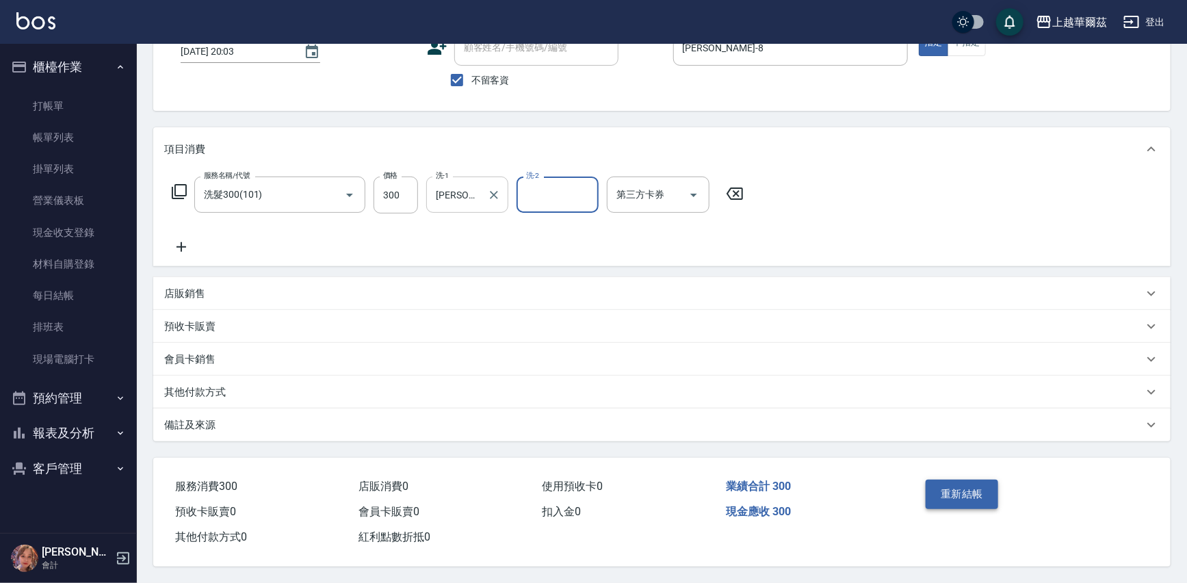
click at [979, 484] on button "重新結帳" at bounding box center [961, 493] width 72 height 29
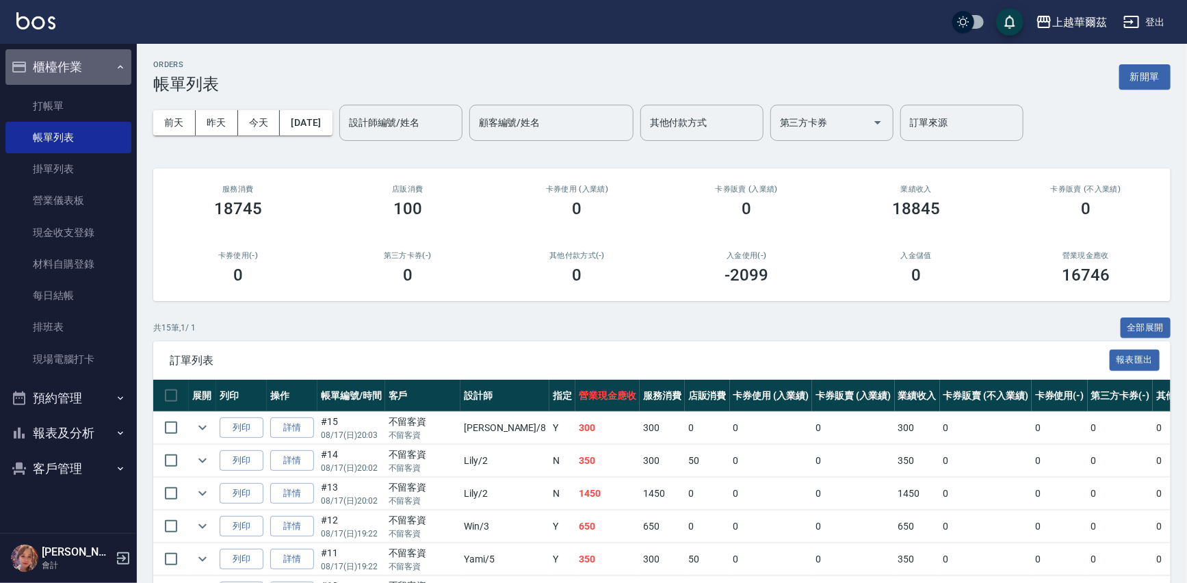
click at [92, 65] on button "櫃檯作業" at bounding box center [68, 67] width 126 height 36
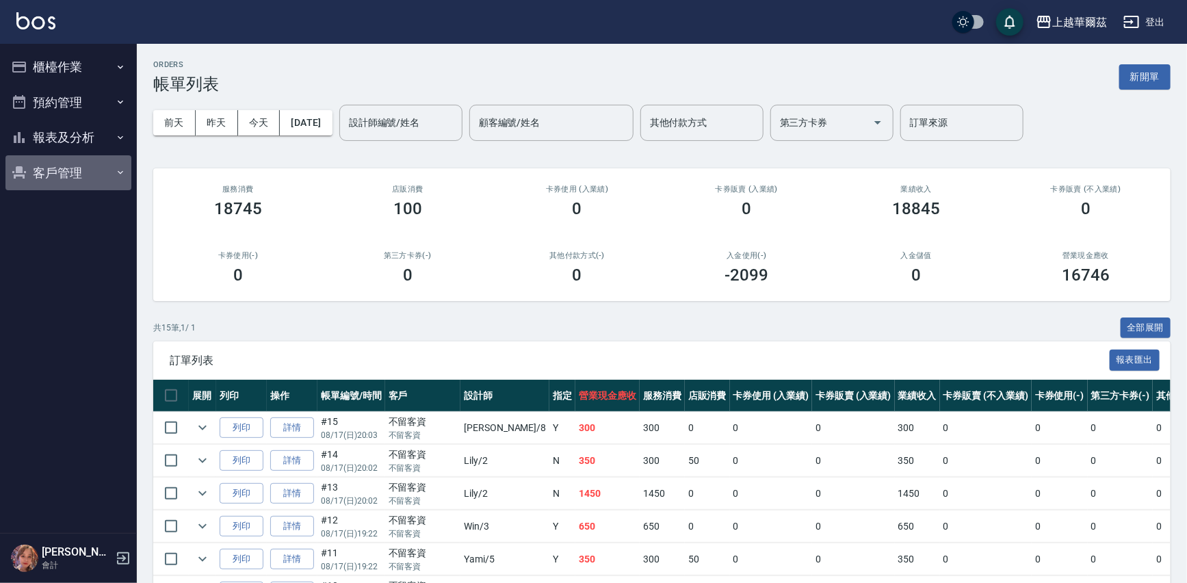
click at [65, 155] on button "客戶管理" at bounding box center [68, 173] width 126 height 36
click at [71, 137] on button "報表及分析" at bounding box center [68, 138] width 126 height 36
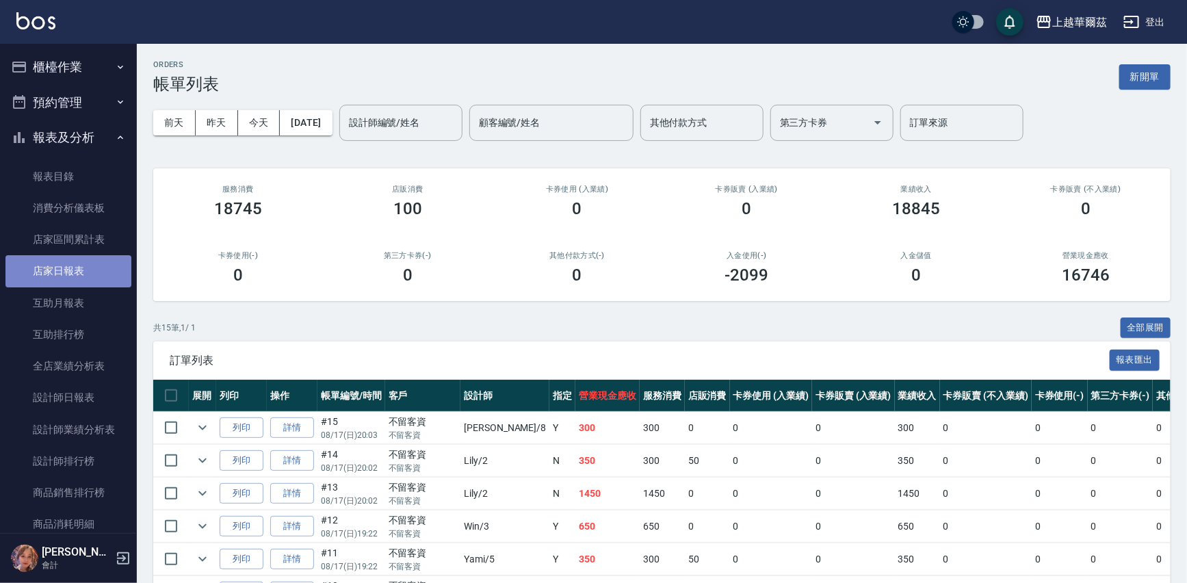
click at [75, 266] on link "店家日報表" at bounding box center [68, 270] width 126 height 31
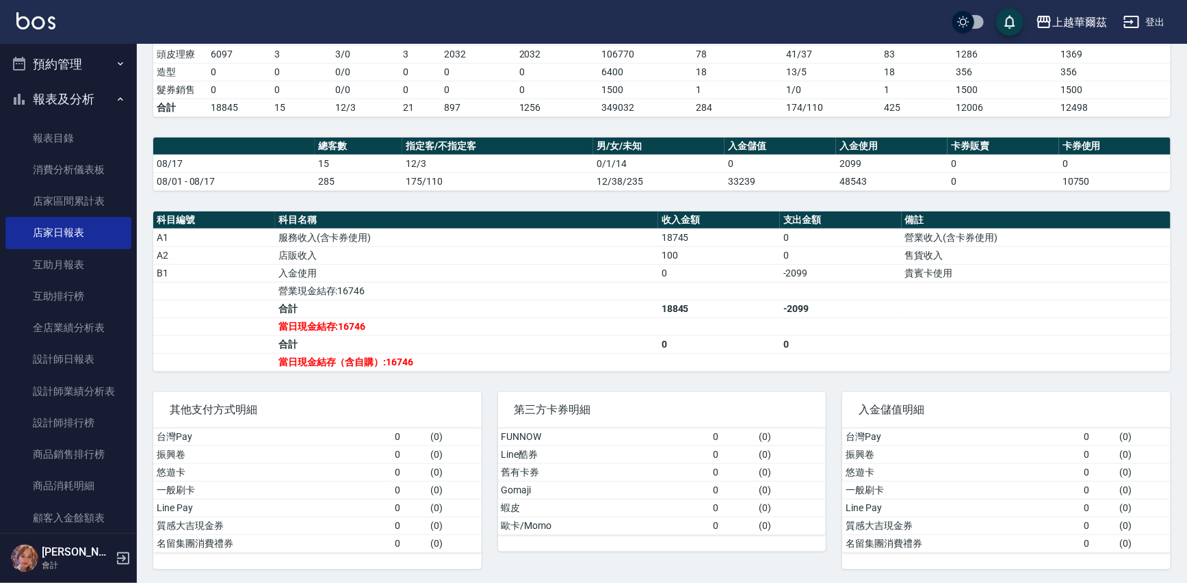
scroll to position [18, 0]
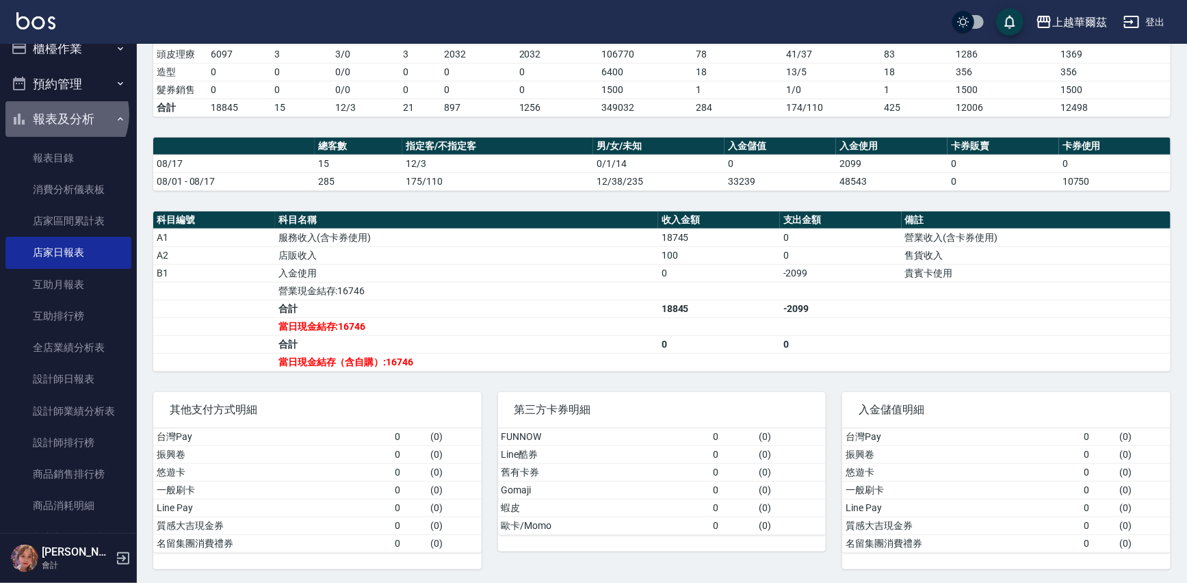
click at [62, 114] on button "報表及分析" at bounding box center [68, 119] width 126 height 36
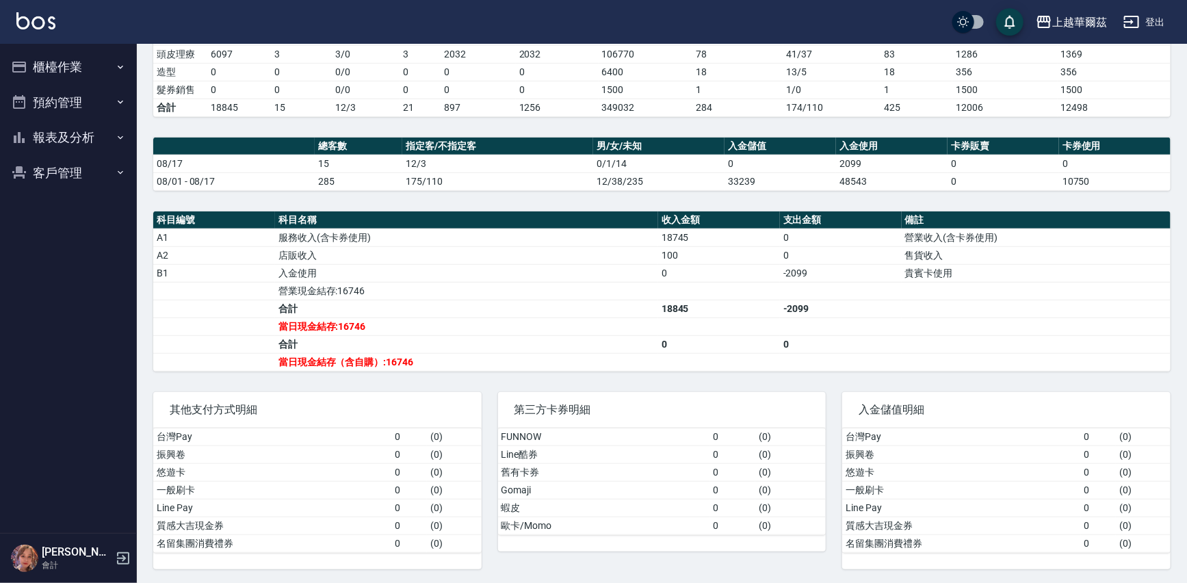
scroll to position [0, 0]
click at [78, 67] on button "櫃檯作業" at bounding box center [68, 67] width 126 height 36
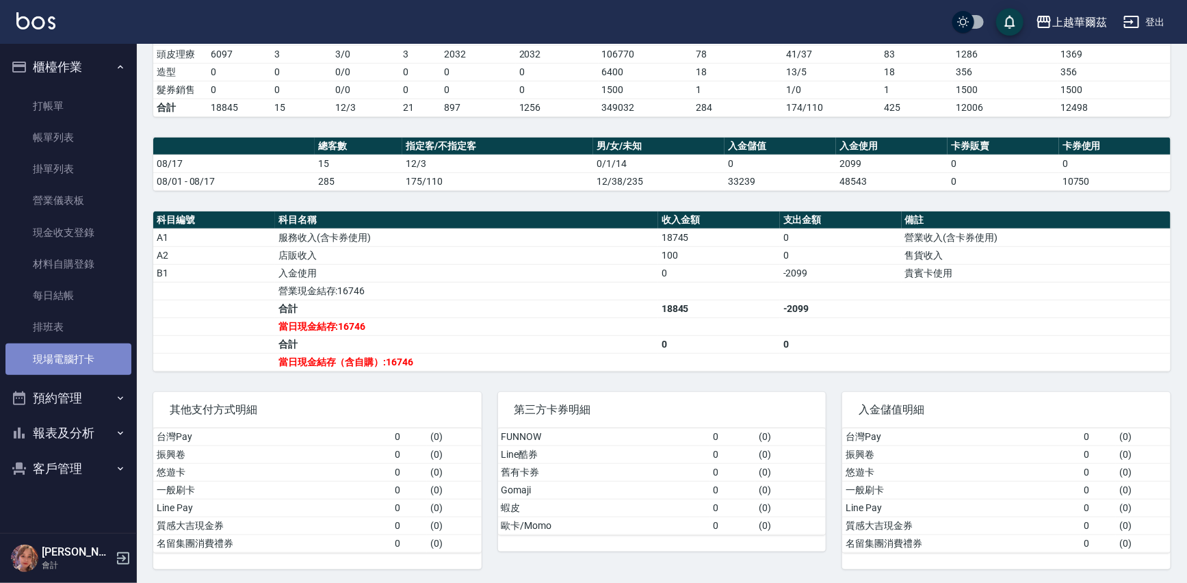
click at [68, 356] on link "現場電腦打卡" at bounding box center [68, 358] width 126 height 31
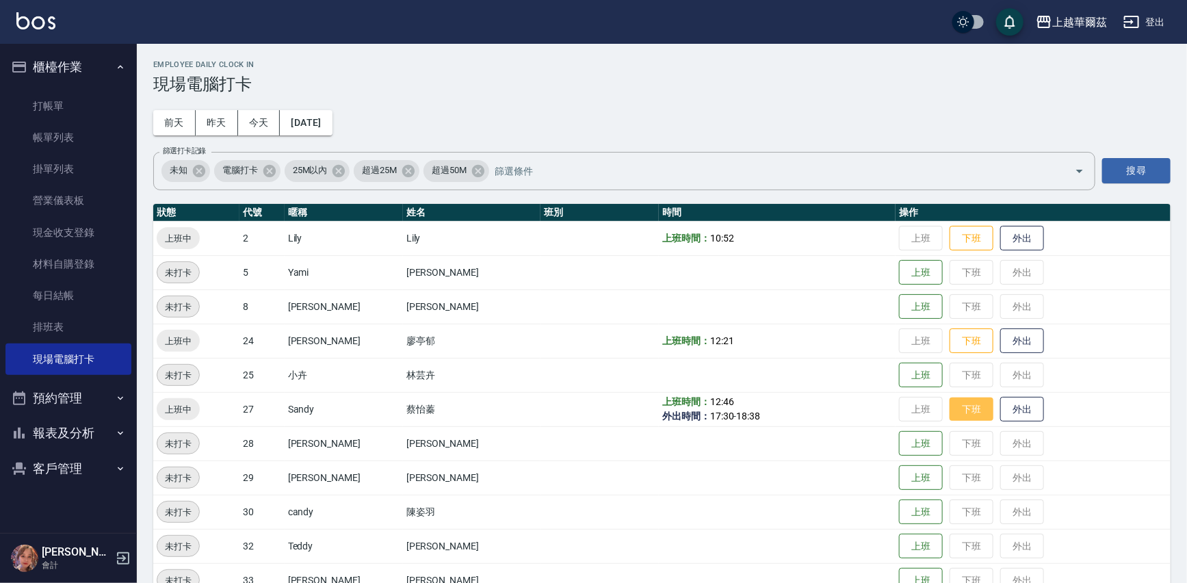
click at [949, 402] on button "下班" at bounding box center [971, 409] width 44 height 24
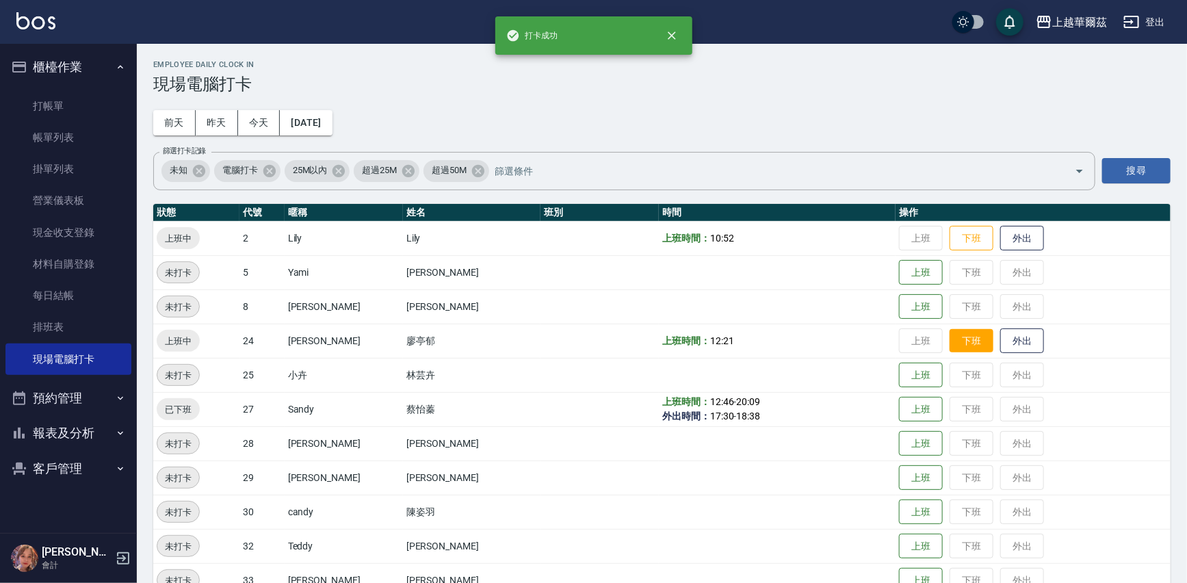
click at [949, 347] on button "下班" at bounding box center [971, 341] width 44 height 24
click at [949, 239] on button "下班" at bounding box center [971, 238] width 44 height 24
click at [39, 62] on button "櫃檯作業" at bounding box center [68, 67] width 126 height 36
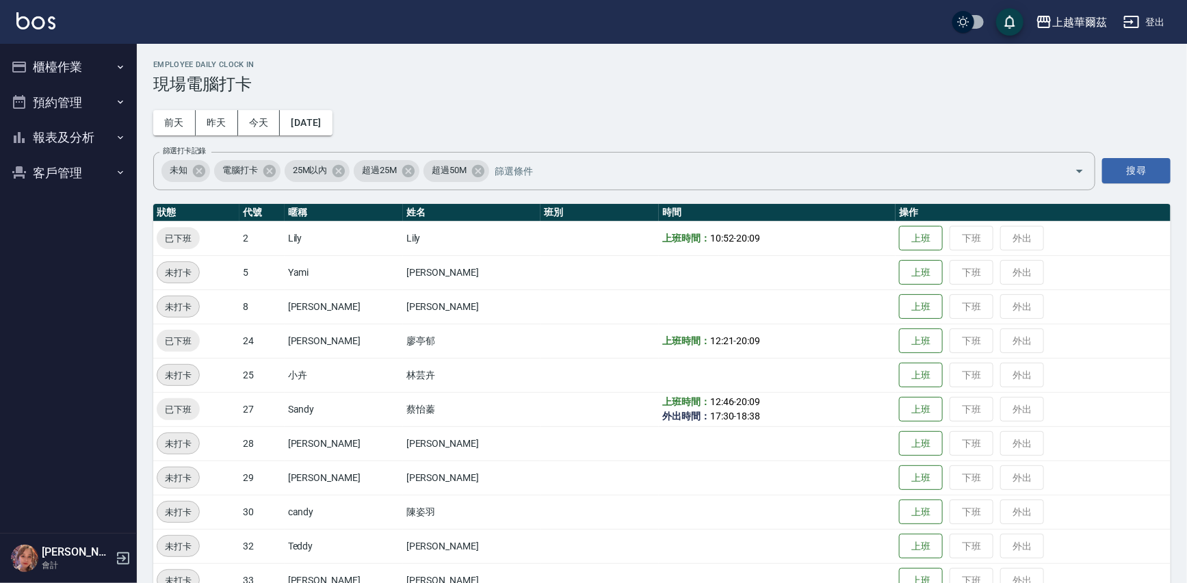
click at [317, 103] on div "Employee Daily Clock In 現場電腦打卡 前天 昨天 今天 2025/08/17 篩選打卡記錄 未知 電腦打卡 25M以內 超過25M 超…" at bounding box center [662, 329] width 1050 height 570
click at [310, 121] on button "[DATE]" at bounding box center [306, 122] width 52 height 25
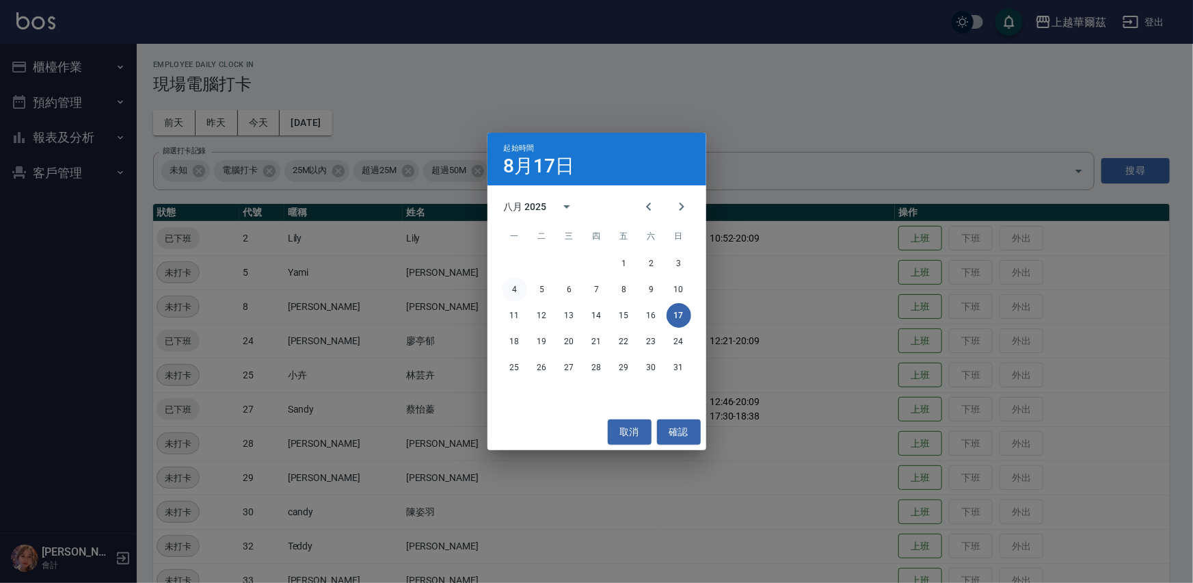
click at [509, 293] on button "4" at bounding box center [515, 289] width 25 height 25
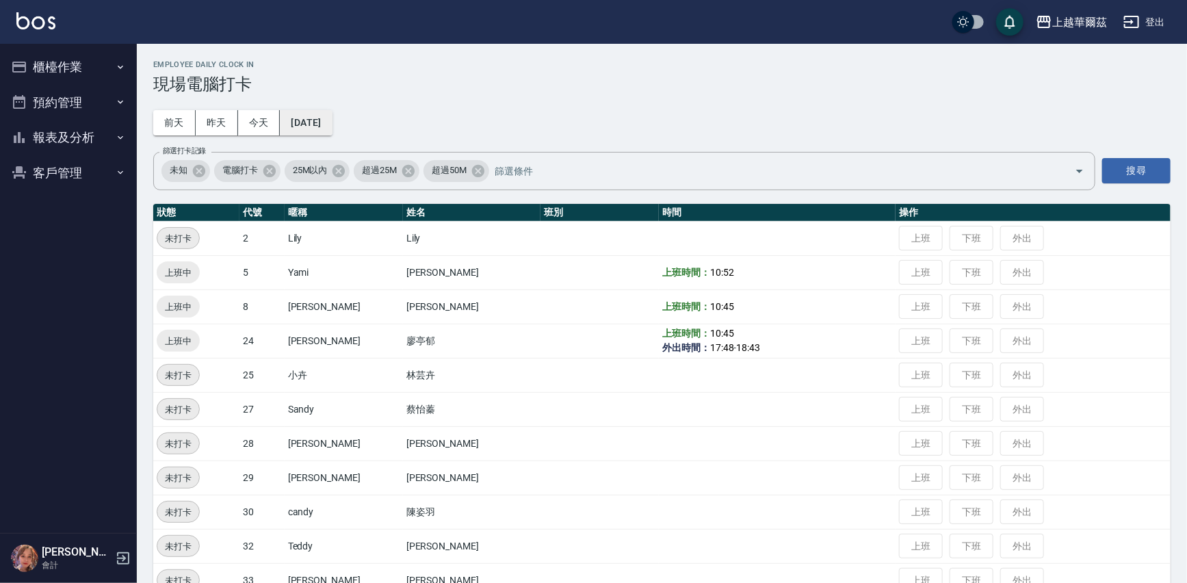
click at [306, 115] on button "2025/08/04" at bounding box center [306, 122] width 52 height 25
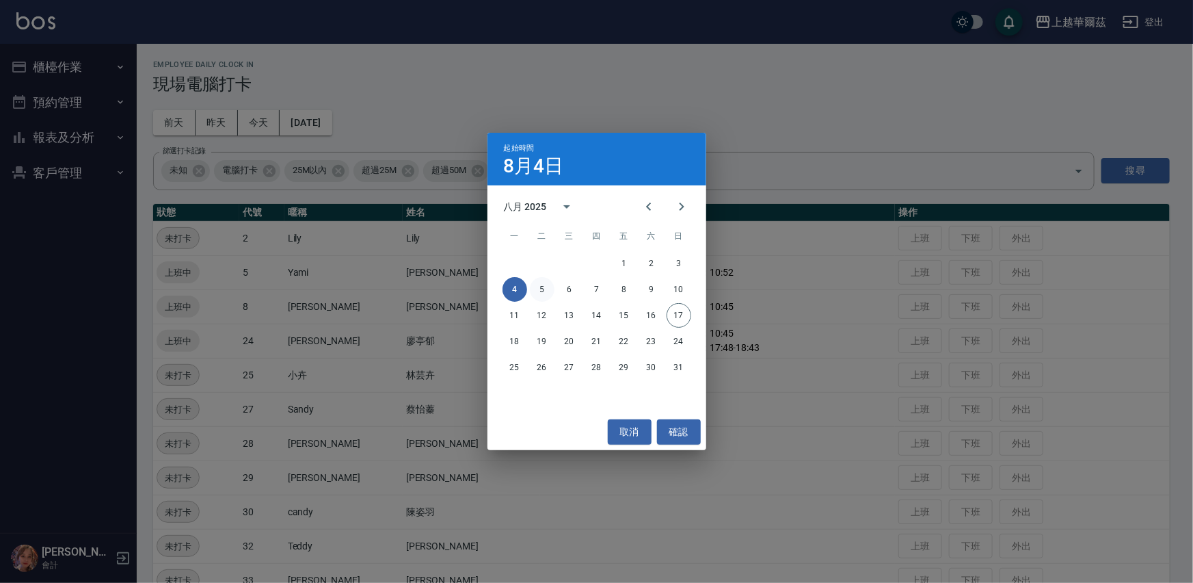
click at [542, 289] on button "5" at bounding box center [542, 289] width 25 height 25
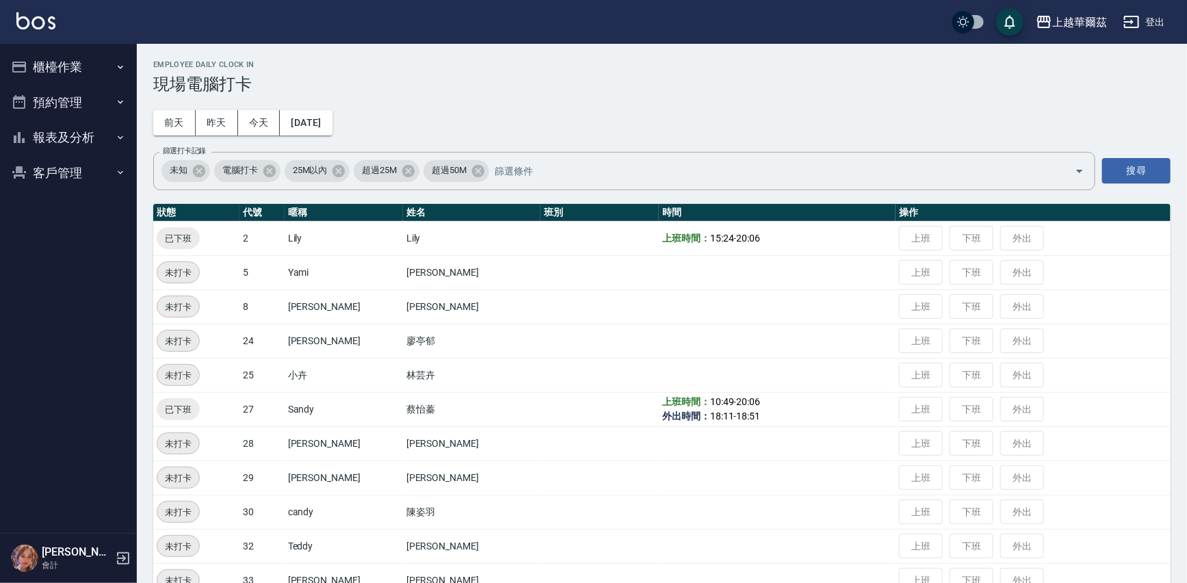
click at [89, 137] on button "報表及分析" at bounding box center [68, 138] width 126 height 36
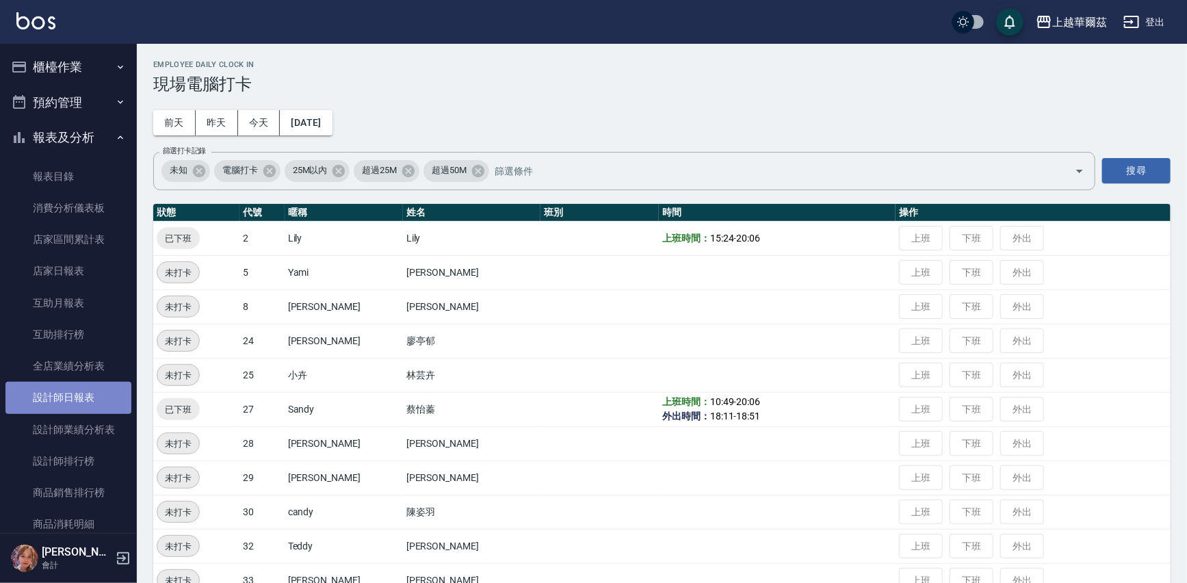
click at [90, 392] on link "設計師日報表" at bounding box center [68, 397] width 126 height 31
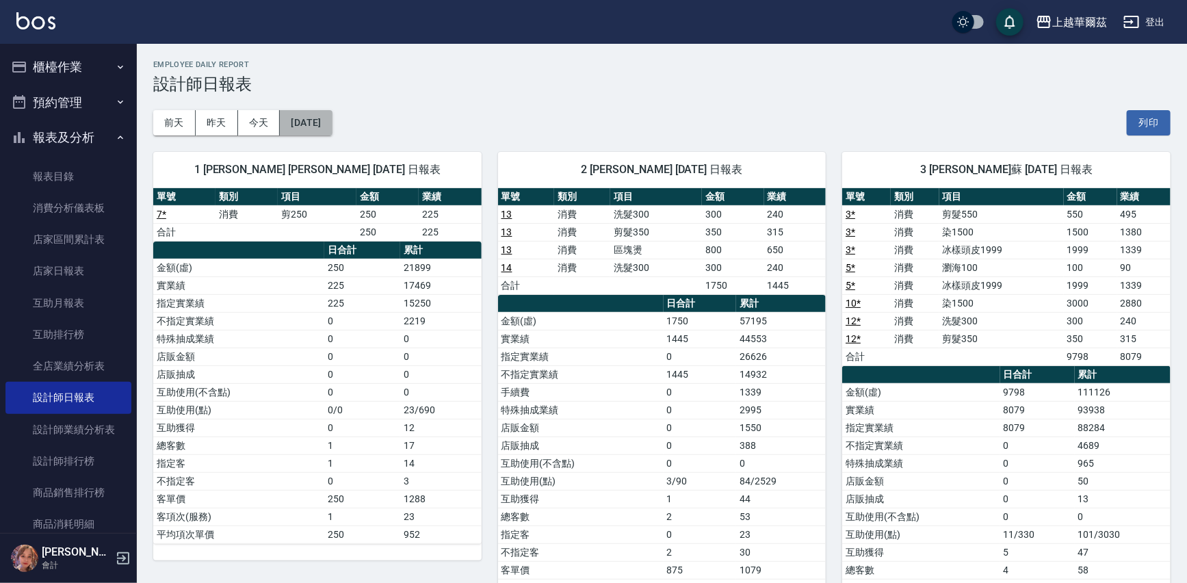
click at [332, 115] on button "[DATE]" at bounding box center [306, 122] width 52 height 25
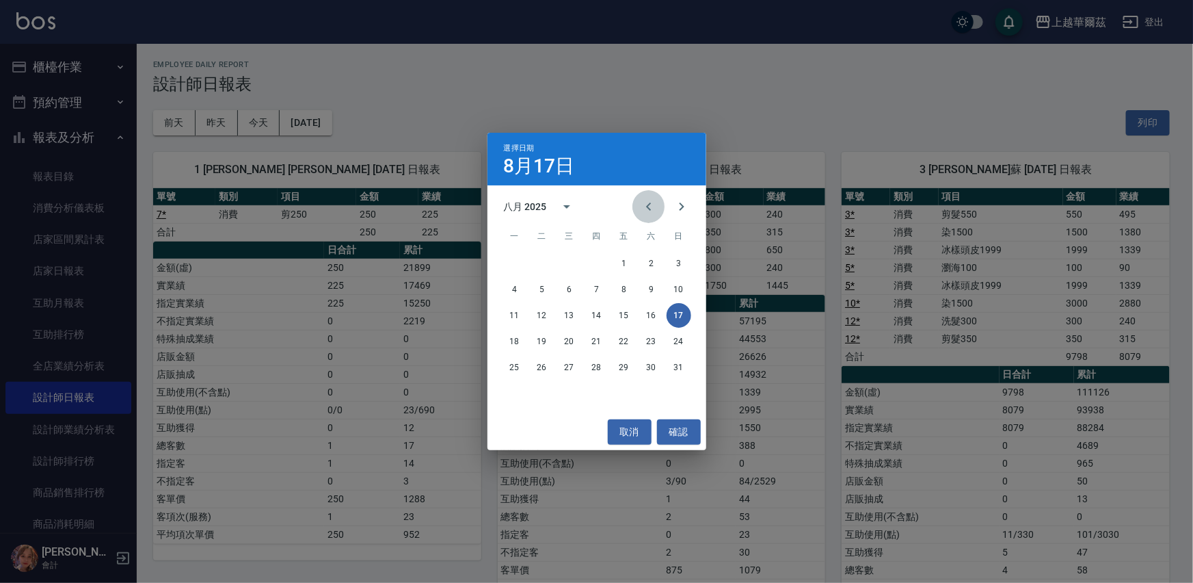
click at [647, 204] on icon "Previous month" at bounding box center [649, 206] width 16 height 16
click at [602, 371] on button "31" at bounding box center [597, 367] width 25 height 25
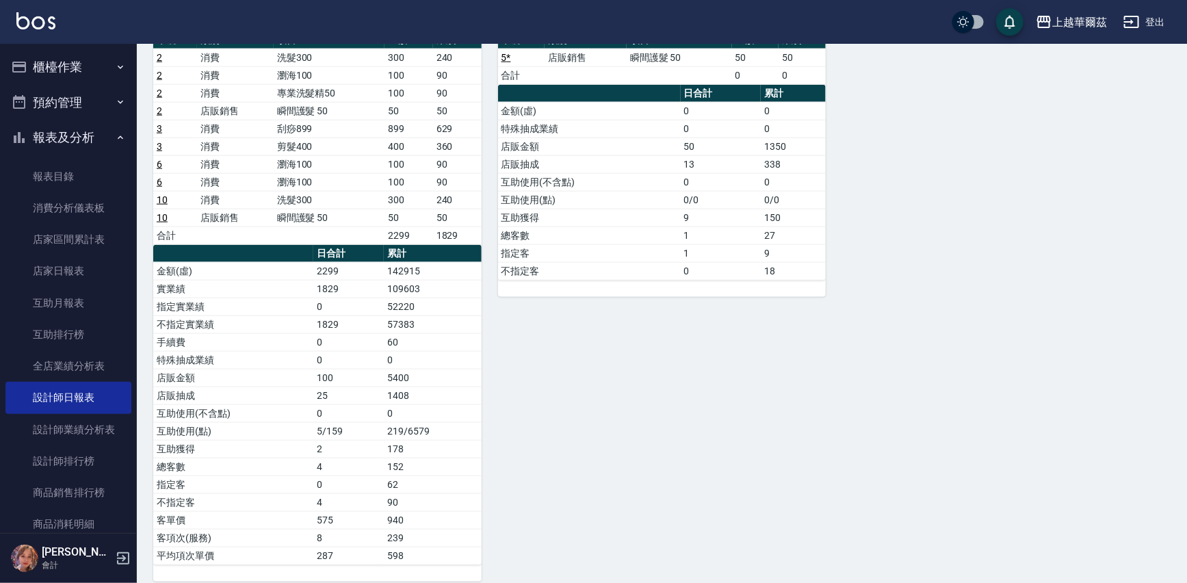
scroll to position [711, 0]
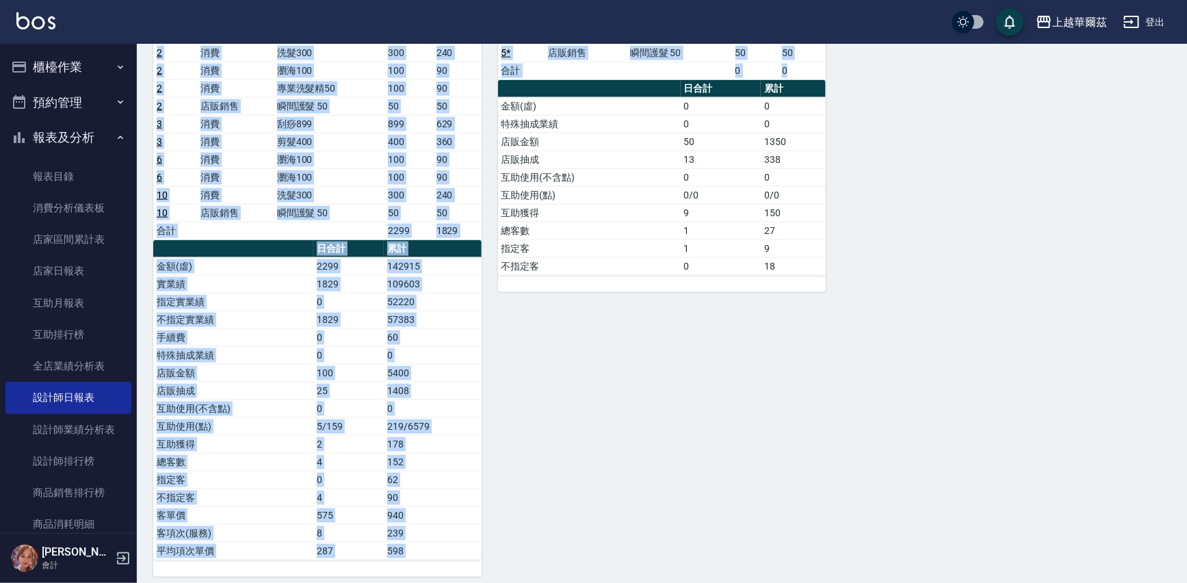
drag, startPoint x: 1186, startPoint y: 436, endPoint x: 1180, endPoint y: 218, distance: 218.2
click at [1128, 289] on div "1 Angel Angel 07/31/2025 日報表 單號 類別 項目 金額 業績 8 * 消費 洗髮300 300 240 8 * 消費 剪髮400 4…" at bounding box center [653, 1] width 1033 height 1152
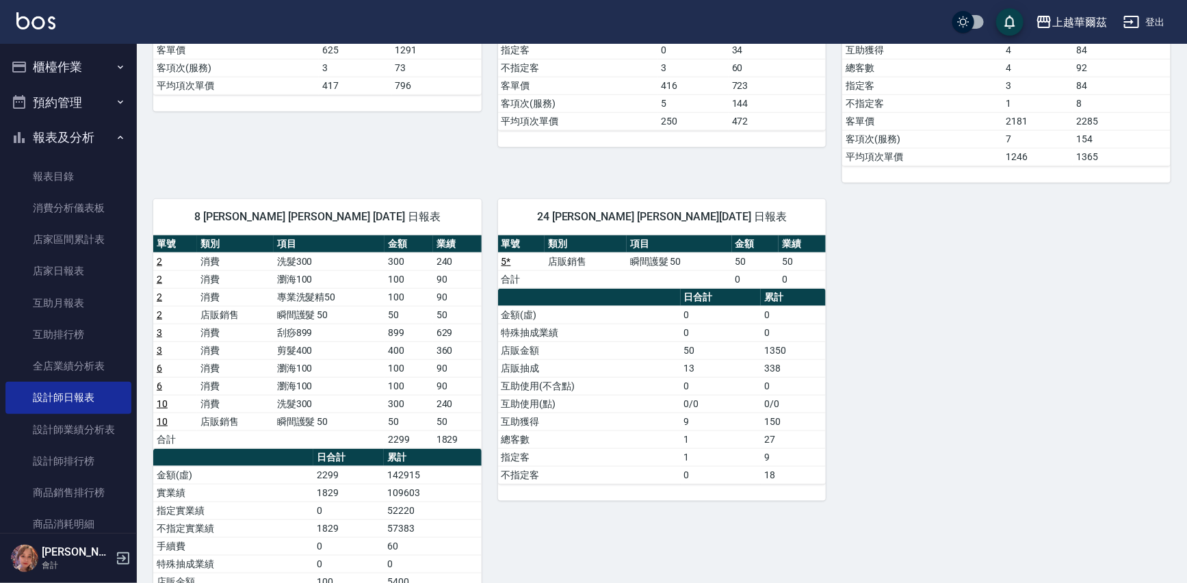
scroll to position [715, 0]
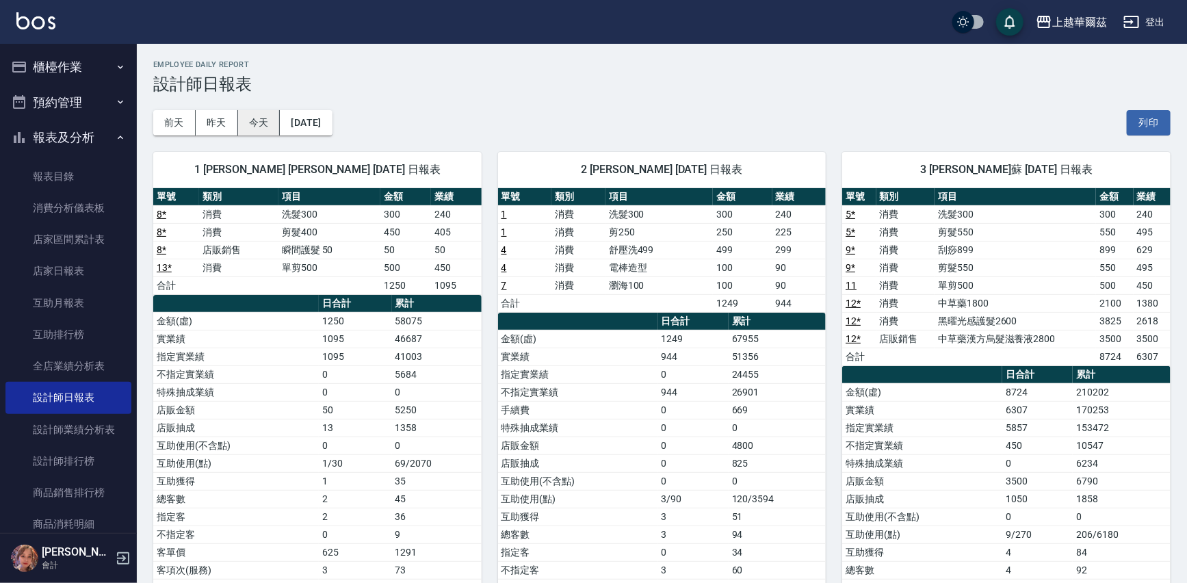
click at [251, 123] on button "今天" at bounding box center [259, 122] width 42 height 25
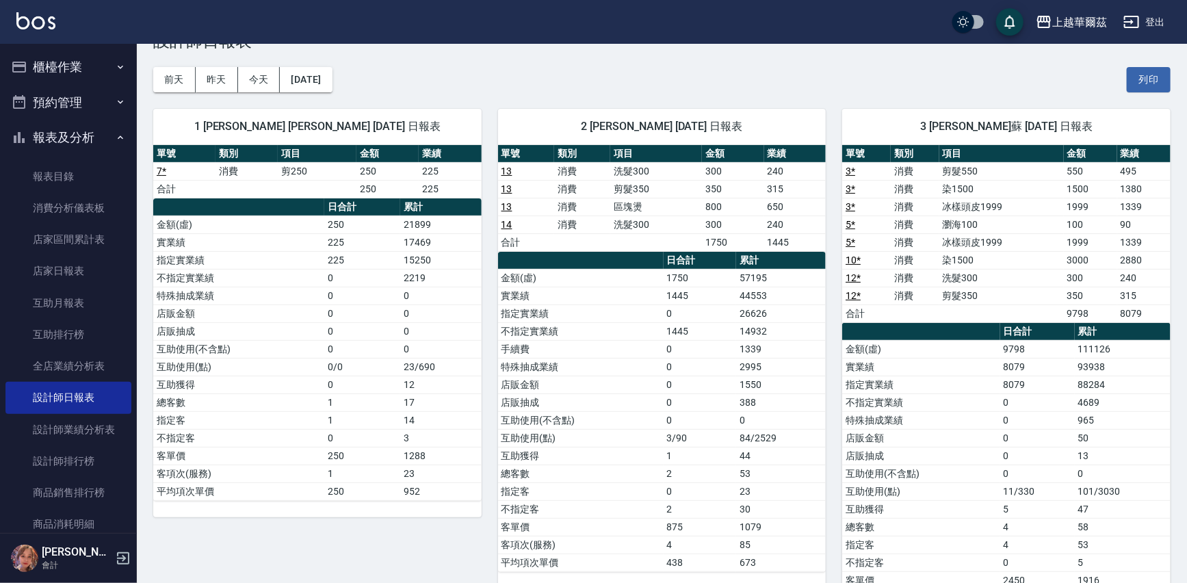
scroll to position [28, 0]
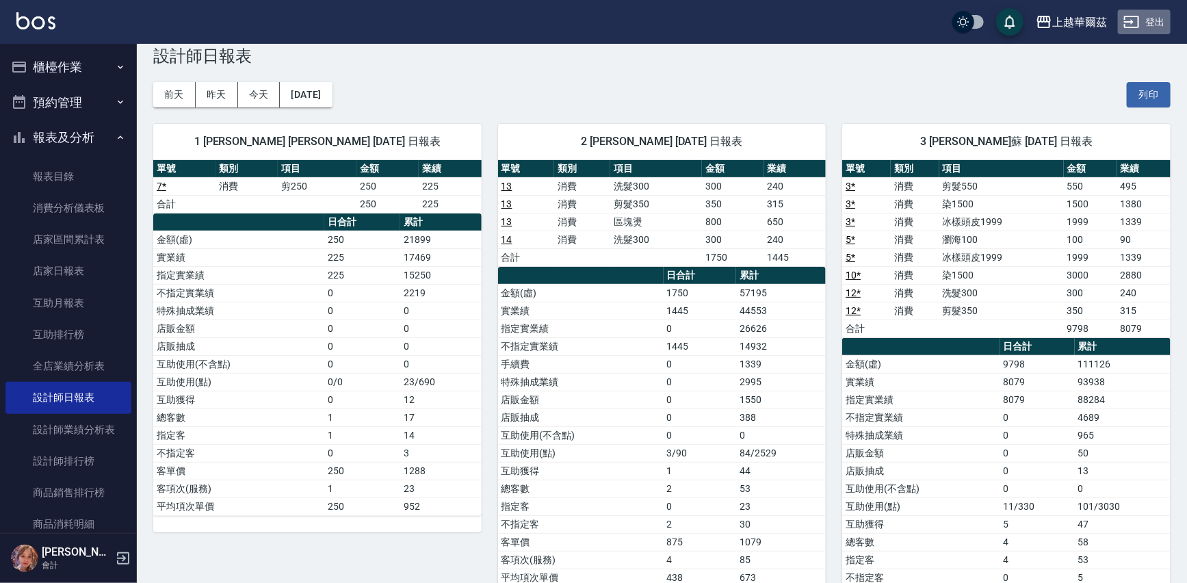
click at [1159, 20] on button "登出" at bounding box center [1143, 22] width 53 height 25
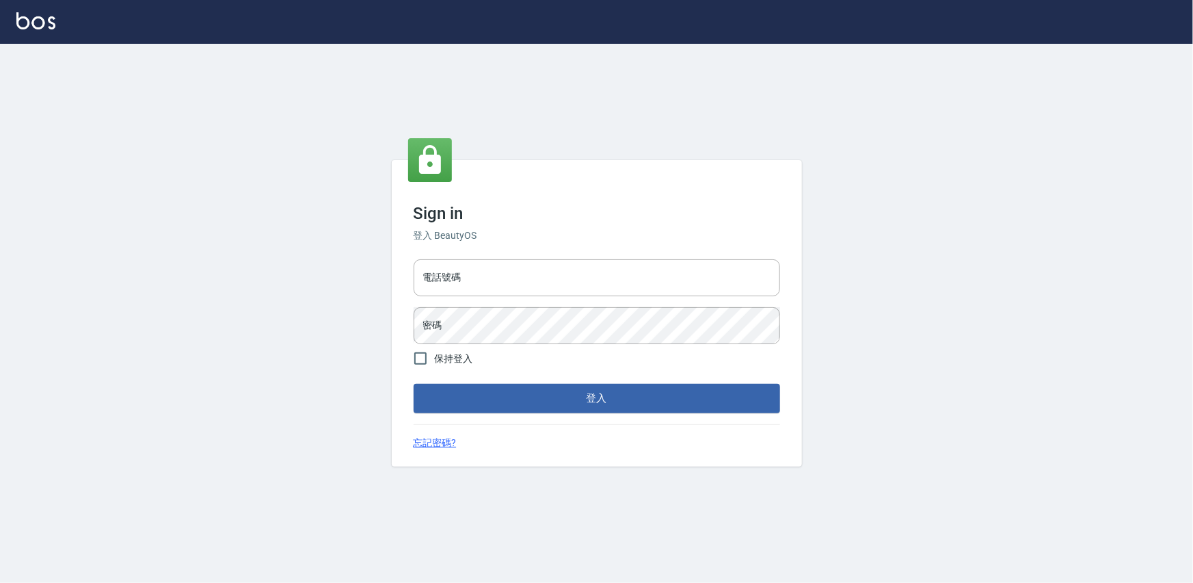
type input "0975575780"
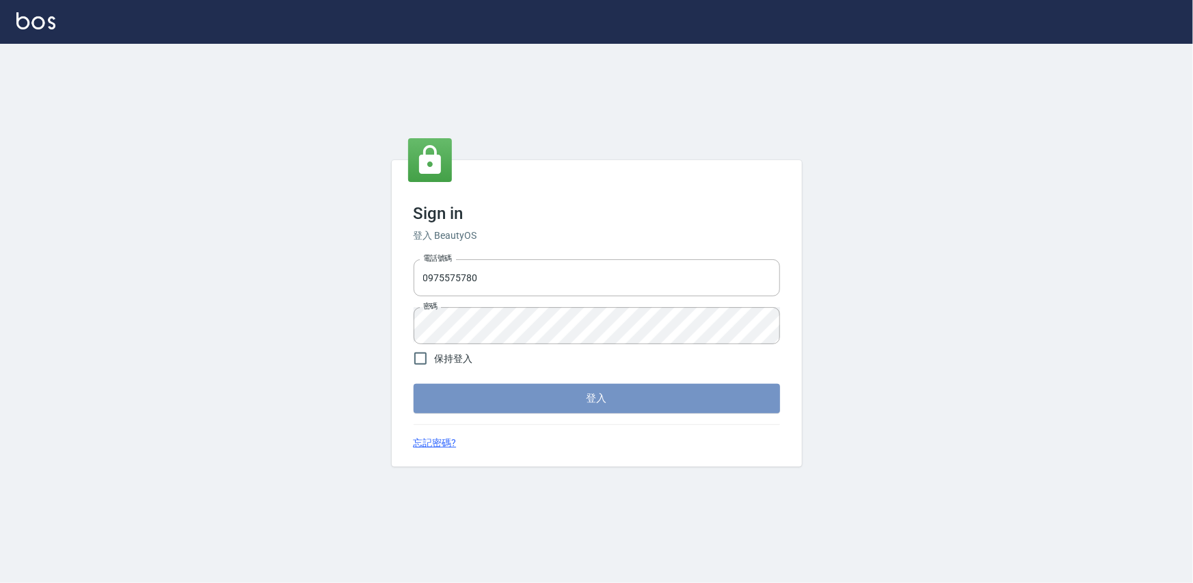
click at [570, 396] on button "登入" at bounding box center [597, 398] width 367 height 29
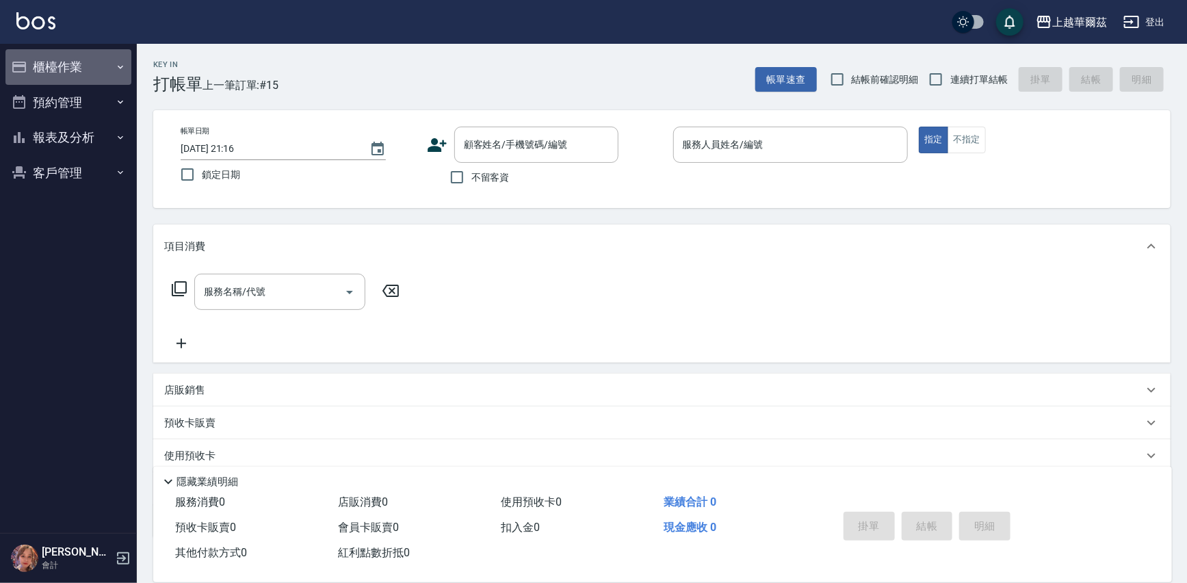
click at [68, 61] on button "櫃檯作業" at bounding box center [68, 67] width 126 height 36
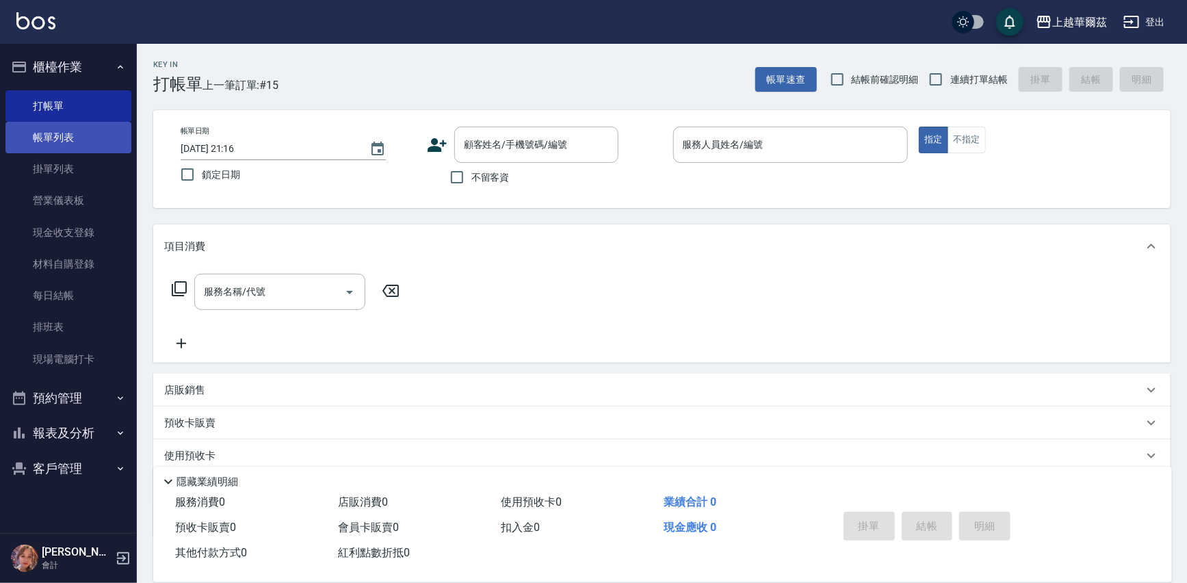
click at [75, 140] on link "帳單列表" at bounding box center [68, 137] width 126 height 31
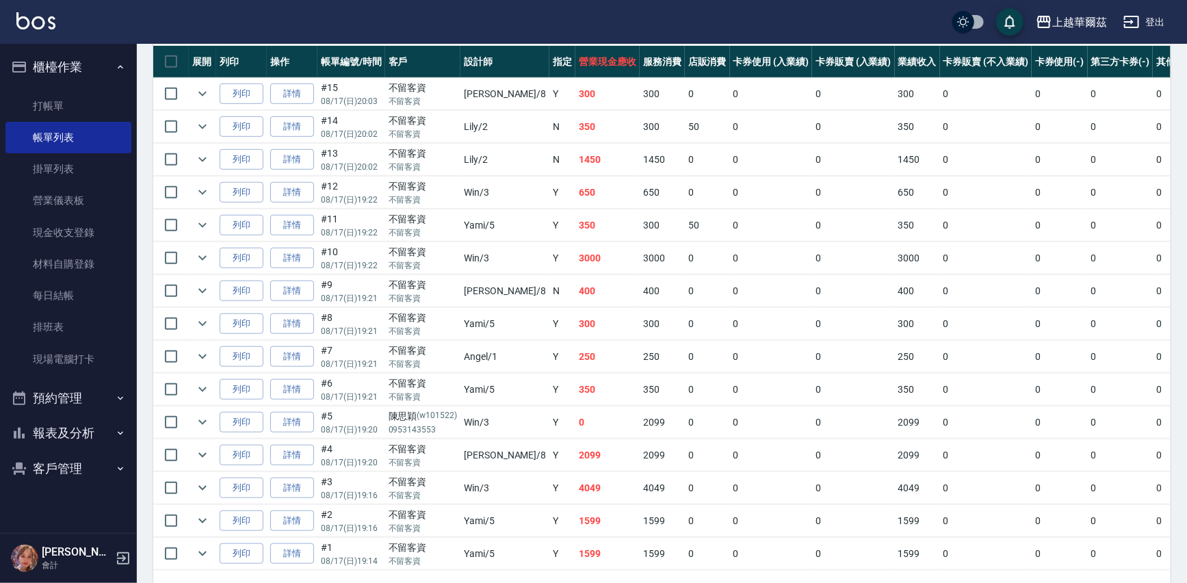
scroll to position [383, 0]
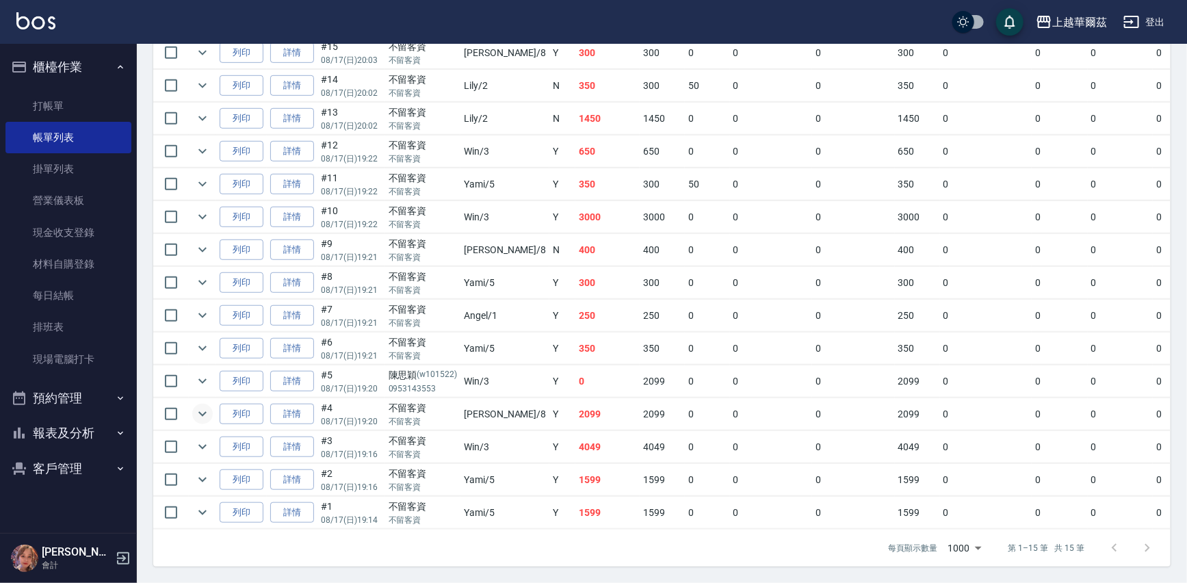
click at [209, 406] on icon "expand row" at bounding box center [202, 414] width 16 height 16
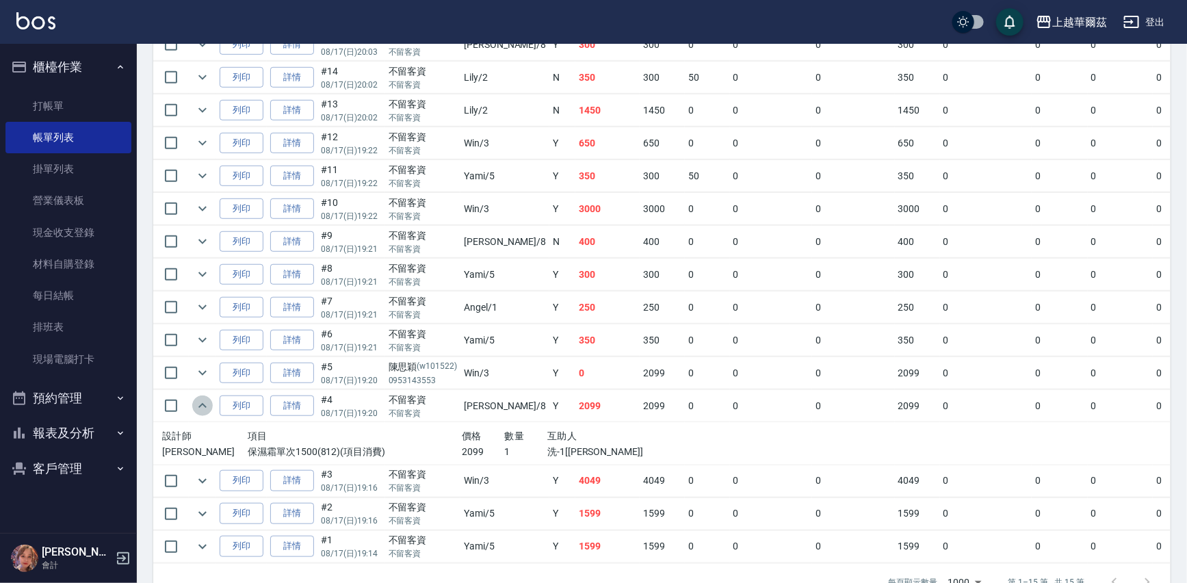
click at [209, 401] on icon "expand row" at bounding box center [202, 405] width 16 height 16
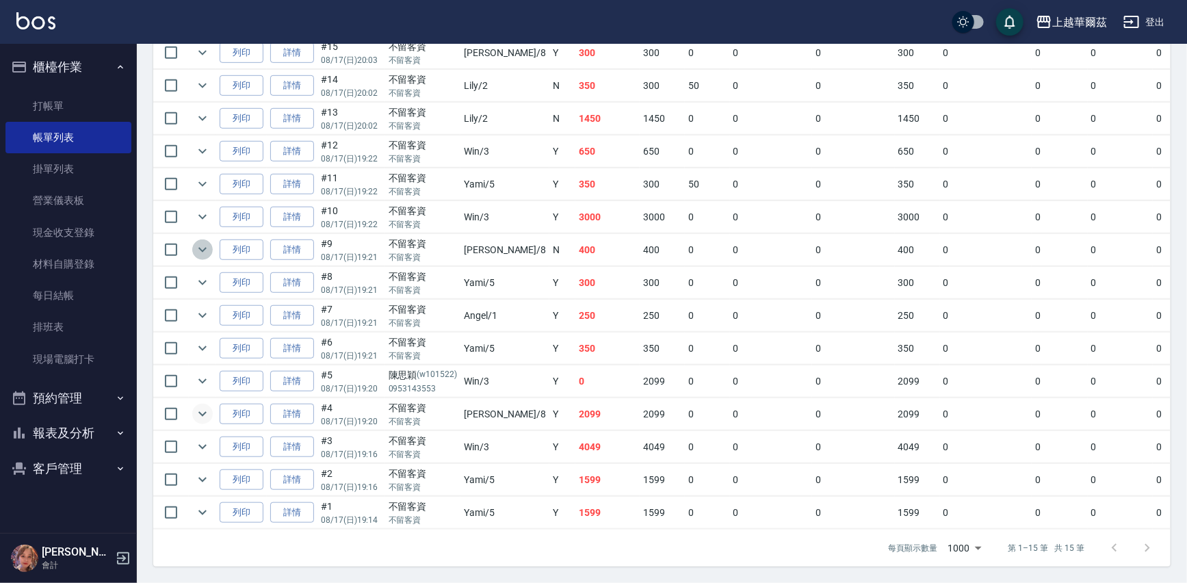
click at [200, 241] on icon "expand row" at bounding box center [202, 249] width 16 height 16
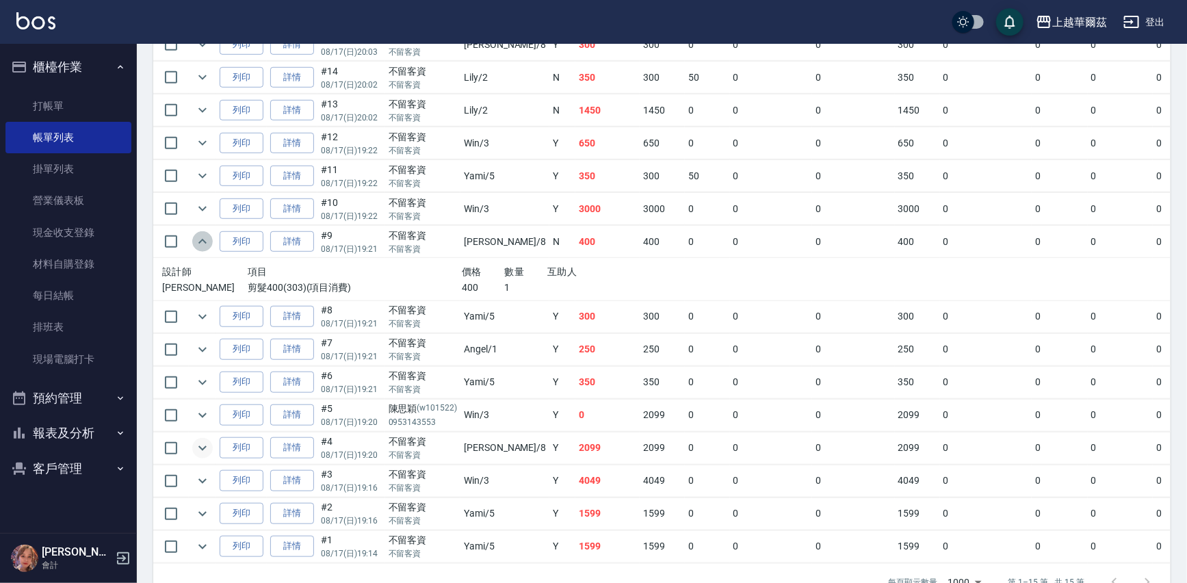
click at [200, 239] on icon "expand row" at bounding box center [202, 241] width 16 height 16
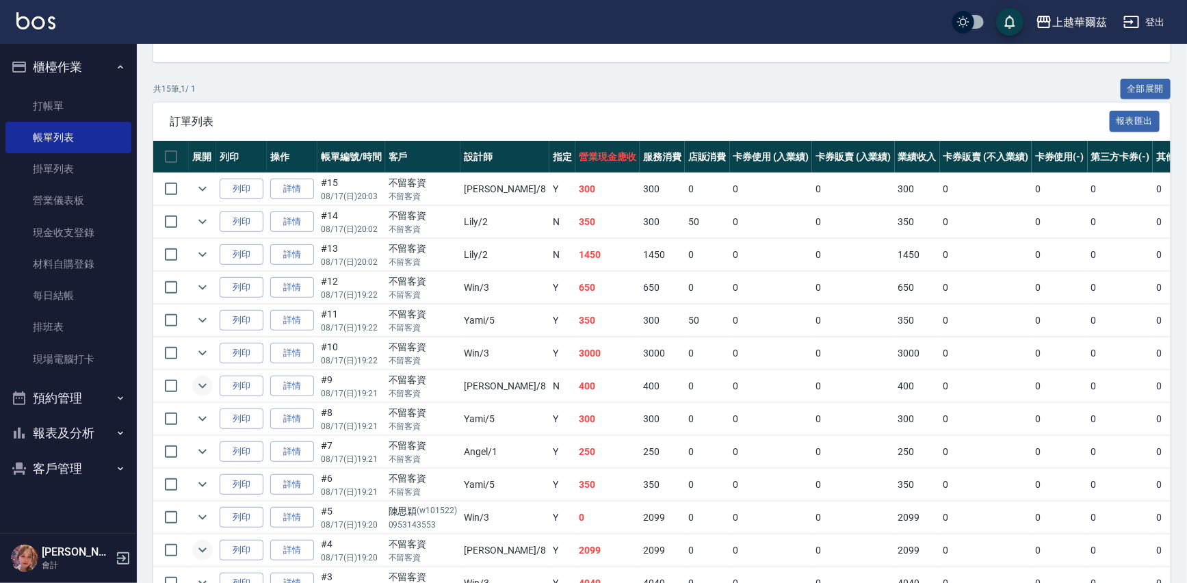
scroll to position [226, 0]
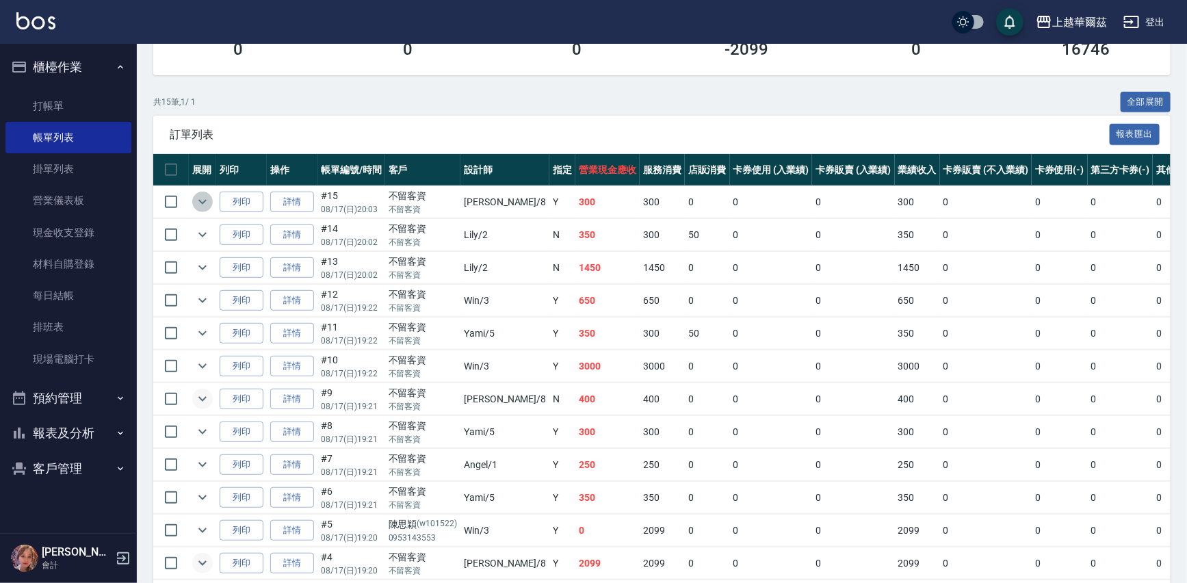
click at [200, 200] on icon "expand row" at bounding box center [202, 202] width 8 height 5
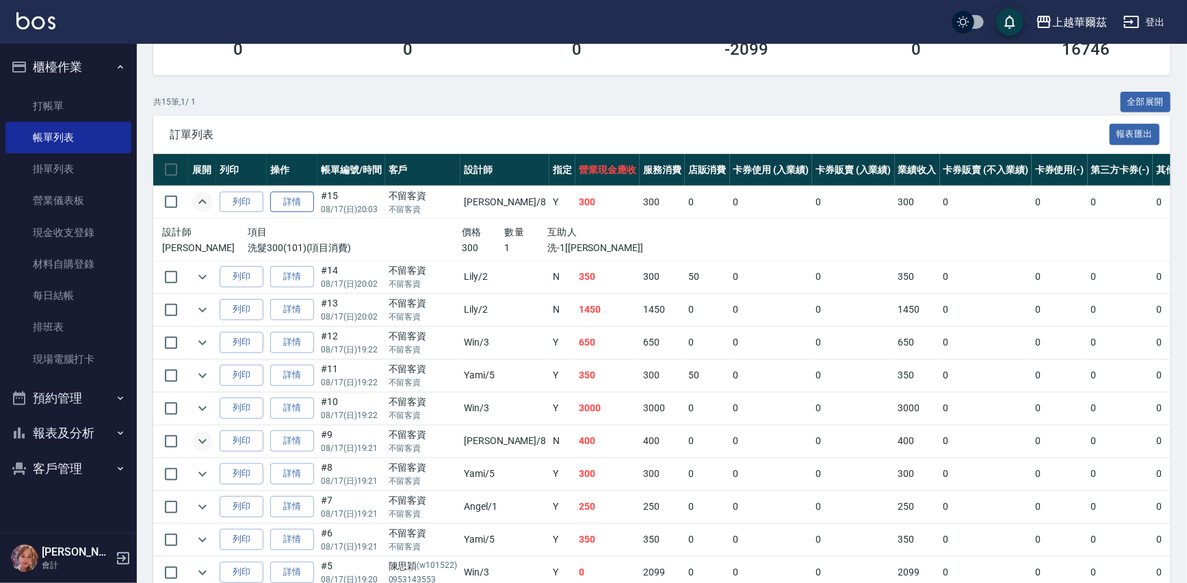
click at [291, 205] on link "詳情" at bounding box center [292, 201] width 44 height 21
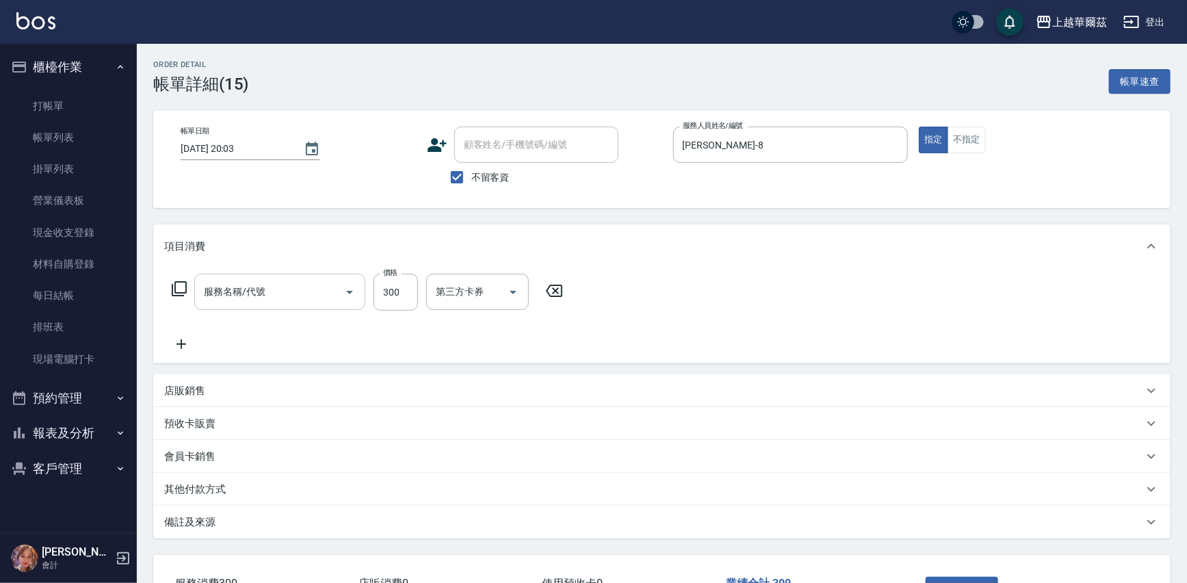
type input "2025/08/17 20:03"
checkbox input "true"
type input "Tina-8"
type input "洗髮300(101)"
click at [542, 291] on input "洗-2" at bounding box center [557, 292] width 70 height 24
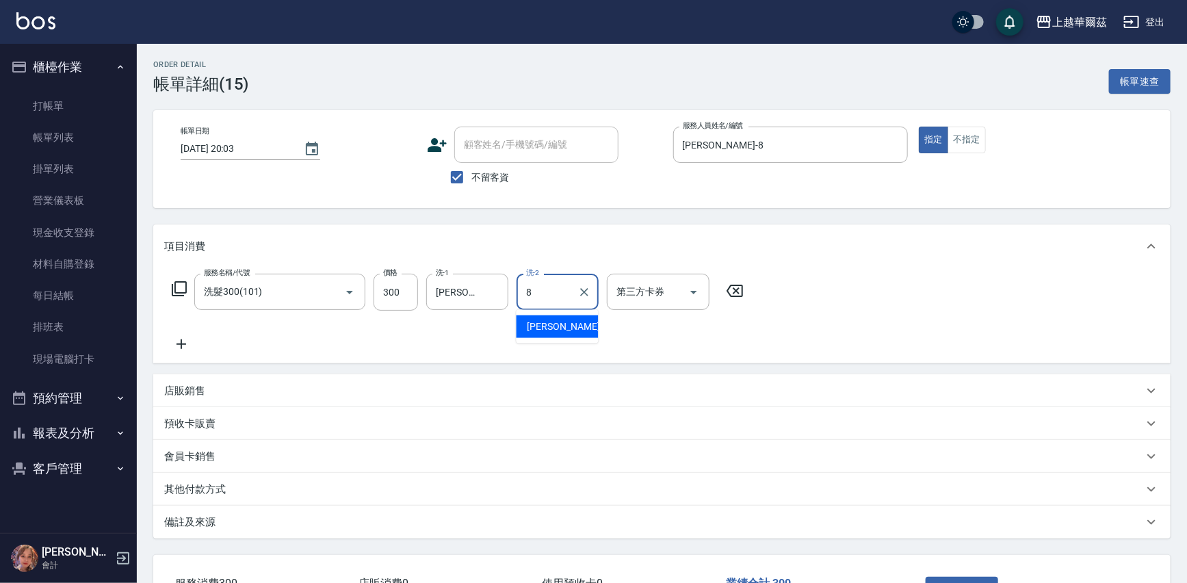
type input "Tina-8"
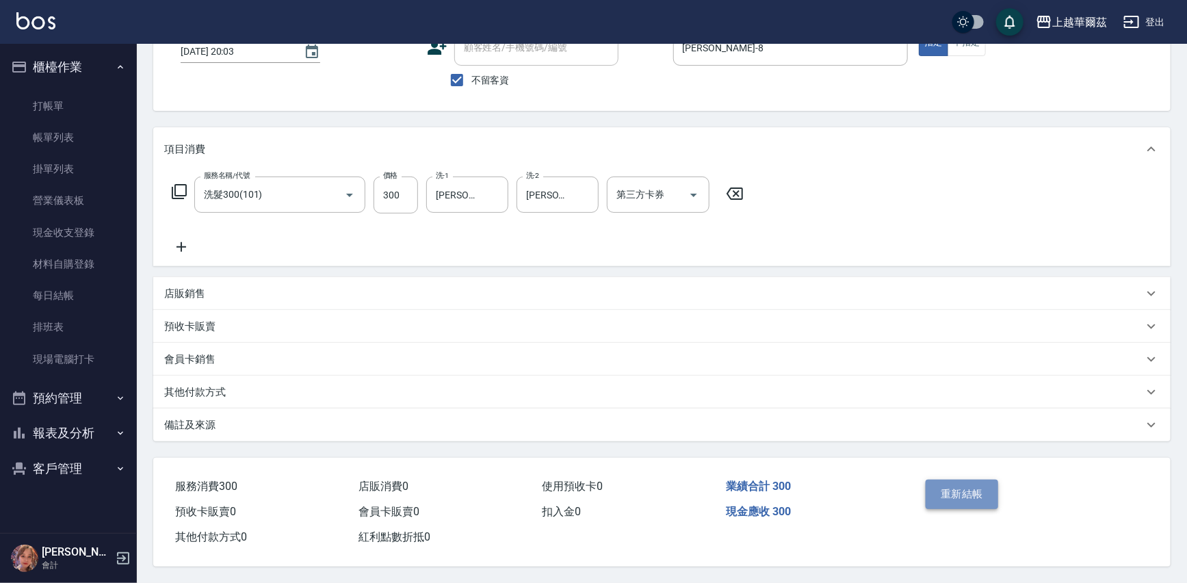
click at [961, 488] on button "重新結帳" at bounding box center [961, 493] width 72 height 29
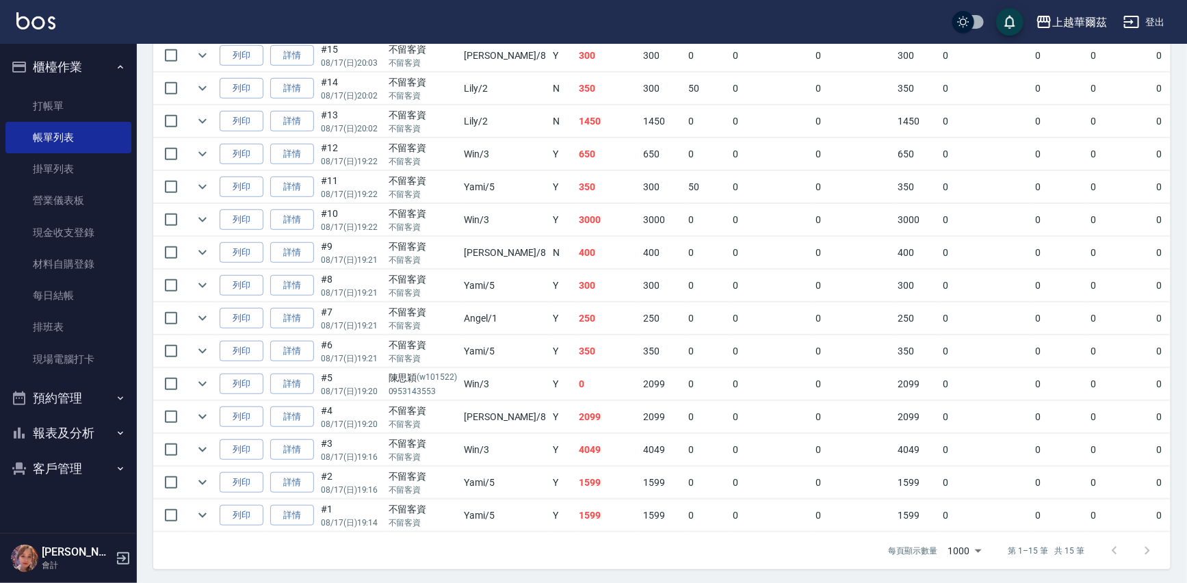
scroll to position [383, 0]
click at [66, 66] on button "櫃檯作業" at bounding box center [68, 67] width 126 height 36
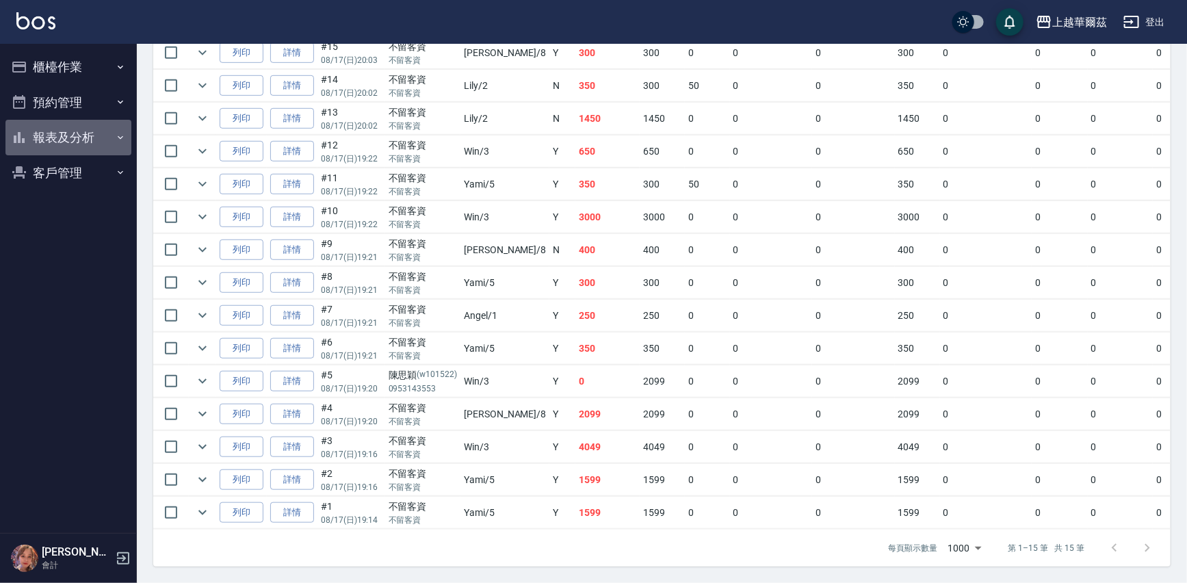
click at [59, 136] on button "報表及分析" at bounding box center [68, 138] width 126 height 36
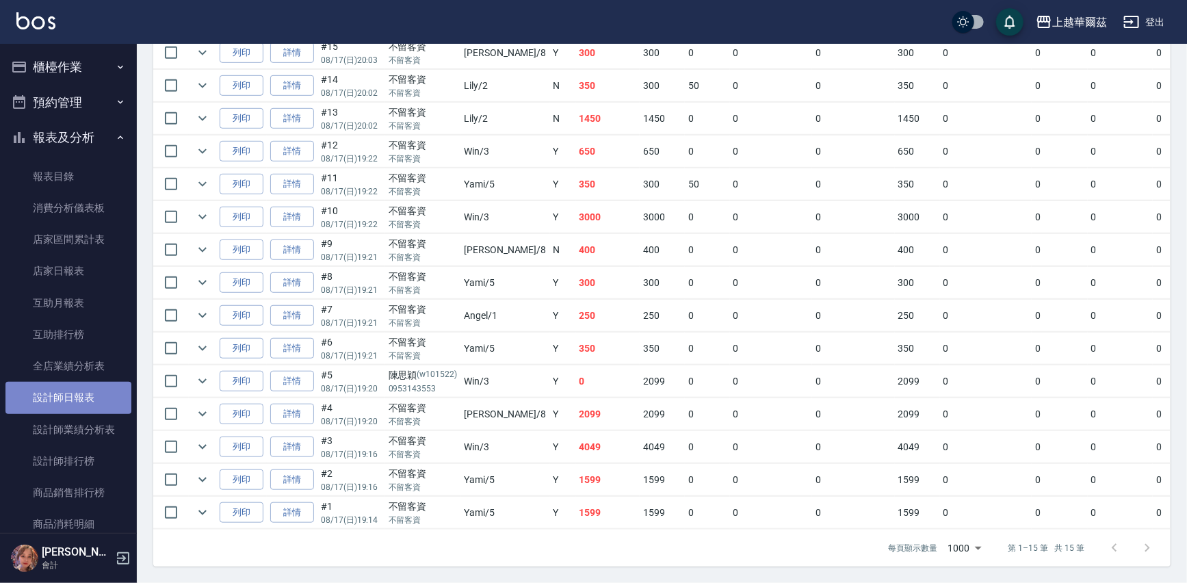
click at [75, 397] on link "設計師日報表" at bounding box center [68, 397] width 126 height 31
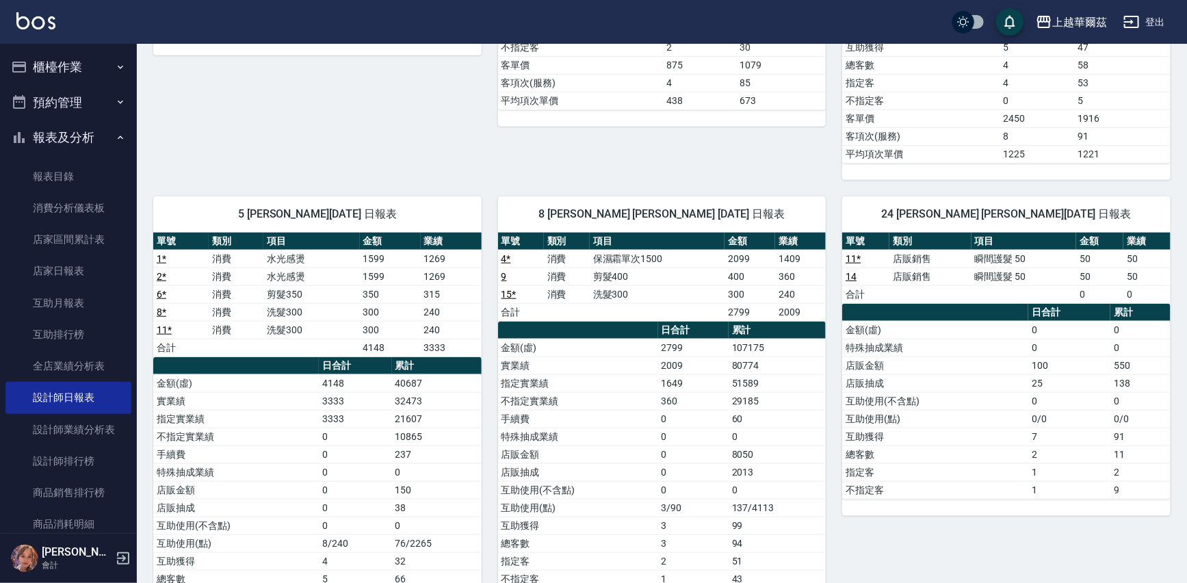
scroll to position [521, 0]
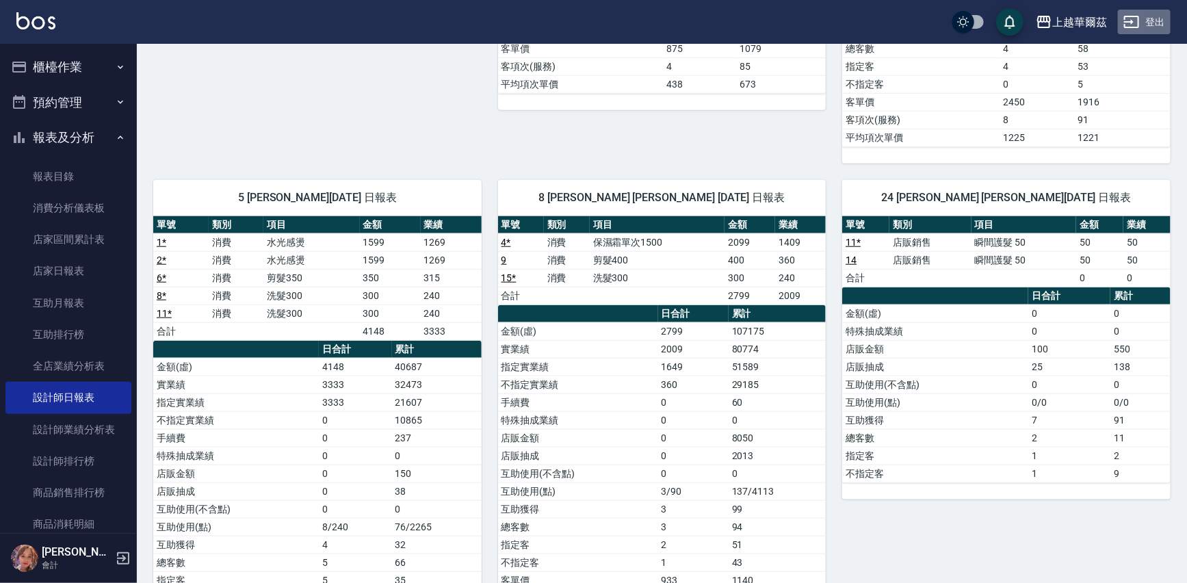
click at [1151, 26] on button "登出" at bounding box center [1143, 22] width 53 height 25
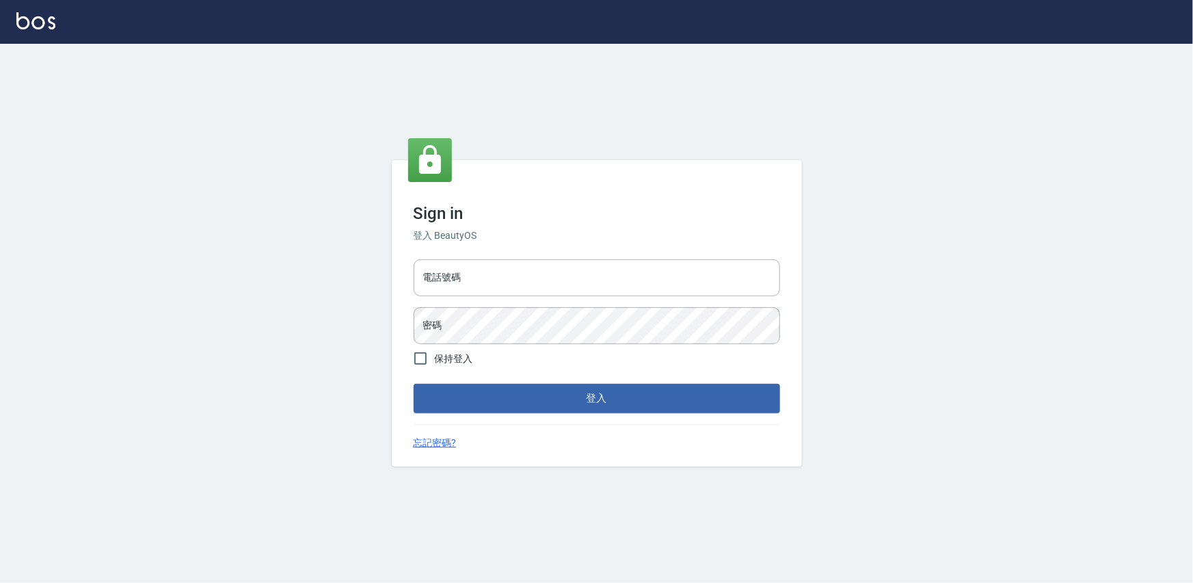
type input "0975575780"
